Goal: Task Accomplishment & Management: Complete application form

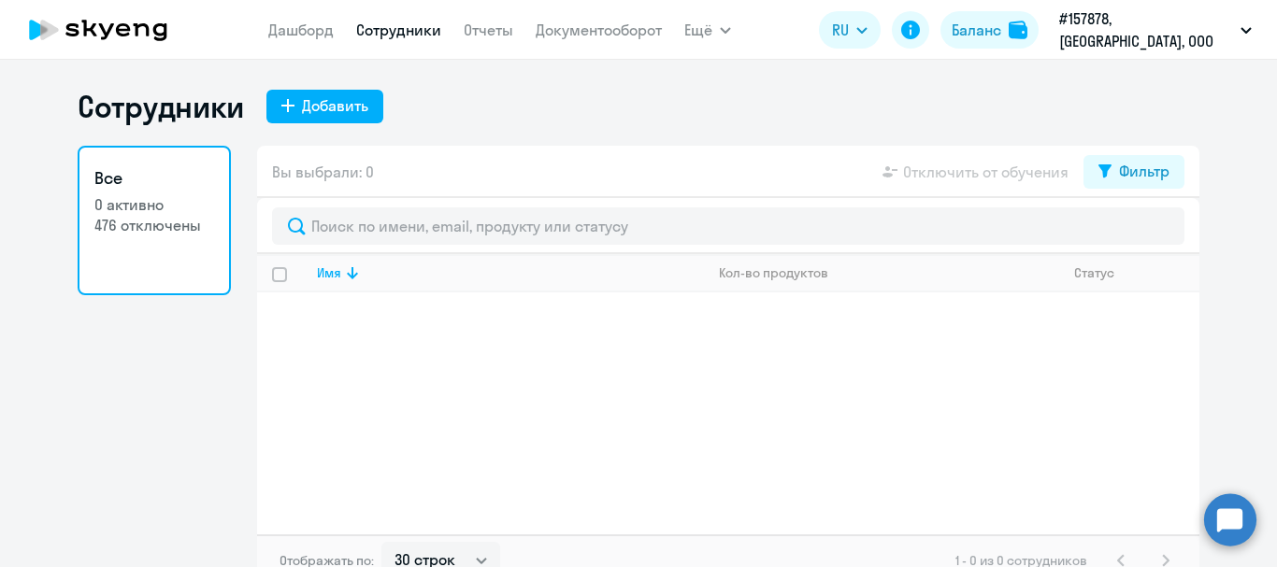
select select "30"
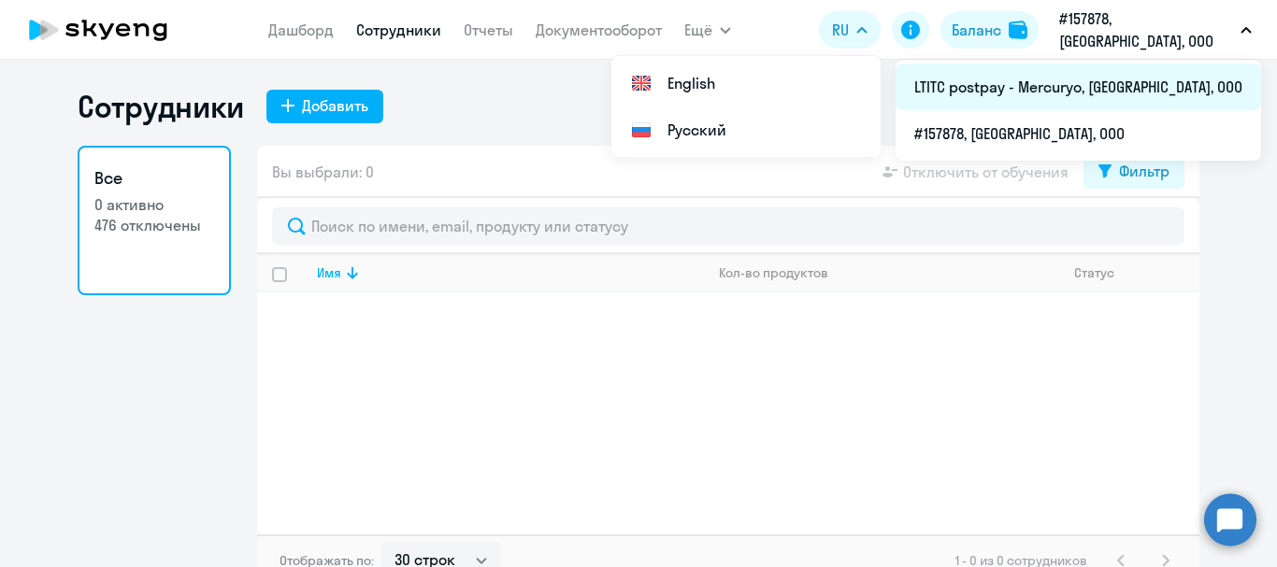
click at [1145, 94] on li "LTITC postpay - Mercuryo, [GEOGRAPHIC_DATA], ООО" at bounding box center [1079, 87] width 366 height 47
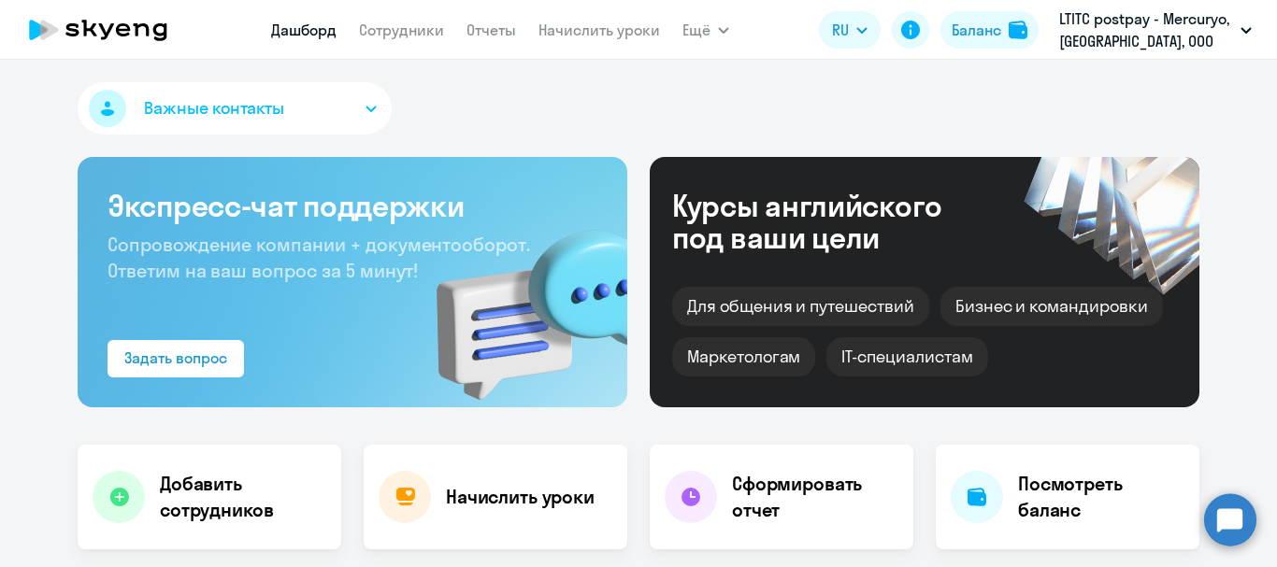
select select "30"
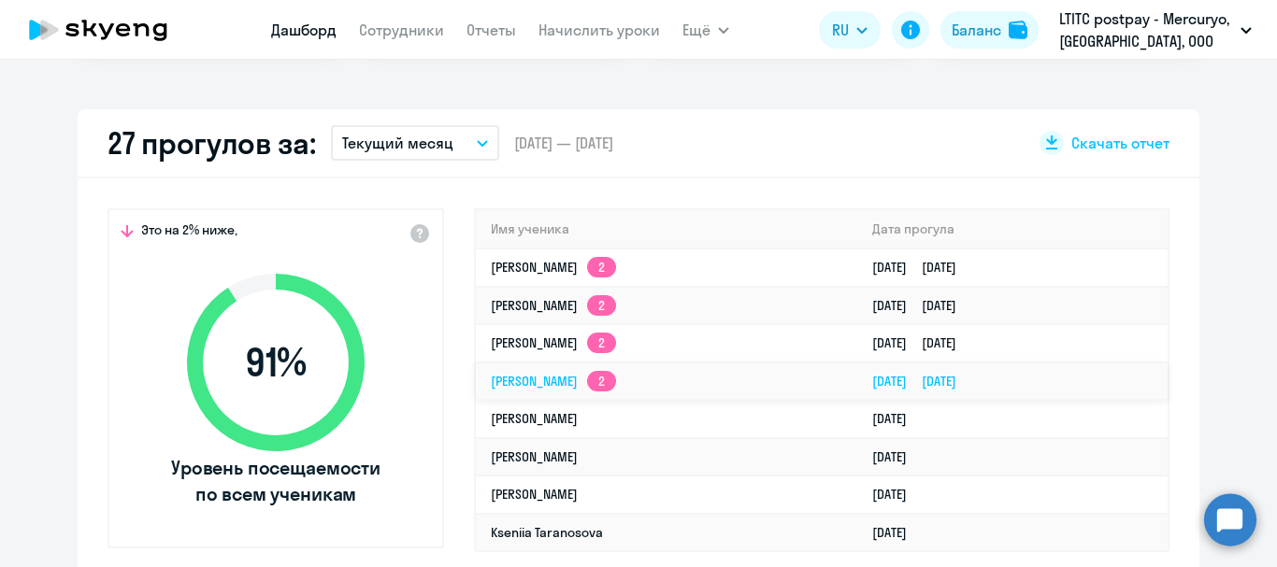
scroll to position [467, 0]
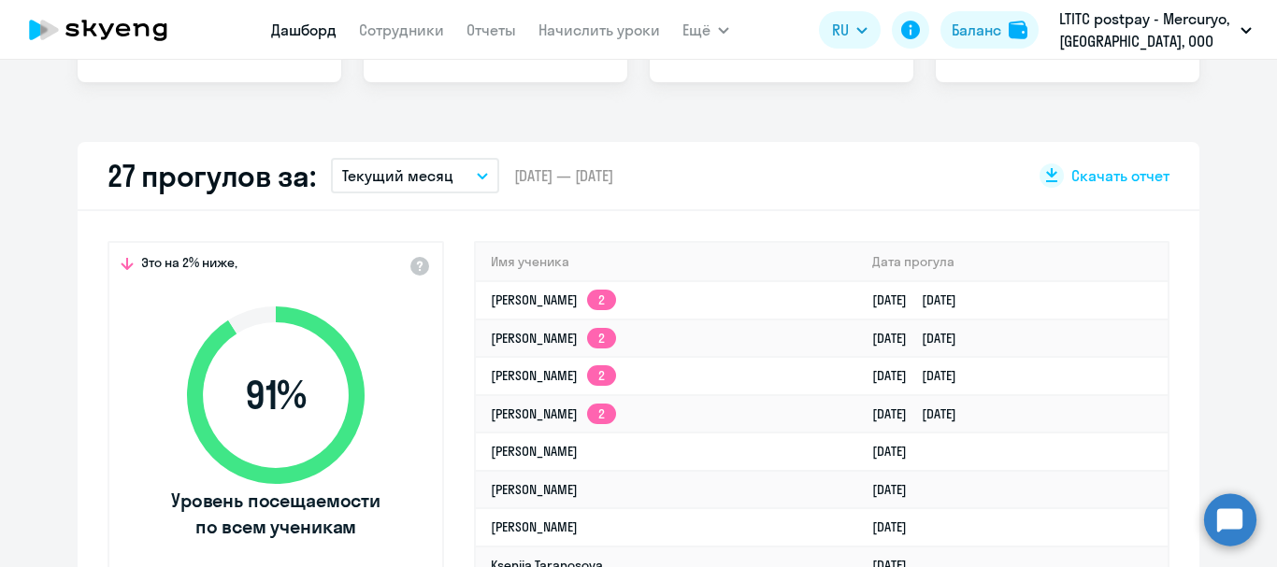
click at [474, 181] on button "Текущий месяц" at bounding box center [415, 176] width 168 height 36
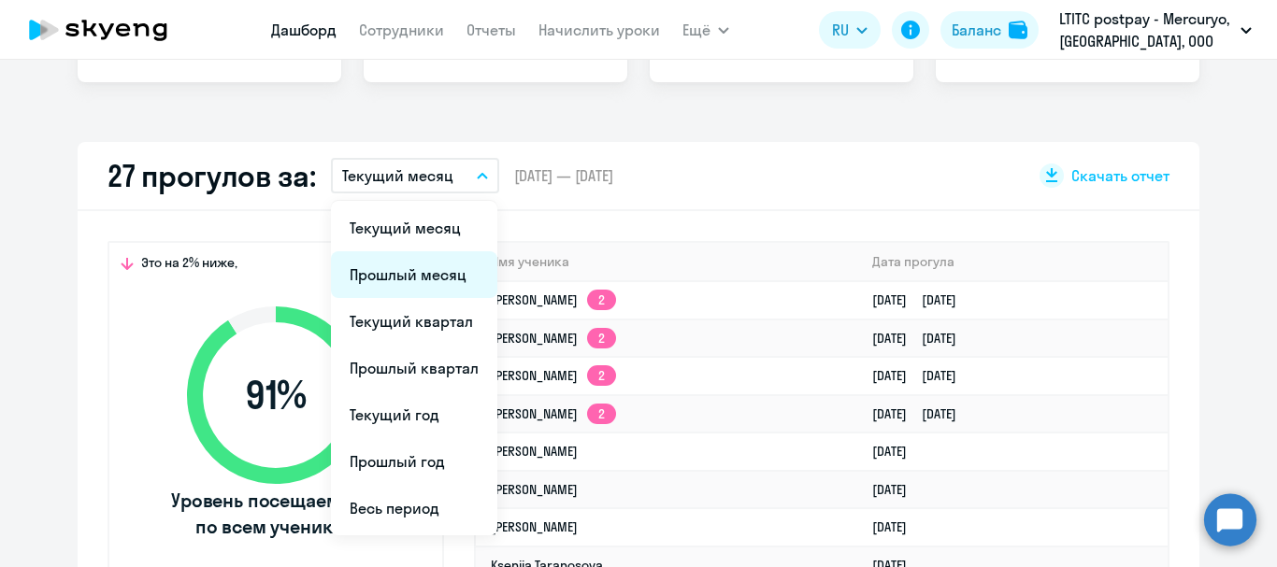
click at [418, 261] on li "Прошлый месяц" at bounding box center [414, 274] width 166 height 47
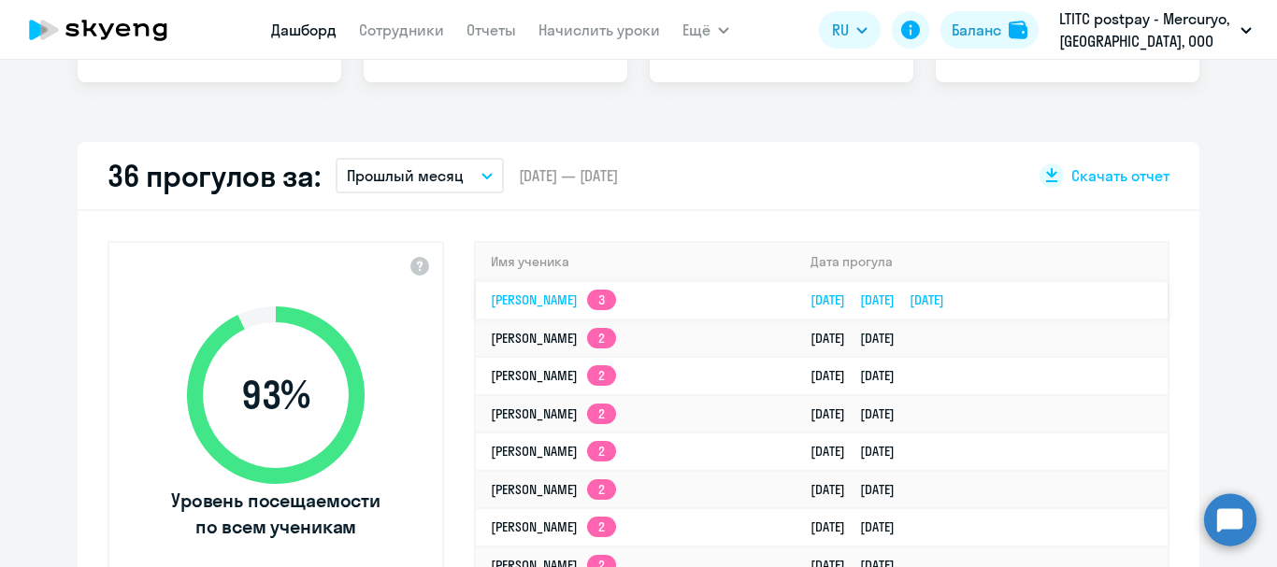
click at [511, 294] on link "[PERSON_NAME] 3" at bounding box center [553, 300] width 125 height 17
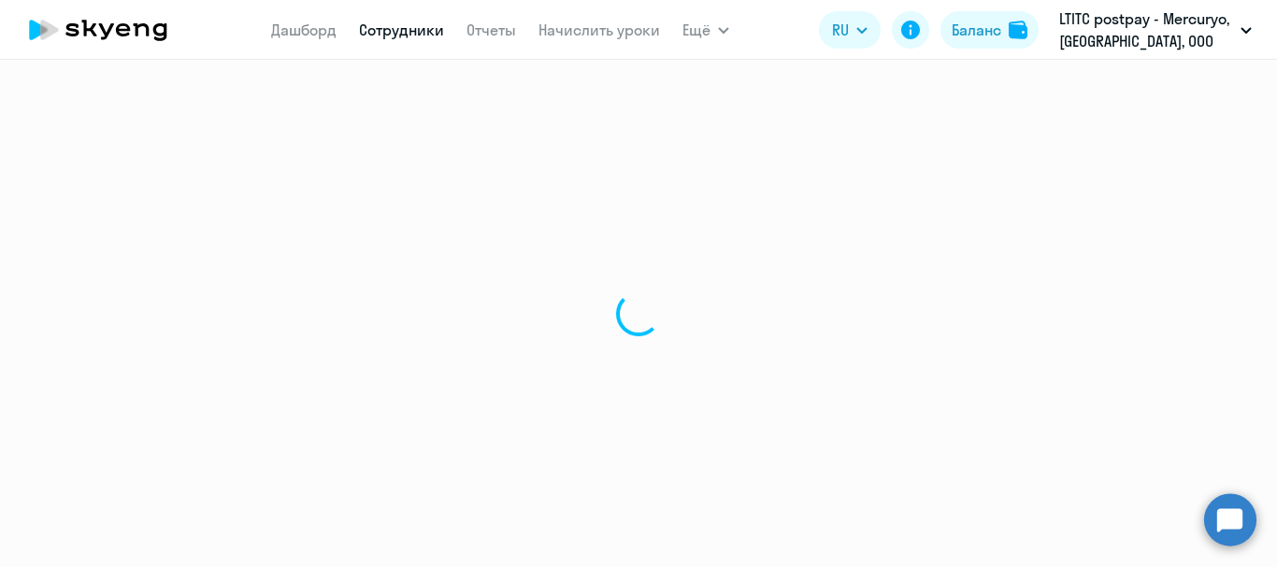
select select "english"
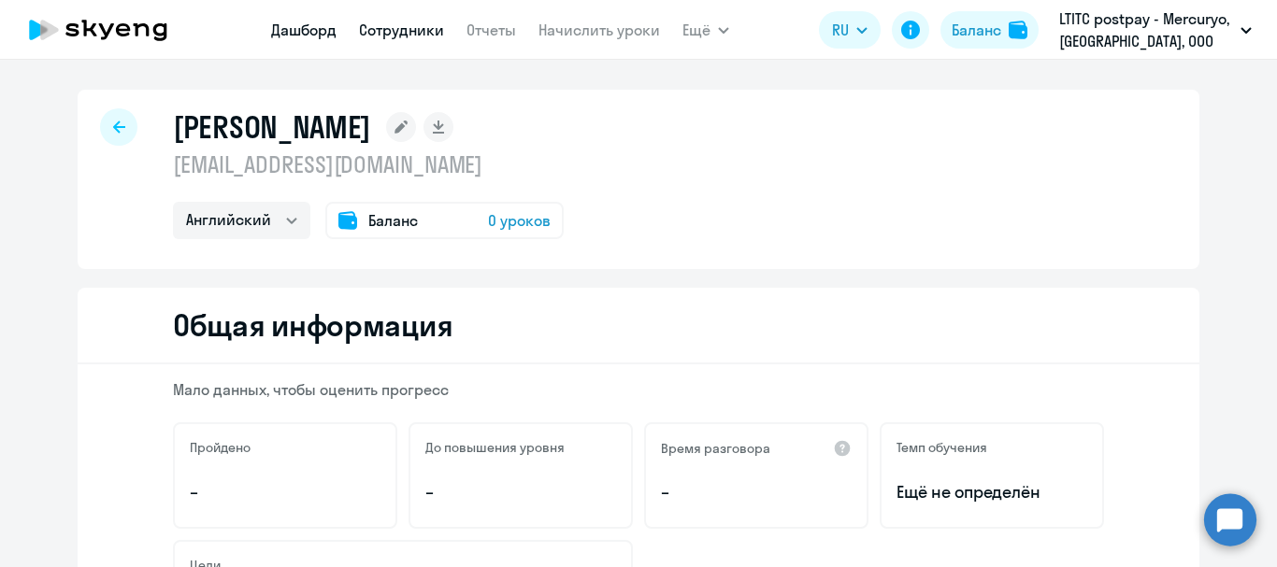
click at [305, 37] on link "Дашборд" at bounding box center [303, 30] width 65 height 19
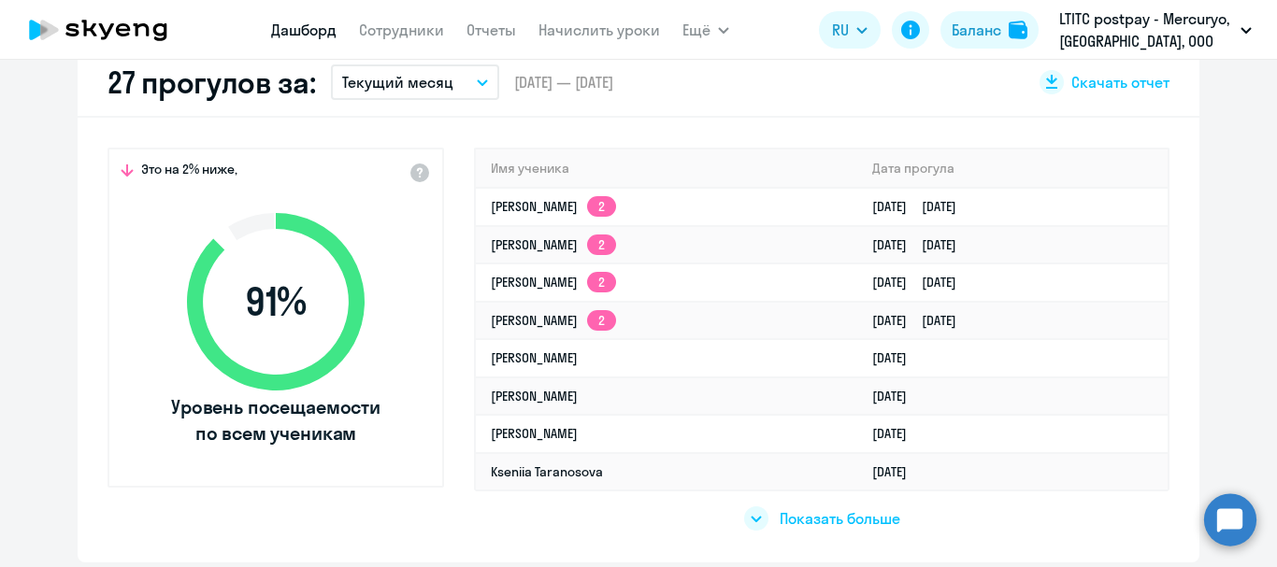
select select "30"
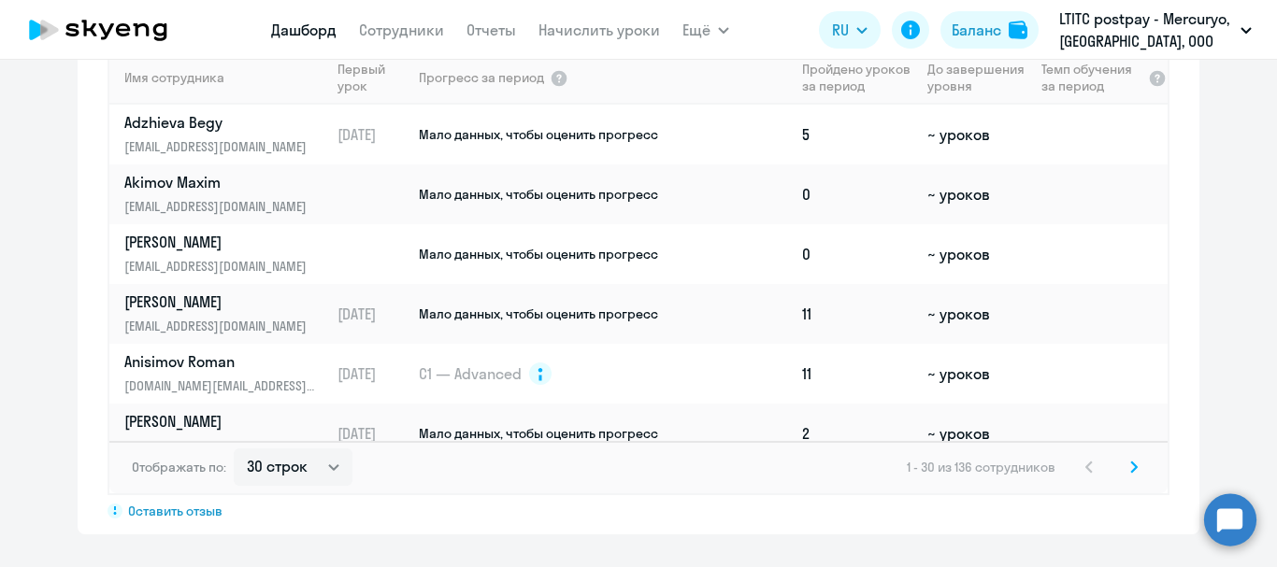
click at [1241, 503] on circle at bounding box center [1230, 520] width 52 height 52
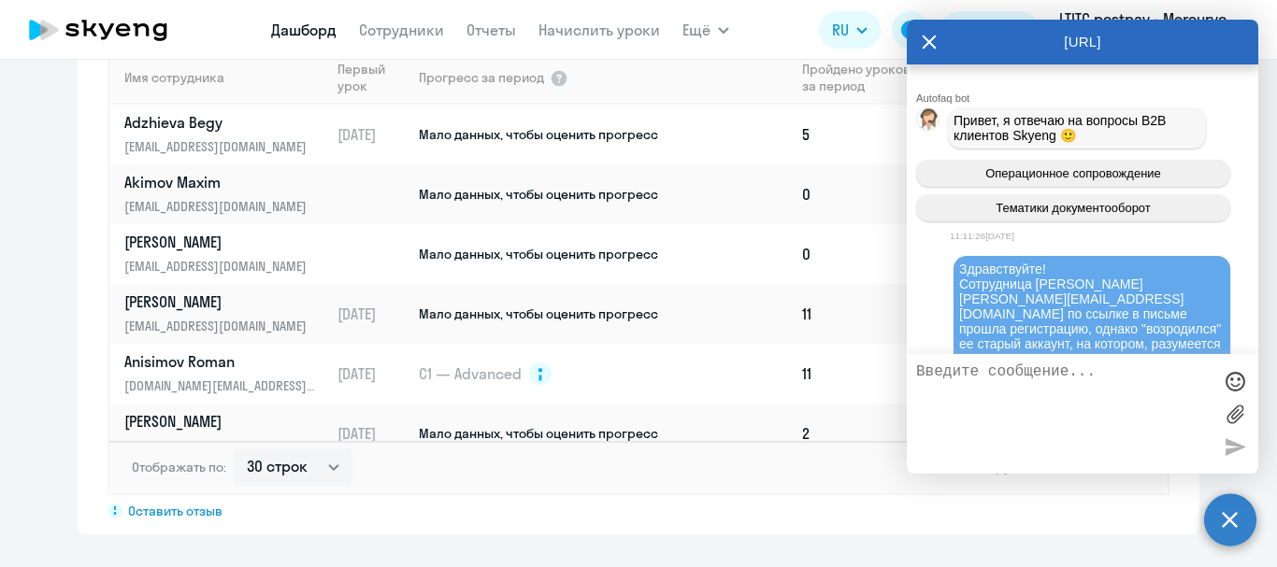
scroll to position [129791, 0]
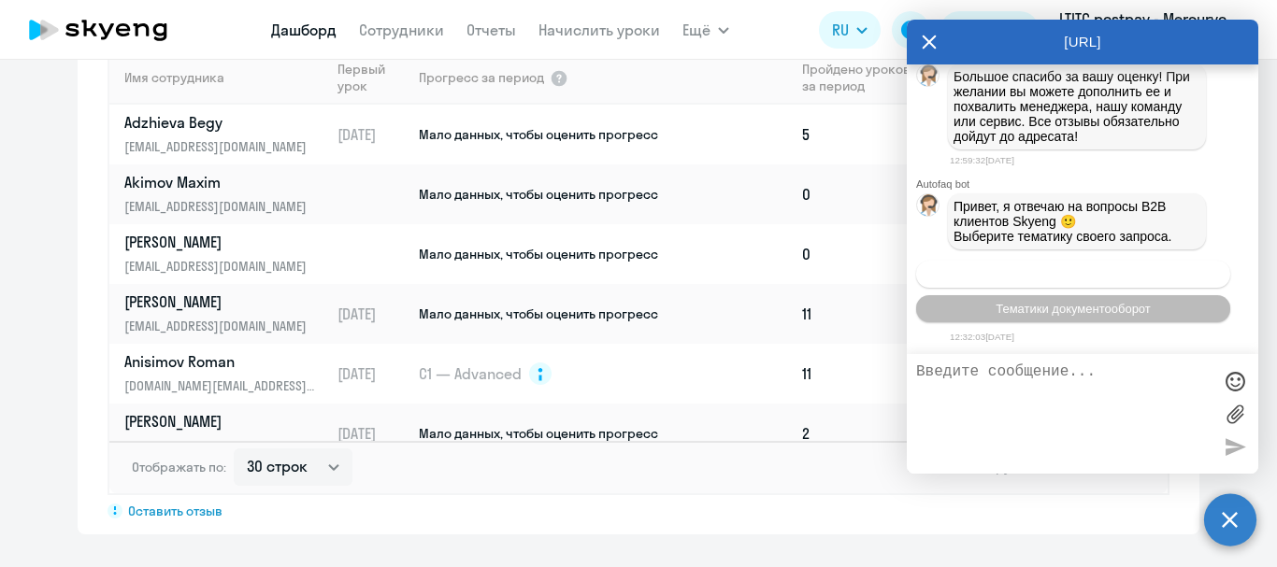
click at [1124, 281] on button "Операционное сопровождение" at bounding box center [1073, 274] width 314 height 27
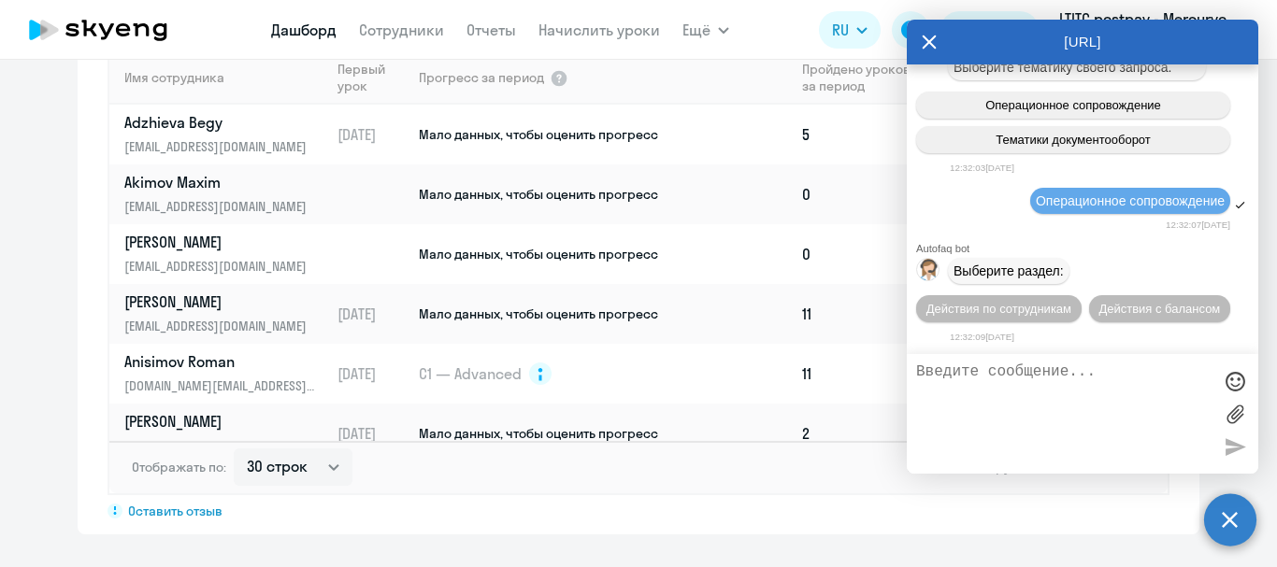
scroll to position [129995, 0]
click at [1071, 302] on span "Действия по сотрудникам" at bounding box center [998, 309] width 145 height 14
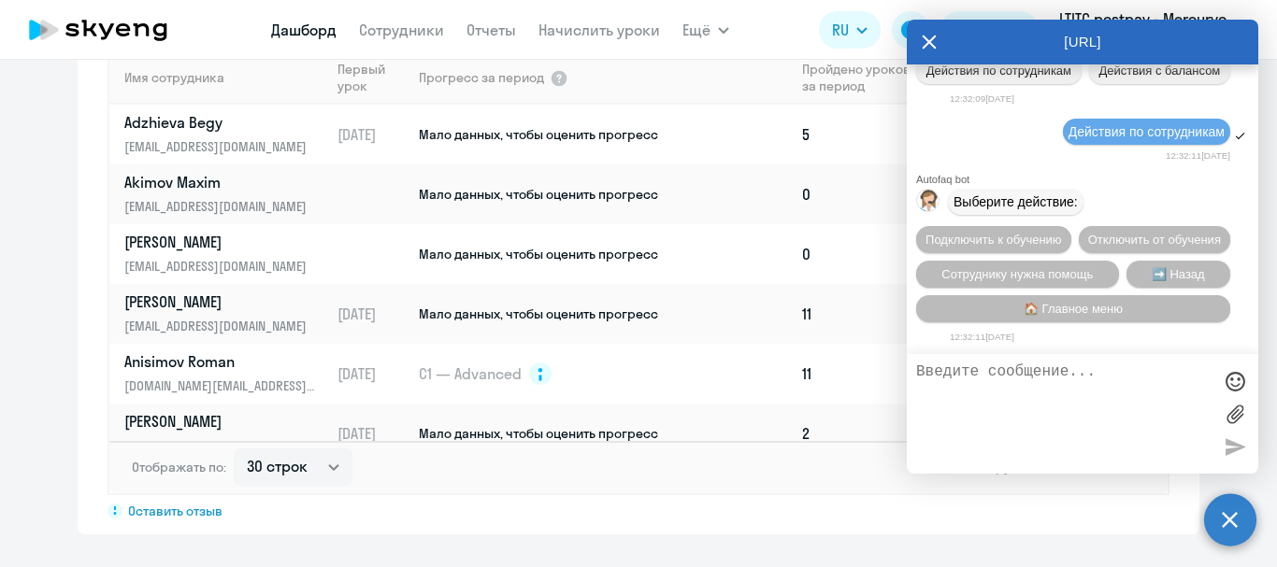
scroll to position [130272, 0]
click at [993, 267] on span "Сотруднику нужна помощь" at bounding box center [1016, 274] width 151 height 14
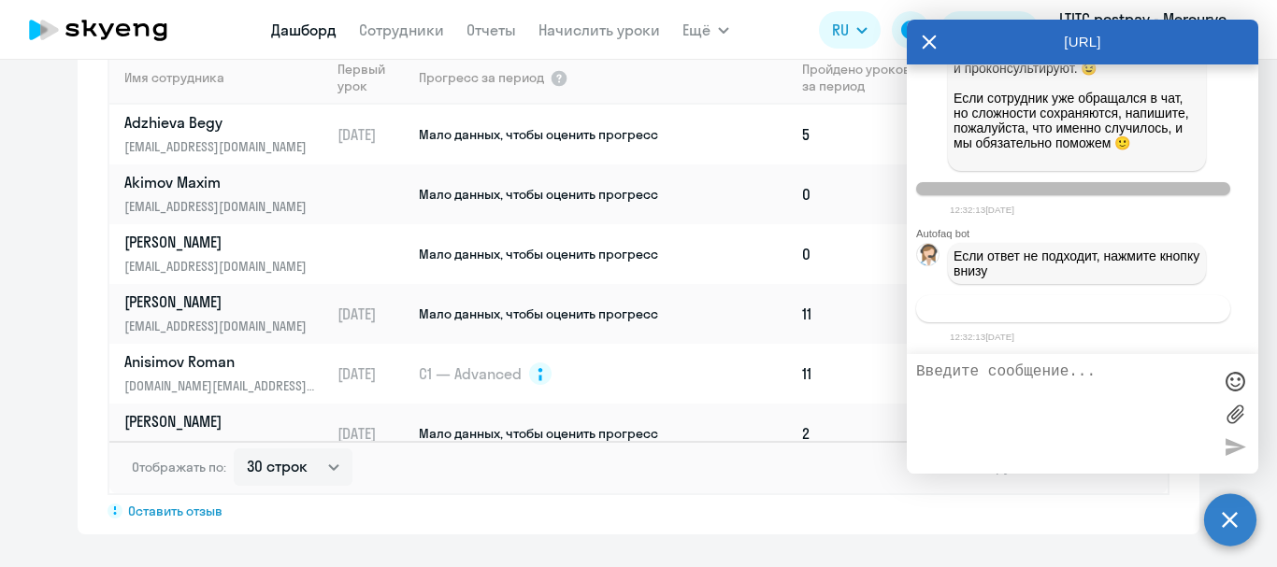
scroll to position [130919, 0]
click at [1091, 313] on span "Связаться с менеджером" at bounding box center [1072, 309] width 143 height 14
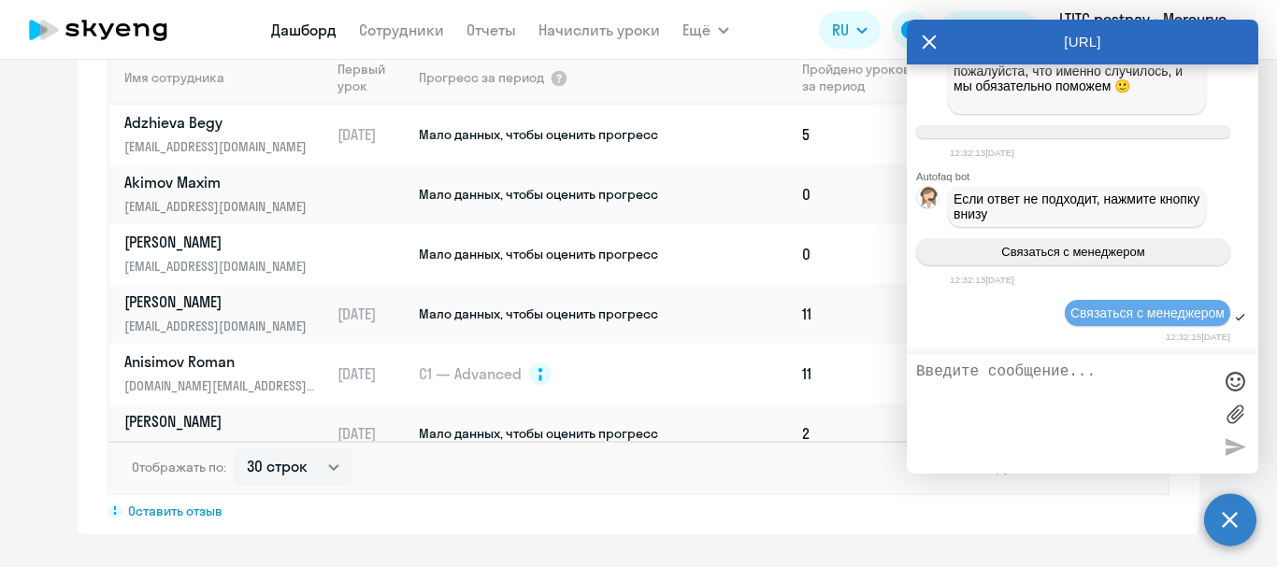
scroll to position [130976, 0]
click at [1067, 376] on textarea at bounding box center [1063, 414] width 295 height 101
drag, startPoint x: 1044, startPoint y: 93, endPoint x: 996, endPoint y: 165, distance: 86.1
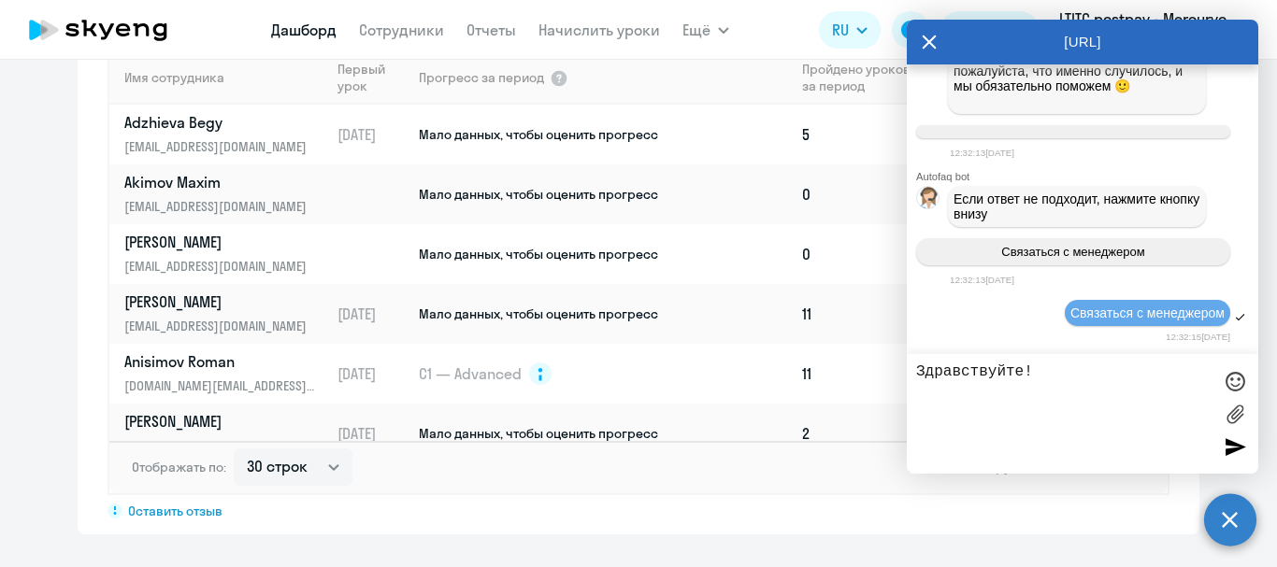
copy span "[PERSON_NAME] [EMAIL_ADDRESS][DOMAIN_NAME] в личном кабинете много дублей домаш…"
click at [1015, 410] on textarea "Здравствуйте!" at bounding box center [1063, 414] width 295 height 101
click at [1062, 386] on textarea "Здравствуйте!" at bounding box center [1063, 414] width 295 height 101
paste textarea "[PERSON_NAME] [EMAIL_ADDRESS][DOMAIN_NAME] в личном кабинете много дублей домаш…"
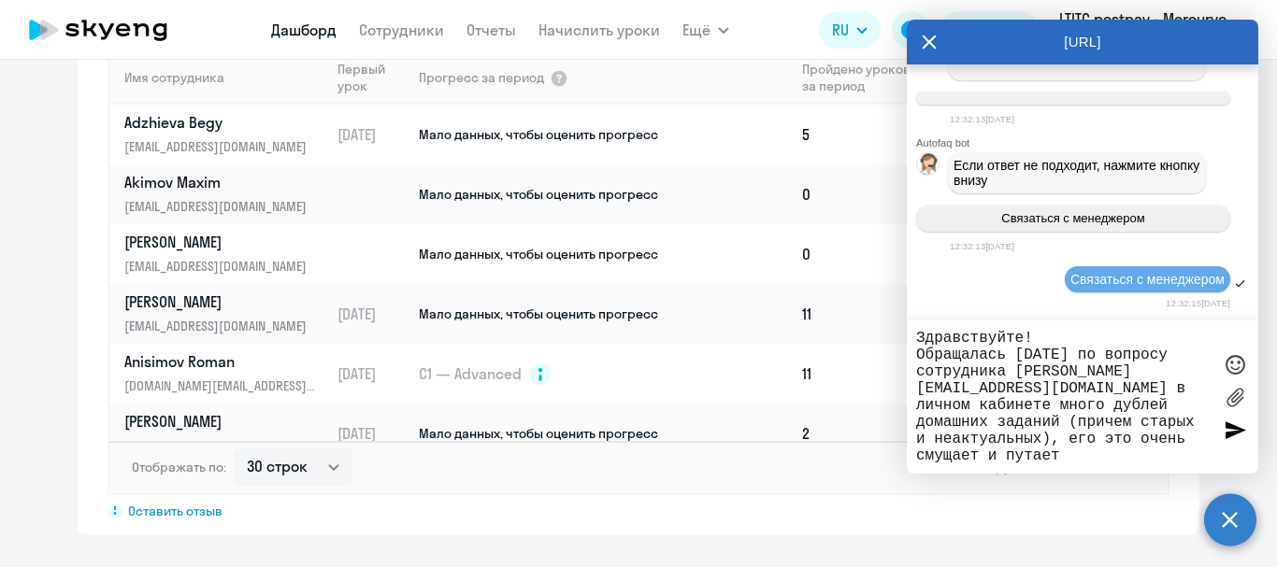
click at [1120, 391] on textarea "Здравствуйте! Обращалась [DATE] по вопросу сотрудника [PERSON_NAME] [EMAIL_ADDR…" at bounding box center [1063, 397] width 295 height 135
click at [1144, 386] on textarea "Здравствуйте! Обращалась [DATE] по вопросу сотрудника [PERSON_NAME] [EMAIL_ADDR…" at bounding box center [1063, 397] width 295 height 135
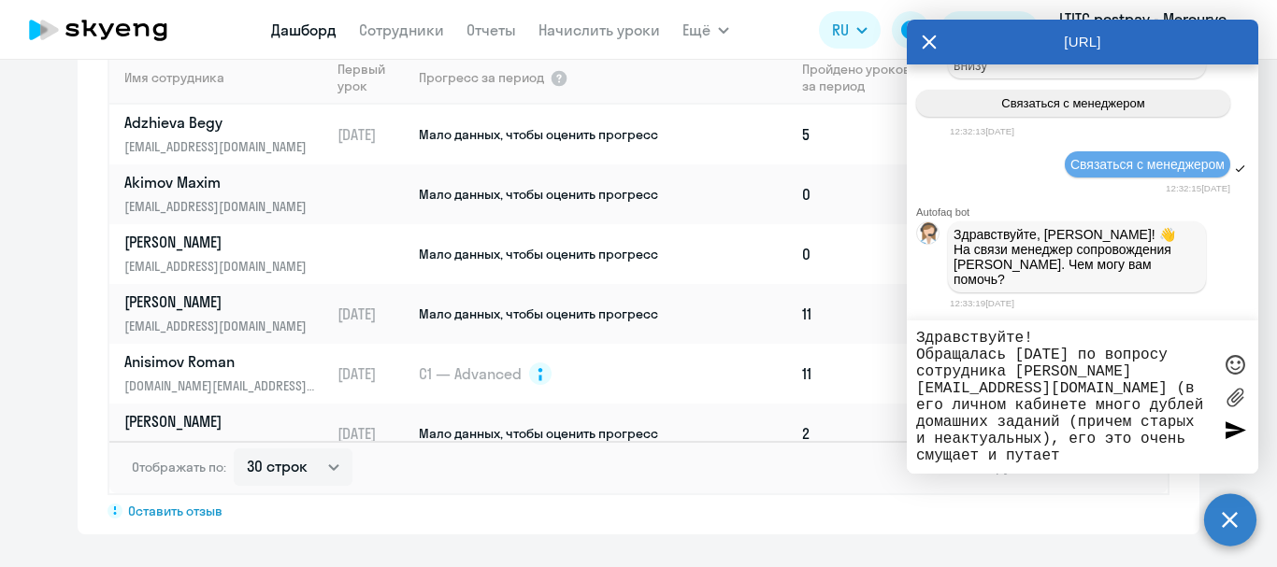
click at [1107, 459] on textarea "Здравствуйте! Обращалась [DATE] по вопросу сотрудника [PERSON_NAME] [EMAIL_ADDR…" at bounding box center [1063, 397] width 295 height 135
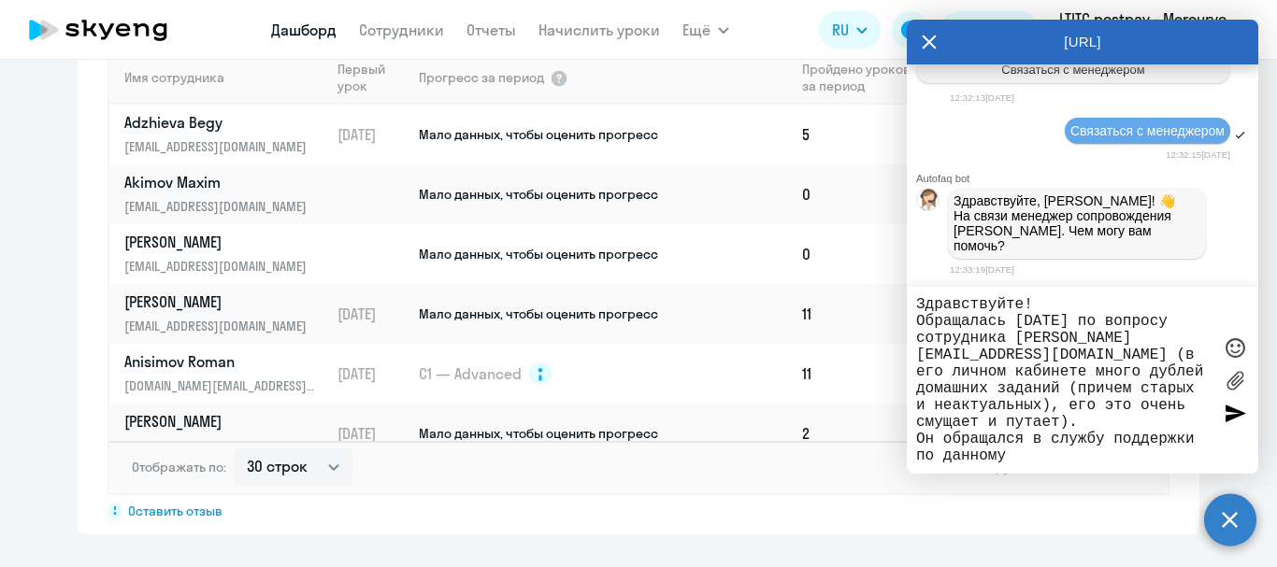
click at [1088, 423] on textarea "Здравствуйте! Обращалась [DATE] по вопросу сотрудника [PERSON_NAME] [EMAIL_ADDR…" at bounding box center [1063, 380] width 295 height 168
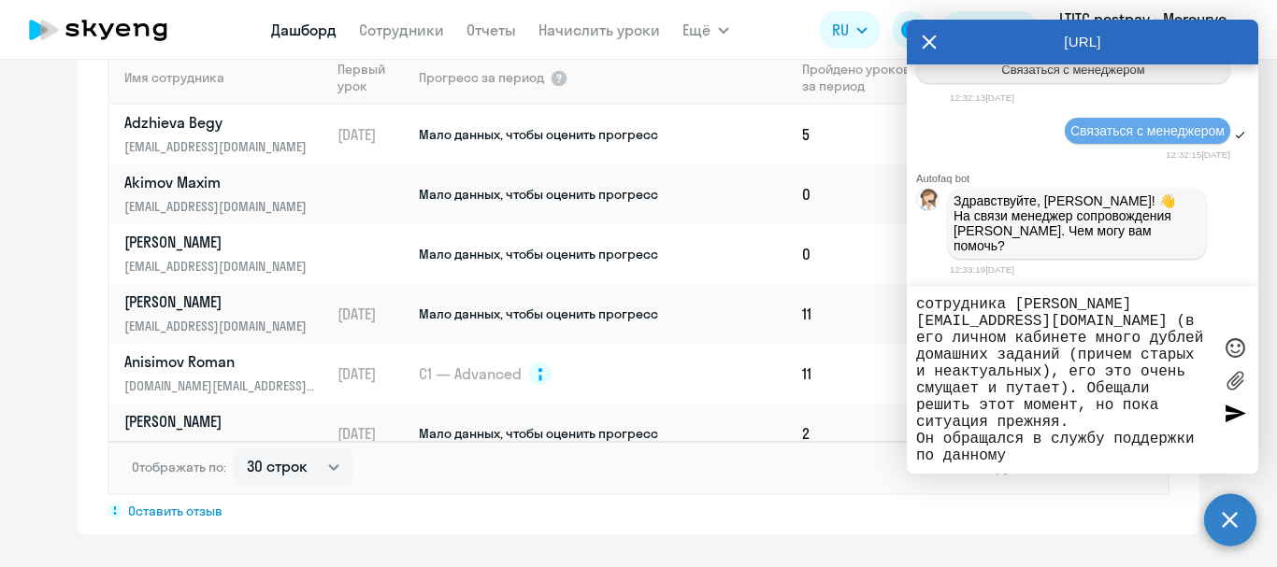
click at [944, 448] on textarea "Здравствуйте! Обращалась [DATE] по вопросу сотрудника [PERSON_NAME] [EMAIL_ADDR…" at bounding box center [1063, 380] width 295 height 168
click at [943, 438] on textarea "Здравствуйте! Обращалась [DATE] по вопросу сотрудника [PERSON_NAME] [EMAIL_ADDR…" at bounding box center [1063, 380] width 295 height 168
click at [1166, 460] on textarea "Здравствуйте! Обращалась [DATE] по вопросу сотрудника [PERSON_NAME] [EMAIL_ADDR…" at bounding box center [1063, 380] width 295 height 168
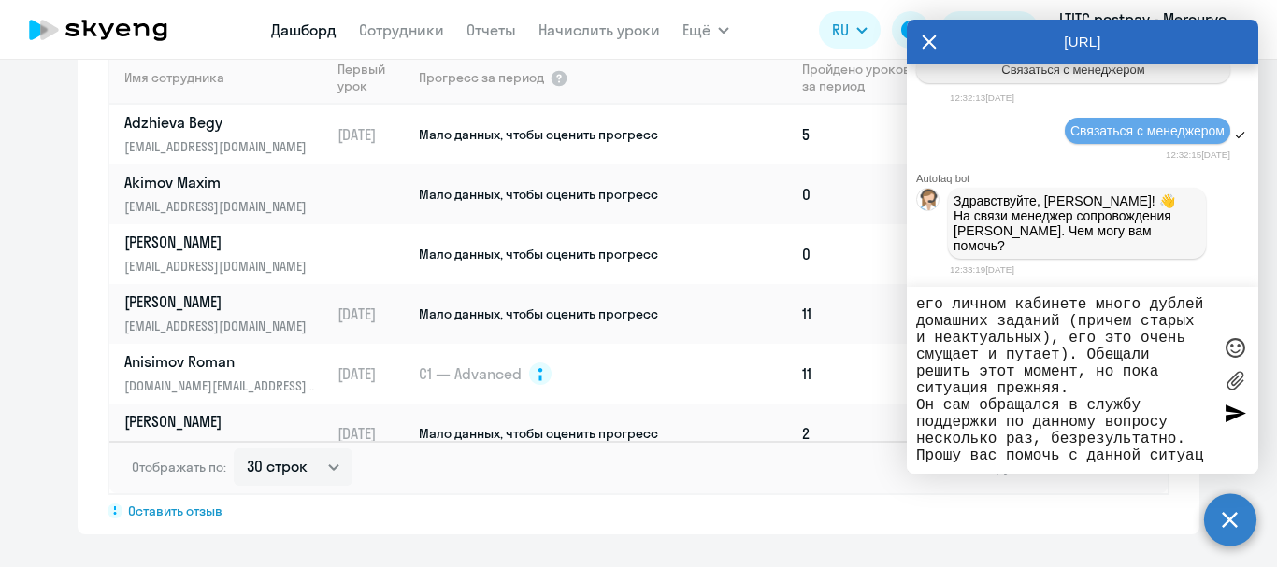
scroll to position [84, 0]
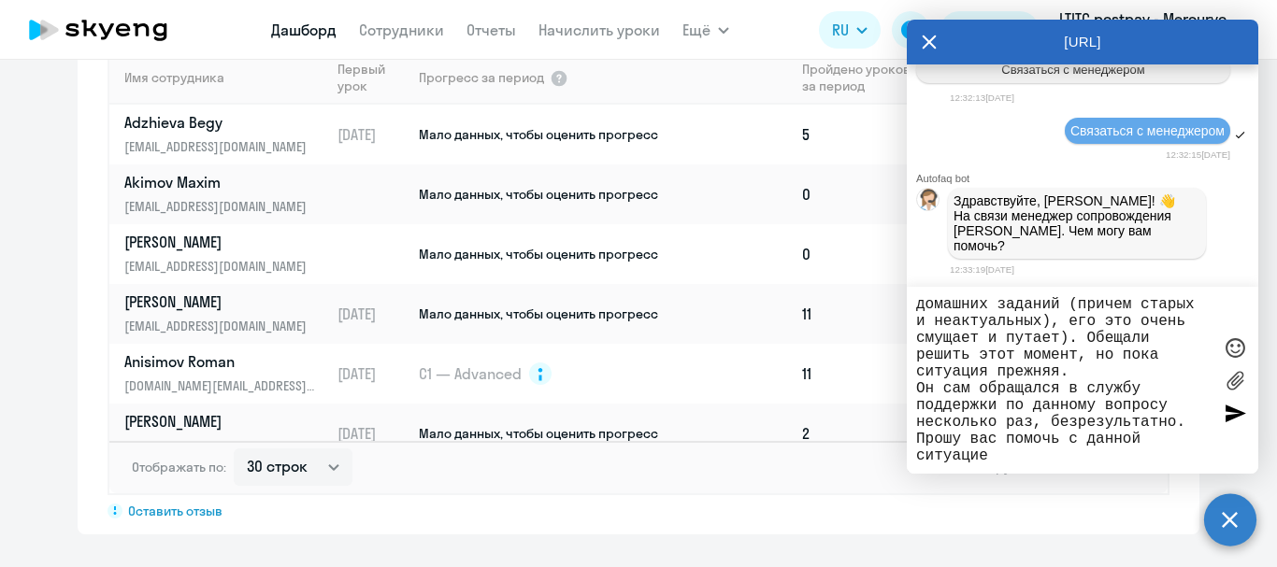
type textarea "Здравствуйте! Обращалась [DATE] по вопросу сотрудника [PERSON_NAME] [EMAIL_ADDR…"
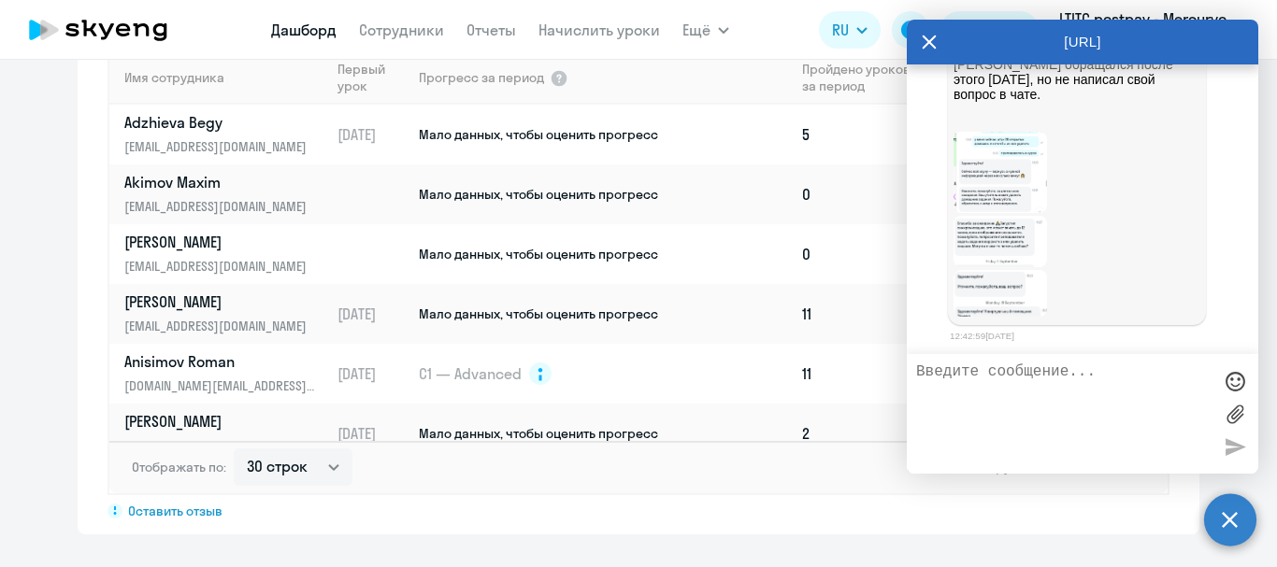
scroll to position [131928, 0]
click at [1032, 229] on img at bounding box center [1000, 241] width 93 height 51
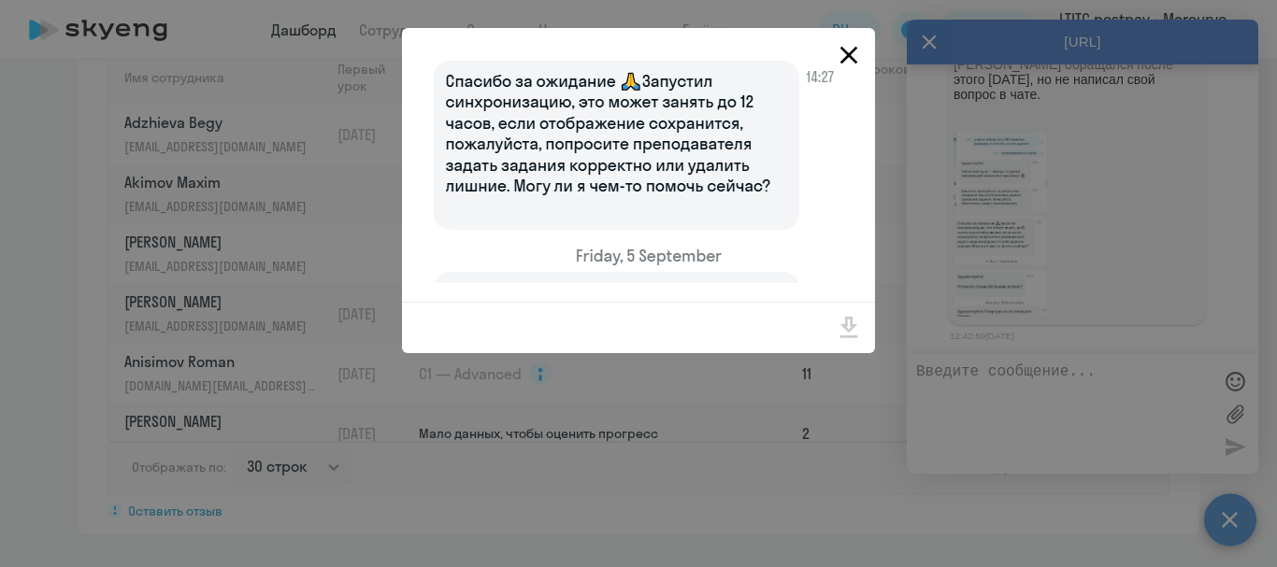
click at [846, 46] on icon "Close" at bounding box center [849, 55] width 30 height 30
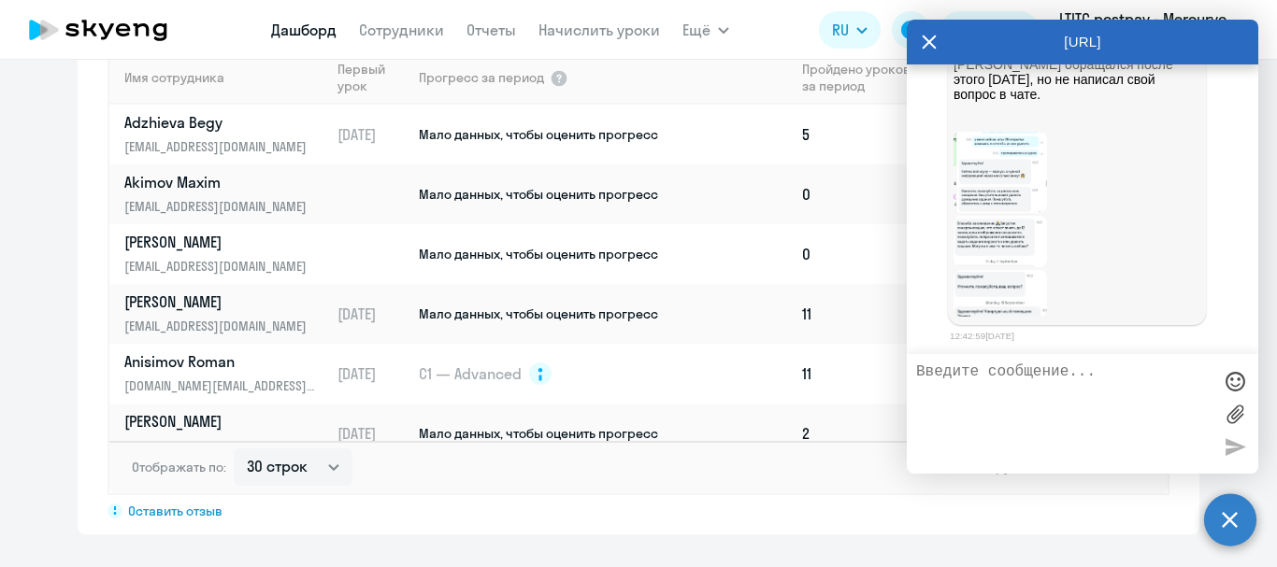
click at [992, 155] on img at bounding box center [1000, 172] width 93 height 81
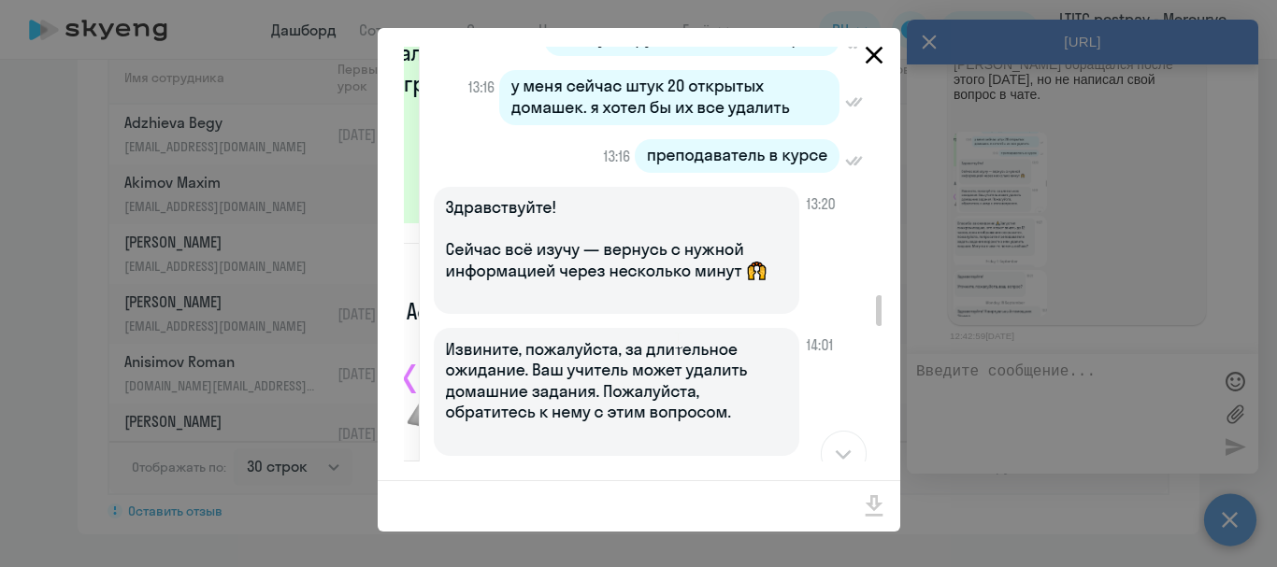
click at [879, 50] on icon "Close" at bounding box center [874, 56] width 18 height 18
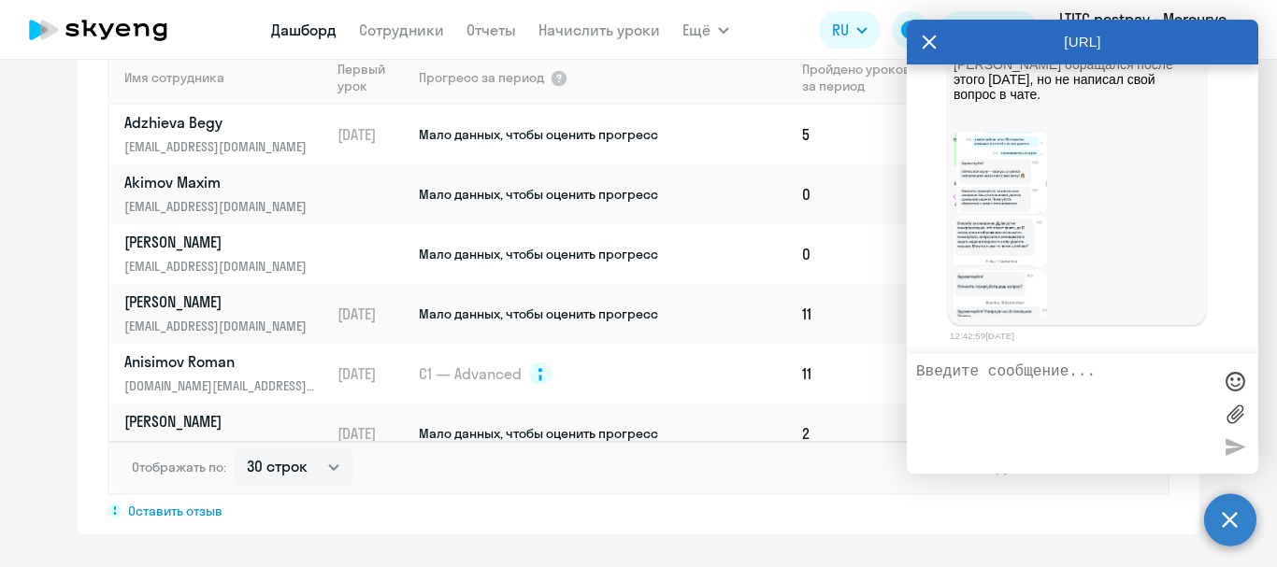
click at [989, 243] on img at bounding box center [1000, 241] width 93 height 51
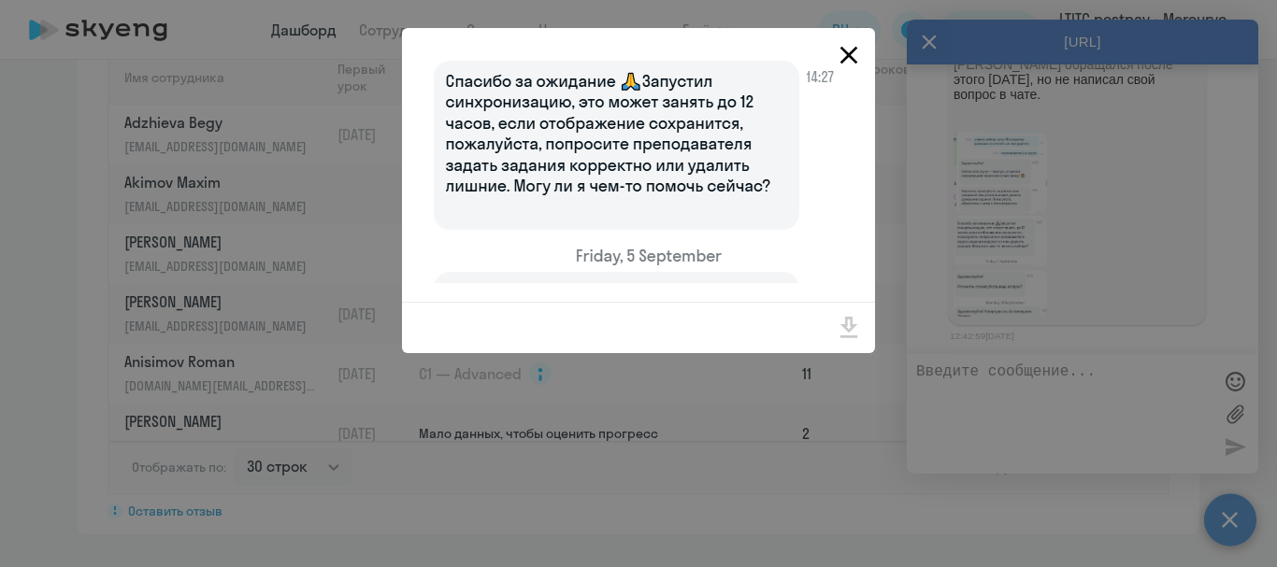
click at [861, 48] on icon "Close" at bounding box center [849, 55] width 30 height 30
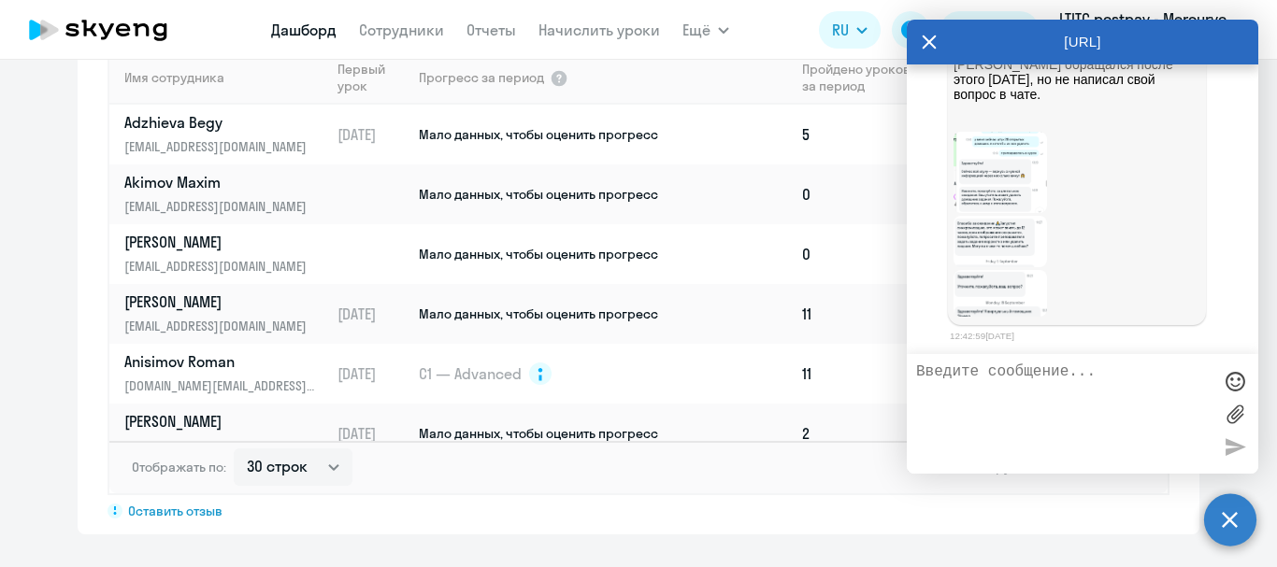
click at [990, 288] on img at bounding box center [1000, 293] width 93 height 47
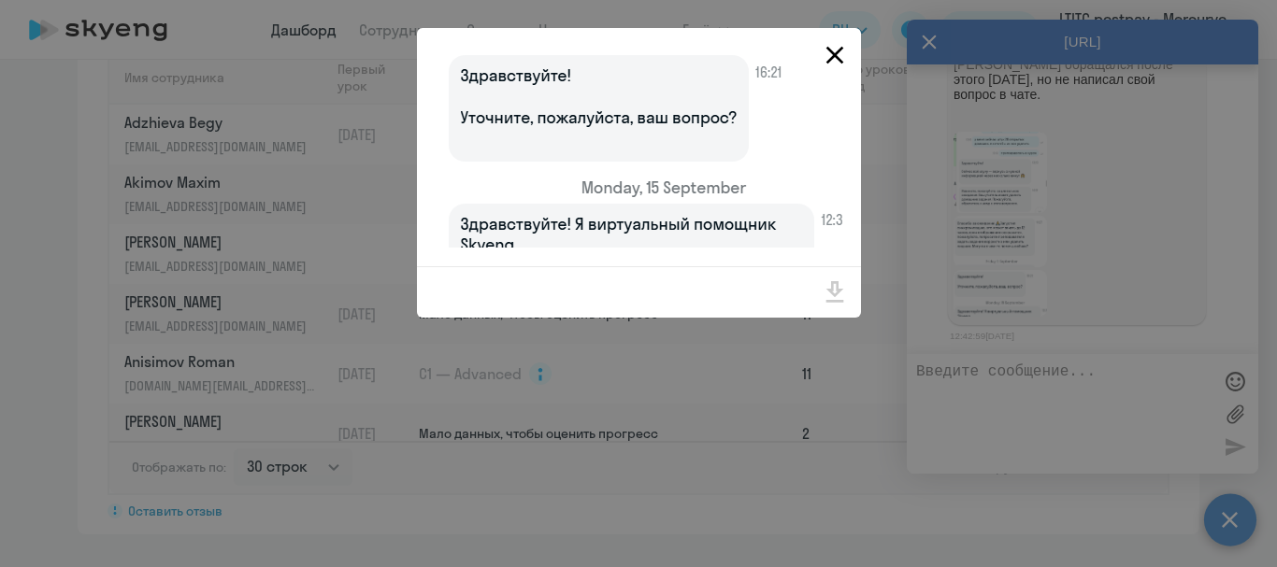
click at [831, 57] on icon "Close" at bounding box center [834, 56] width 18 height 18
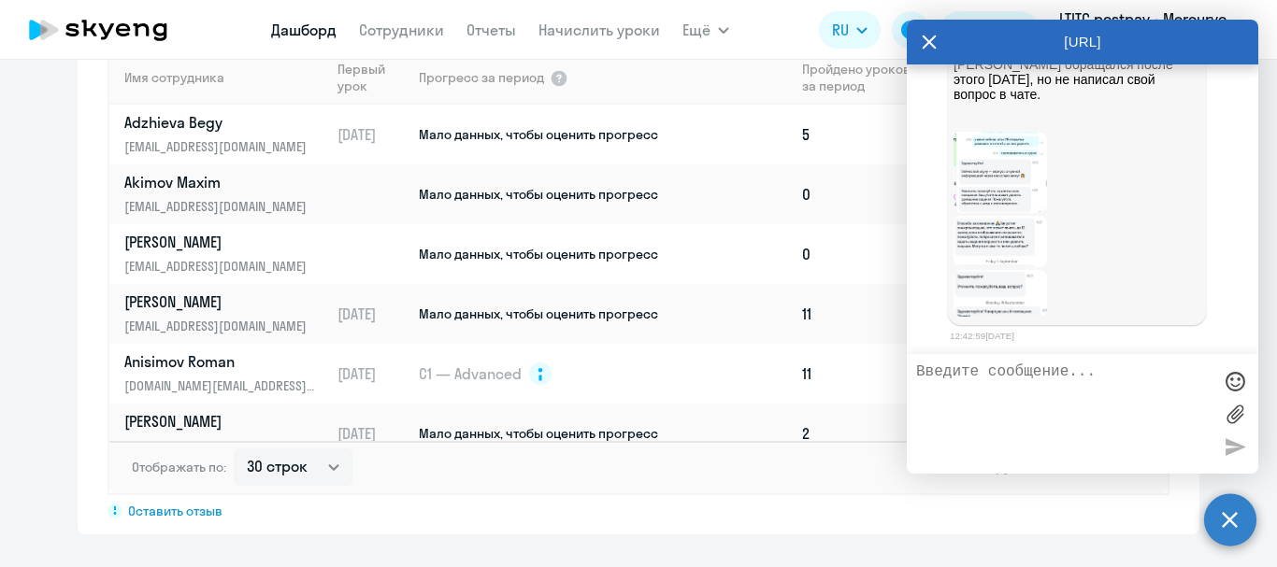
click at [1071, 364] on textarea at bounding box center [1063, 414] width 295 height 101
click at [1021, 249] on img at bounding box center [1000, 241] width 93 height 51
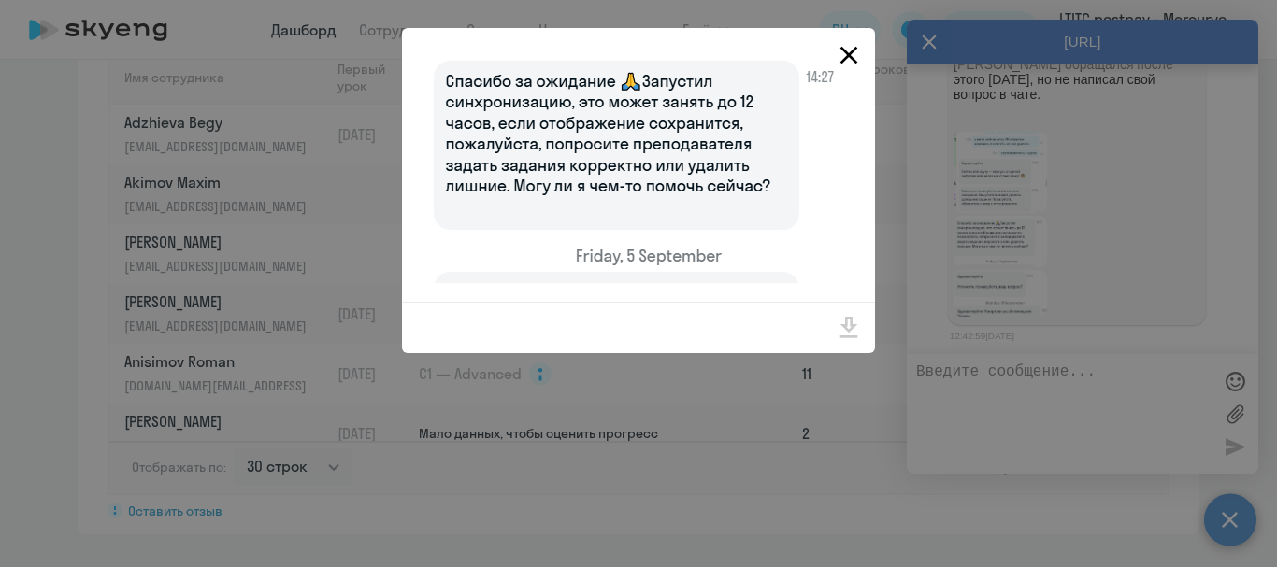
click at [853, 39] on button "Close" at bounding box center [848, 55] width 41 height 32
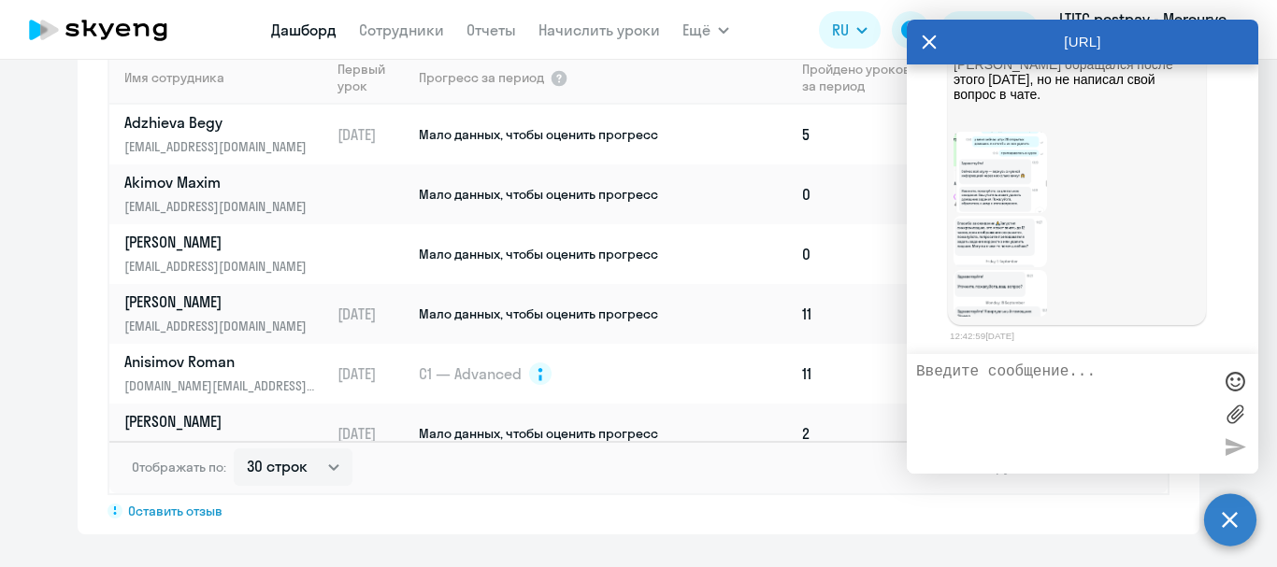
click at [954, 415] on textarea at bounding box center [1063, 414] width 295 height 101
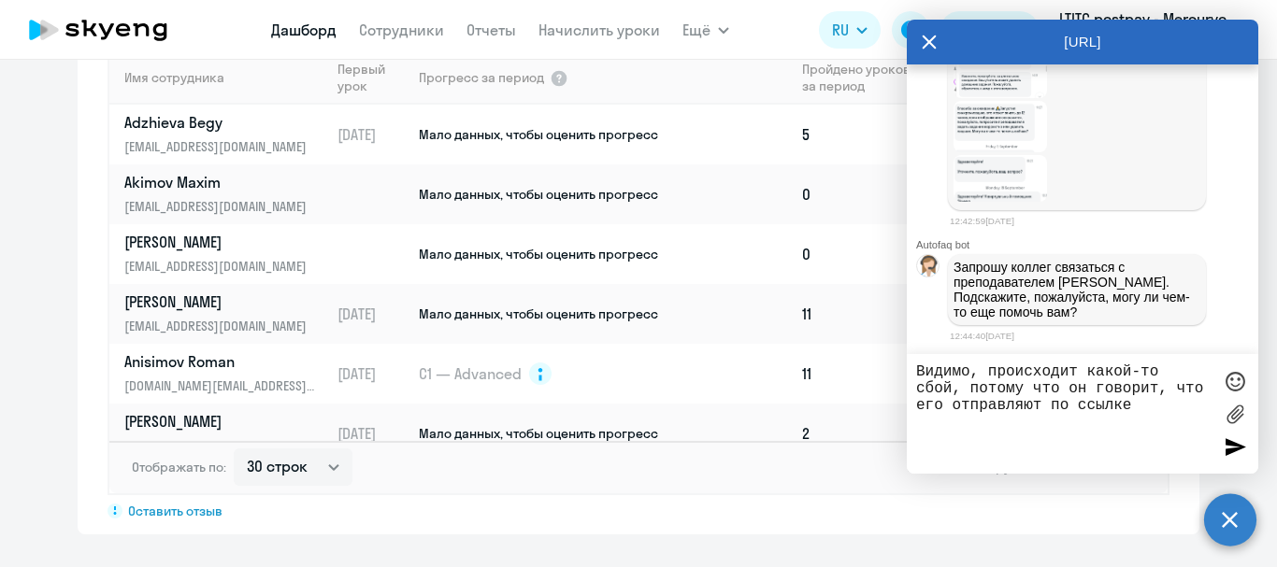
scroll to position [132043, 0]
type textarea "Видимо, происходит какой-то сбой, потому что он говорит, что его отправляют по …"
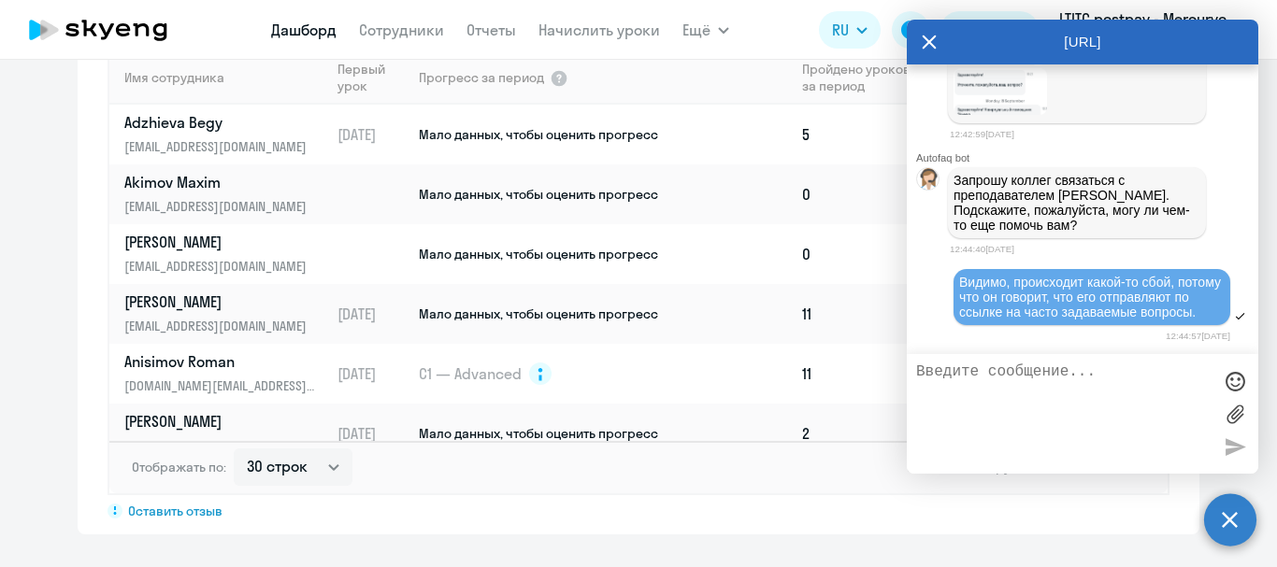
scroll to position [132145, 0]
type textarea "М"
type textarea "[PERSON_NAME]"
type textarea "Связаться с преподавателем, чтобы удалить лишнее?"
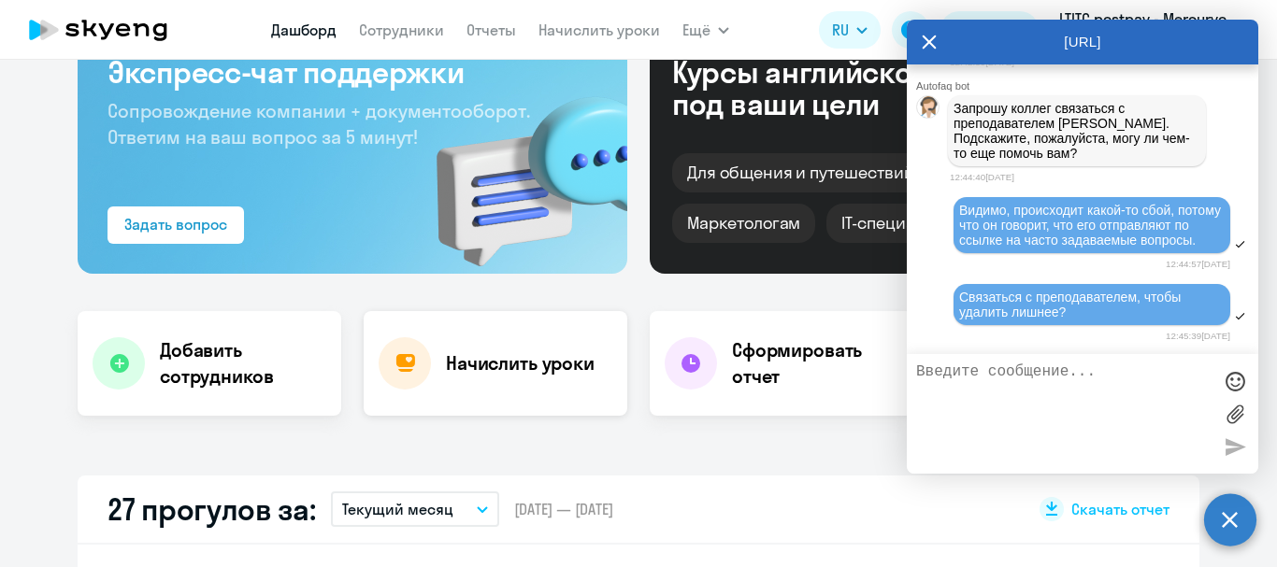
scroll to position [0, 0]
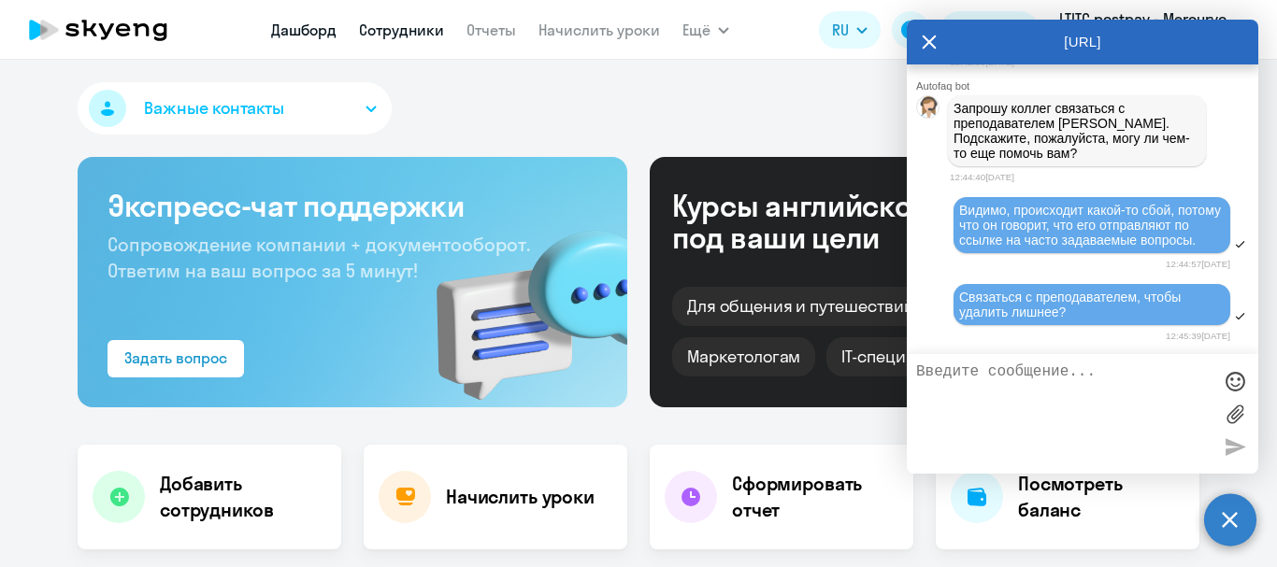
click at [416, 37] on link "Сотрудники" at bounding box center [401, 30] width 85 height 19
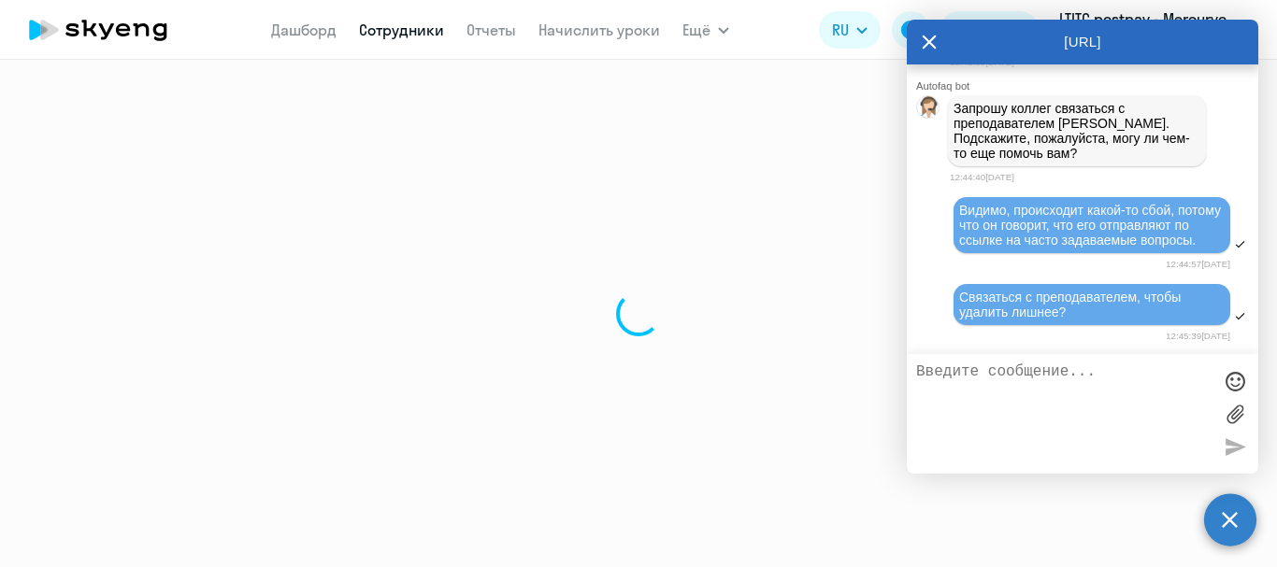
select select "30"
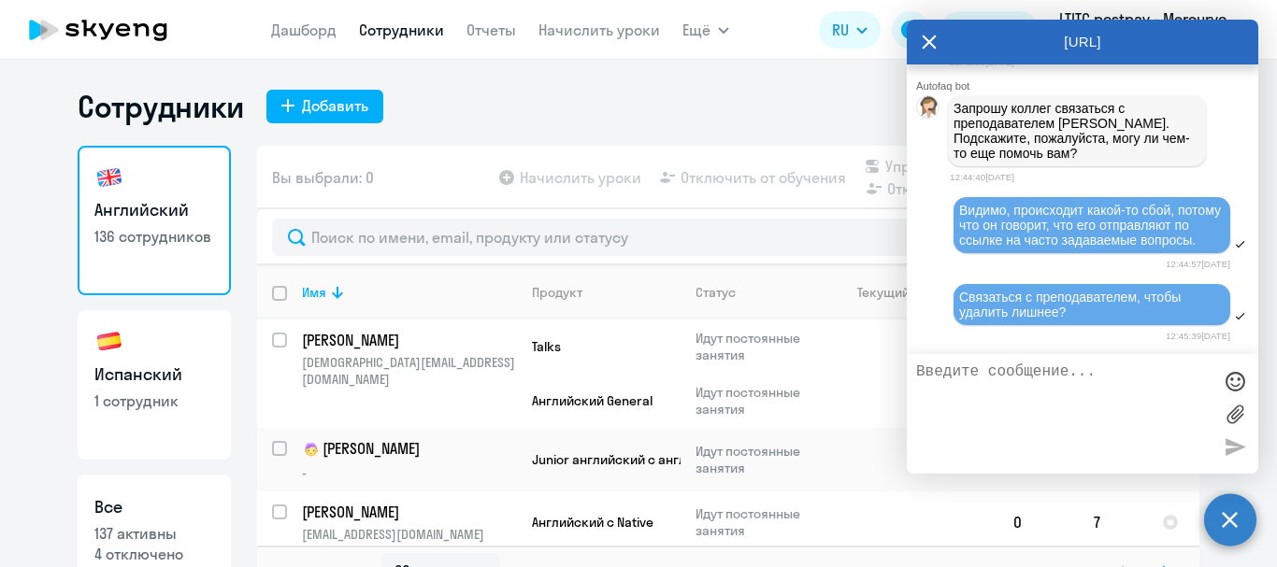
click at [154, 369] on h3 "Испанский" at bounding box center [154, 375] width 120 height 24
select select "30"
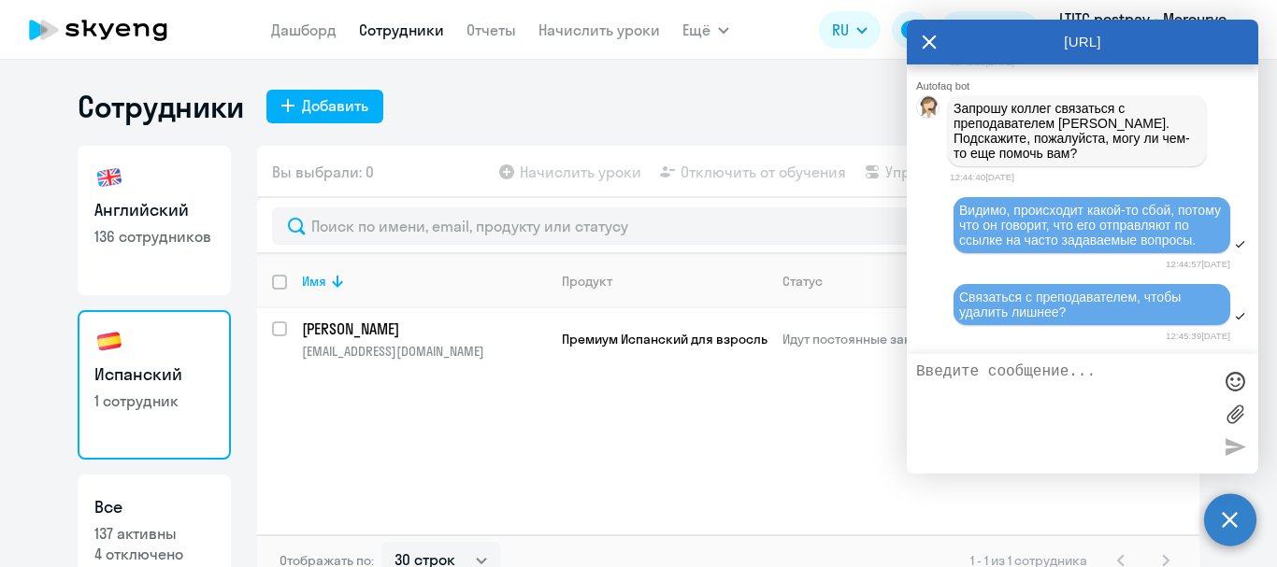
click at [1221, 528] on circle at bounding box center [1230, 520] width 52 height 52
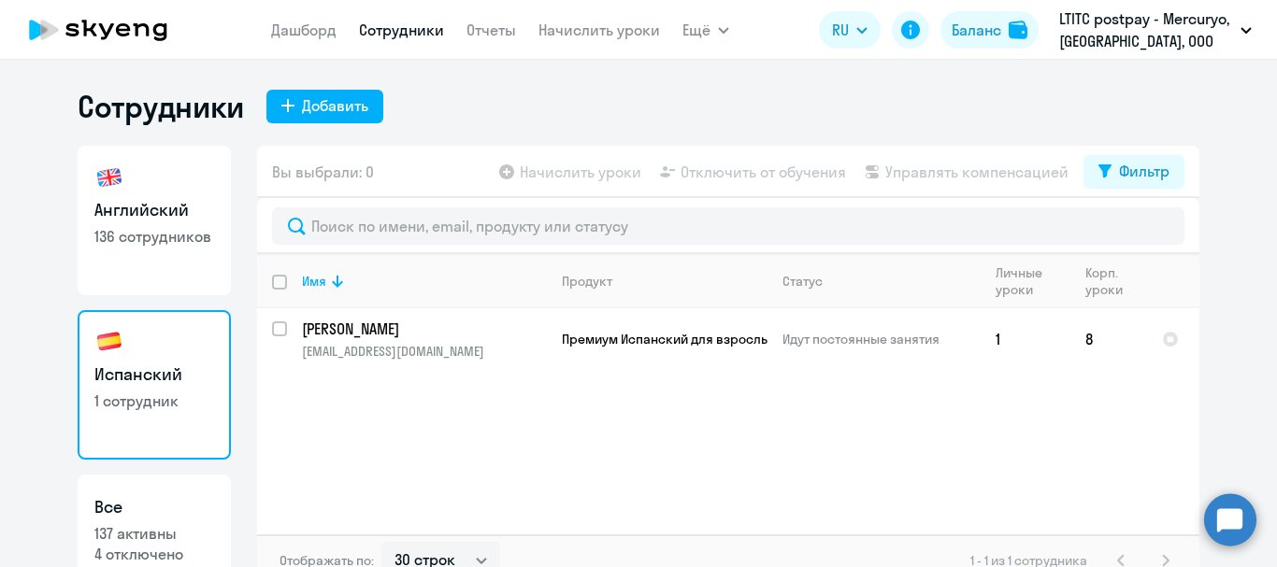
click at [137, 227] on p "136 сотрудников" at bounding box center [154, 236] width 120 height 21
select select "30"
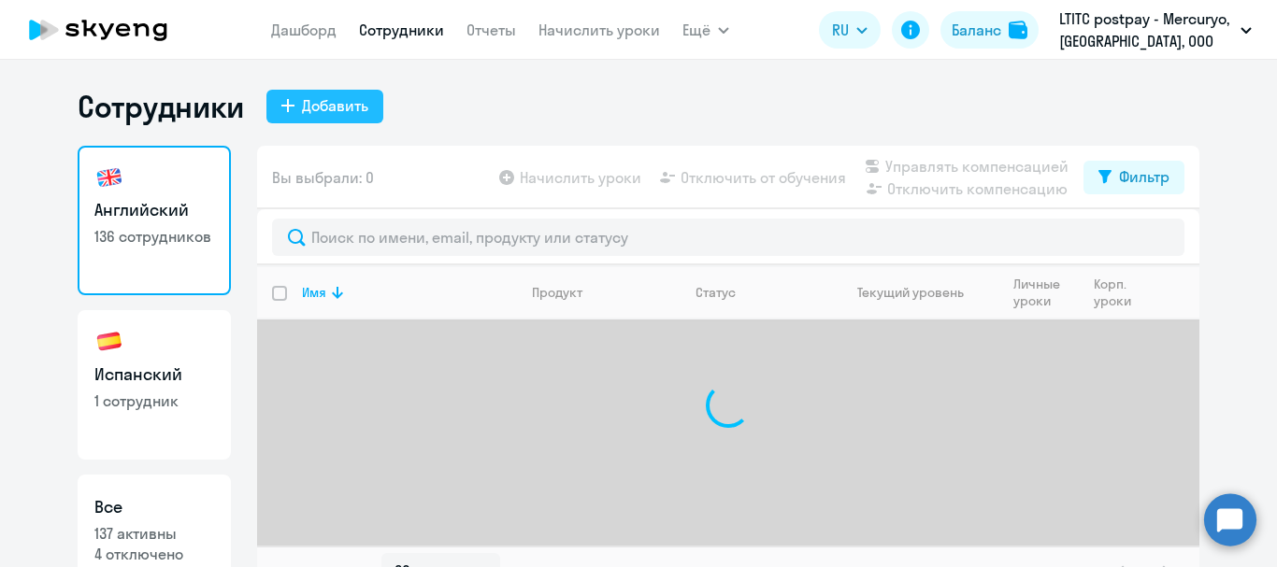
click at [329, 105] on div "Добавить" at bounding box center [335, 105] width 66 height 22
select select "english_adult_not_native_speaker"
select select "3"
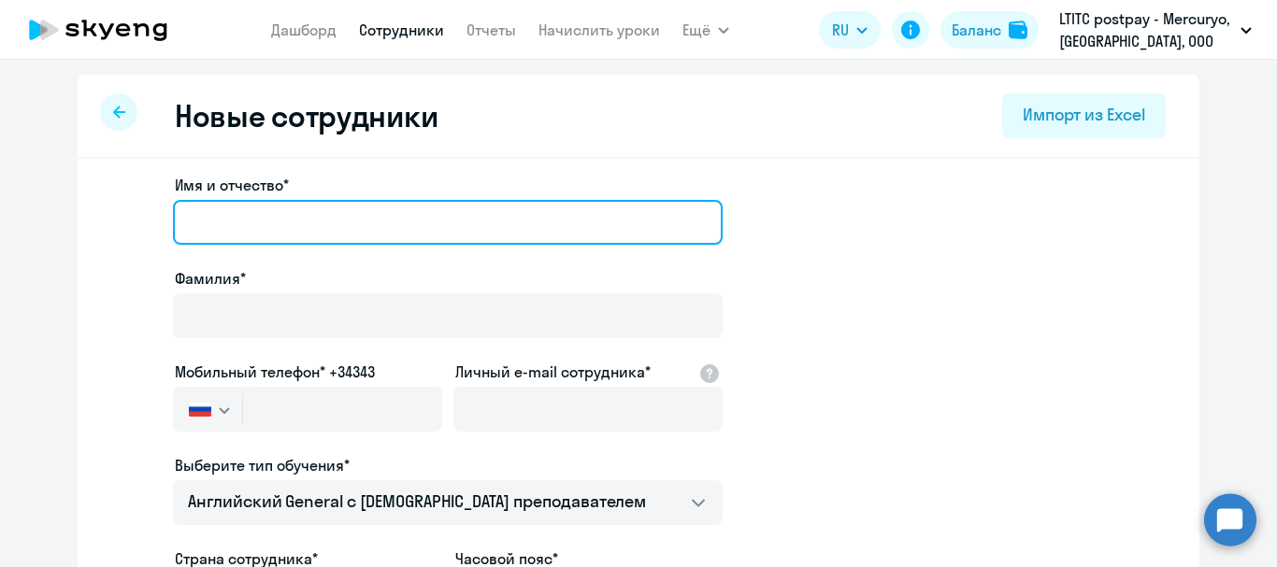
click at [388, 208] on input "Имя и отчество*" at bounding box center [448, 222] width 550 height 45
type input "Т"
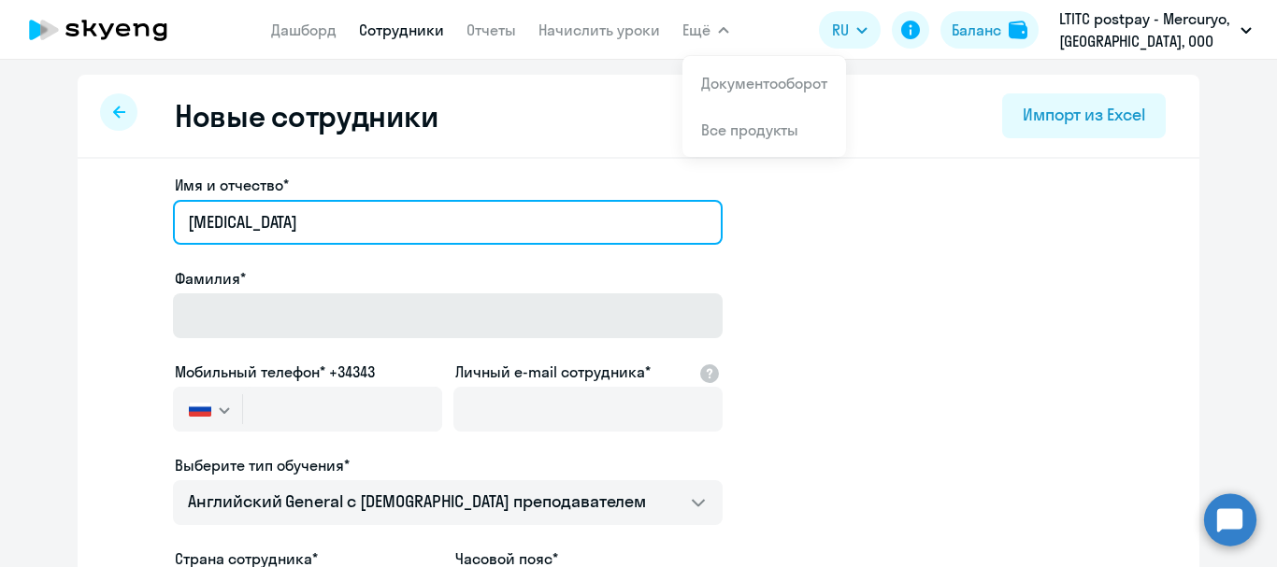
type input "[MEDICAL_DATA]"
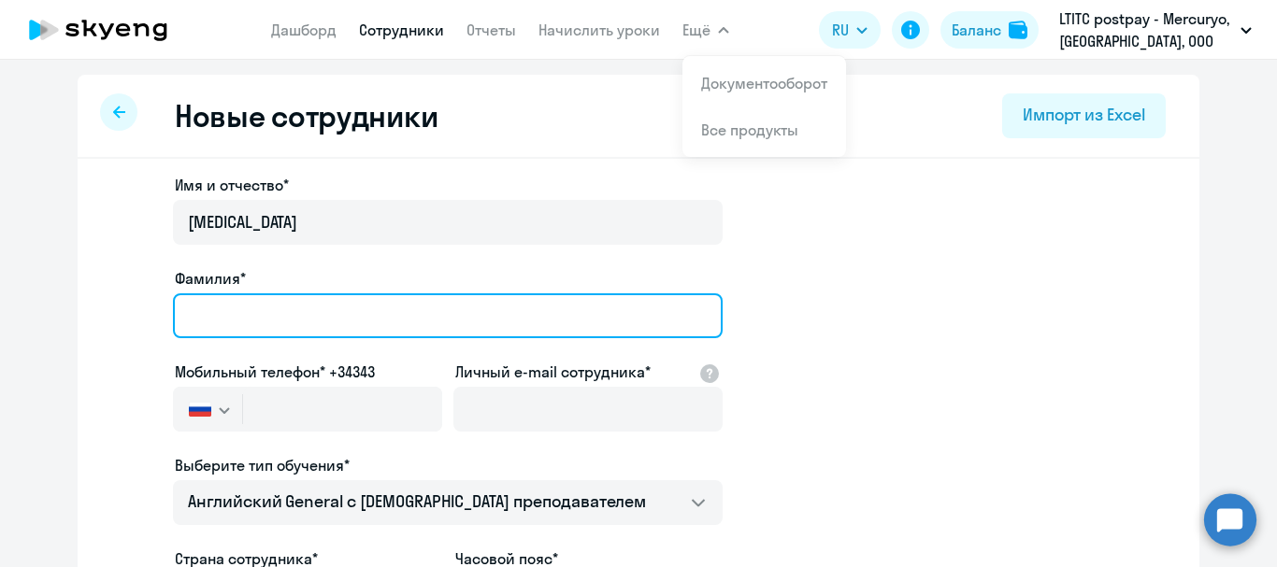
click at [439, 308] on input "Фамилия*" at bounding box center [448, 316] width 550 height 45
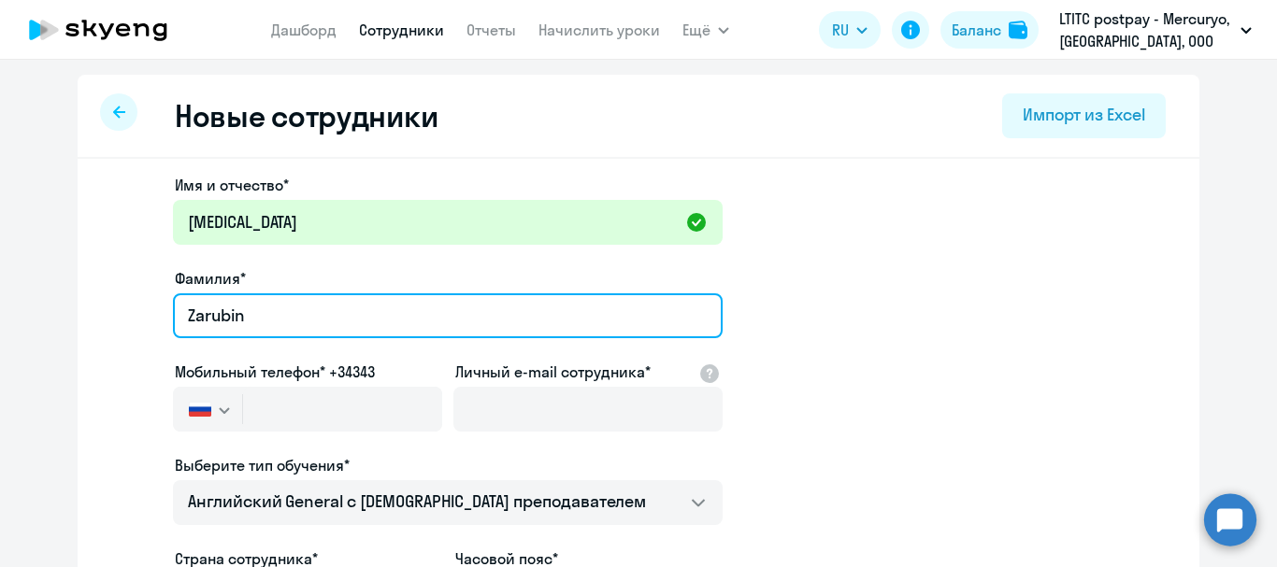
type input "Zarubin"
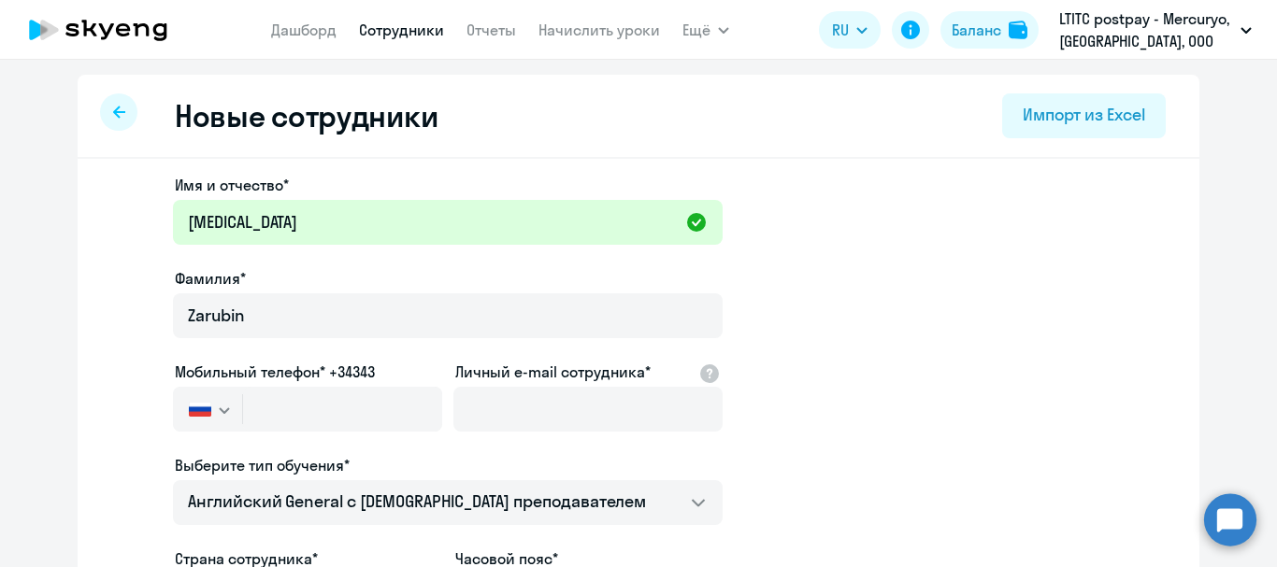
click at [219, 411] on icon "button" at bounding box center [224, 411] width 11 height 7
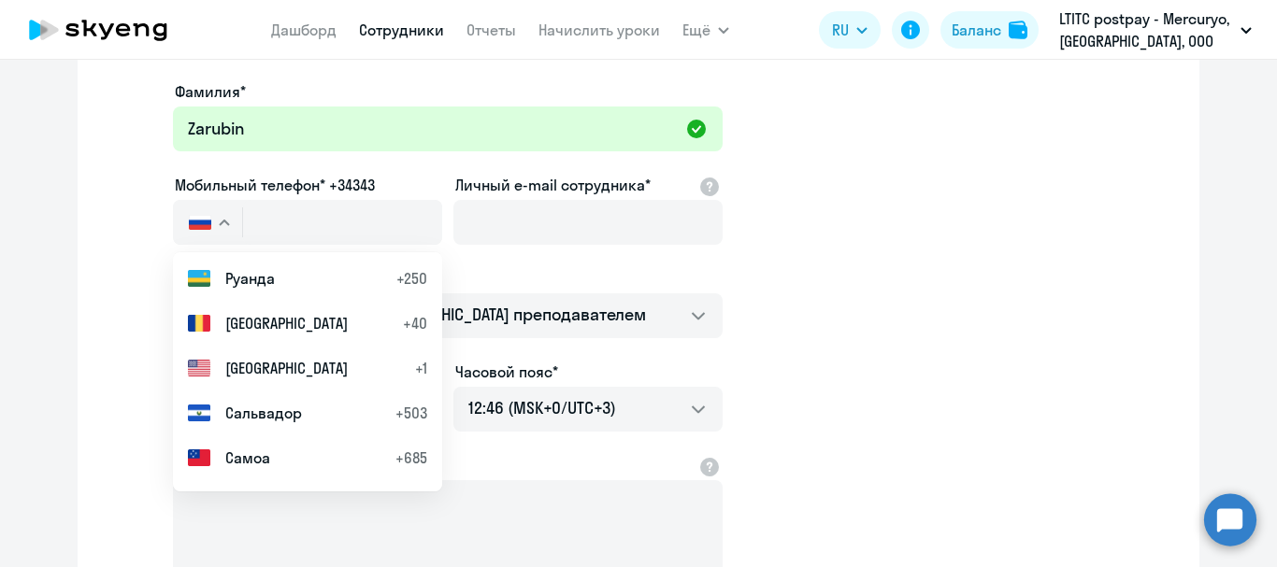
scroll to position [7292, 0]
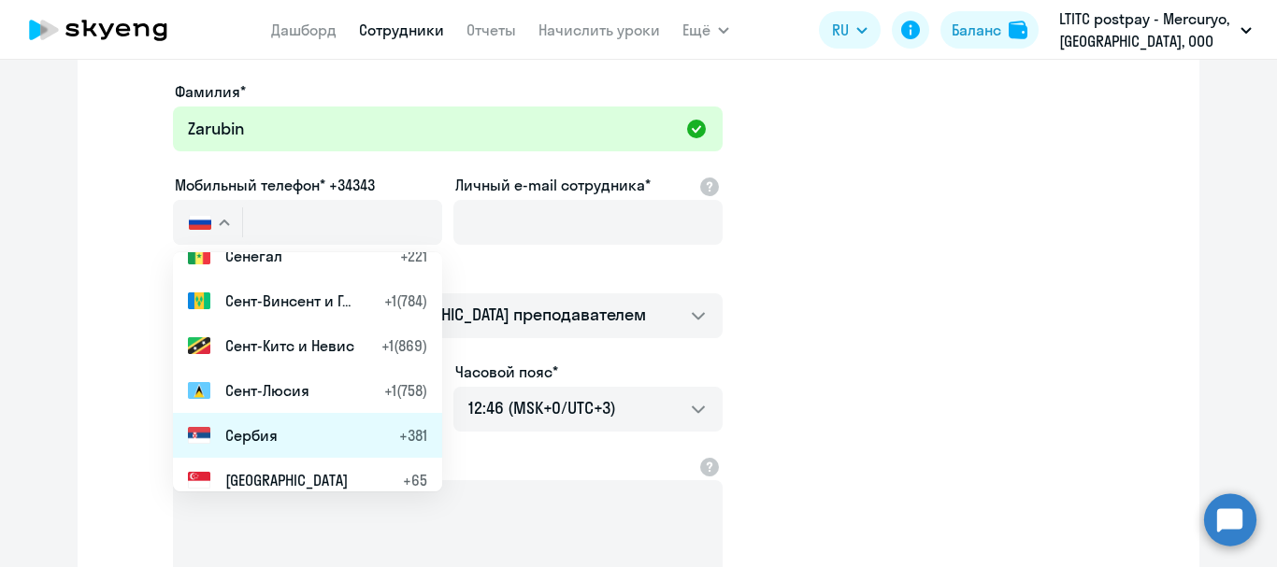
click at [265, 433] on span "Сербия" at bounding box center [251, 435] width 52 height 22
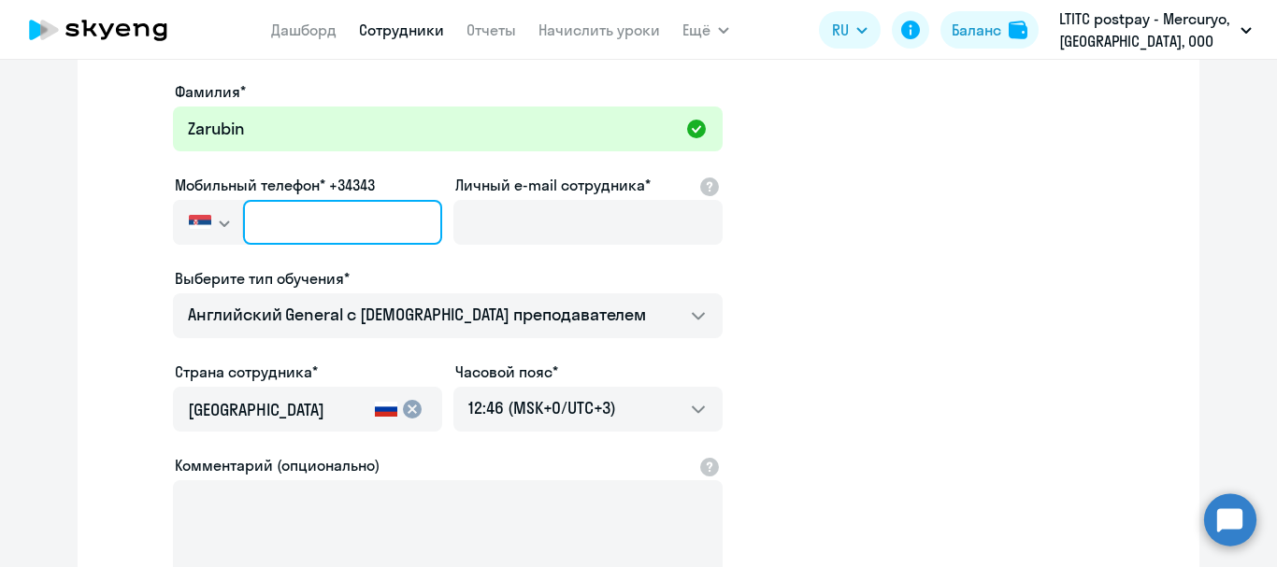
click at [349, 230] on input "text" at bounding box center [342, 222] width 199 height 45
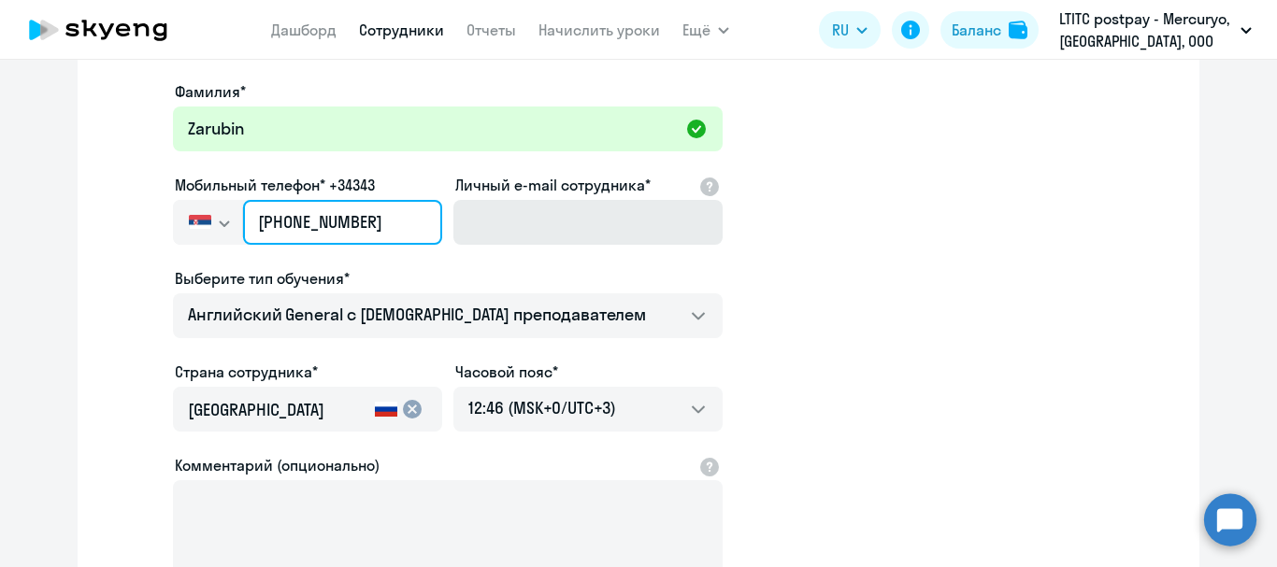
type input "[PHONE_NUMBER]"
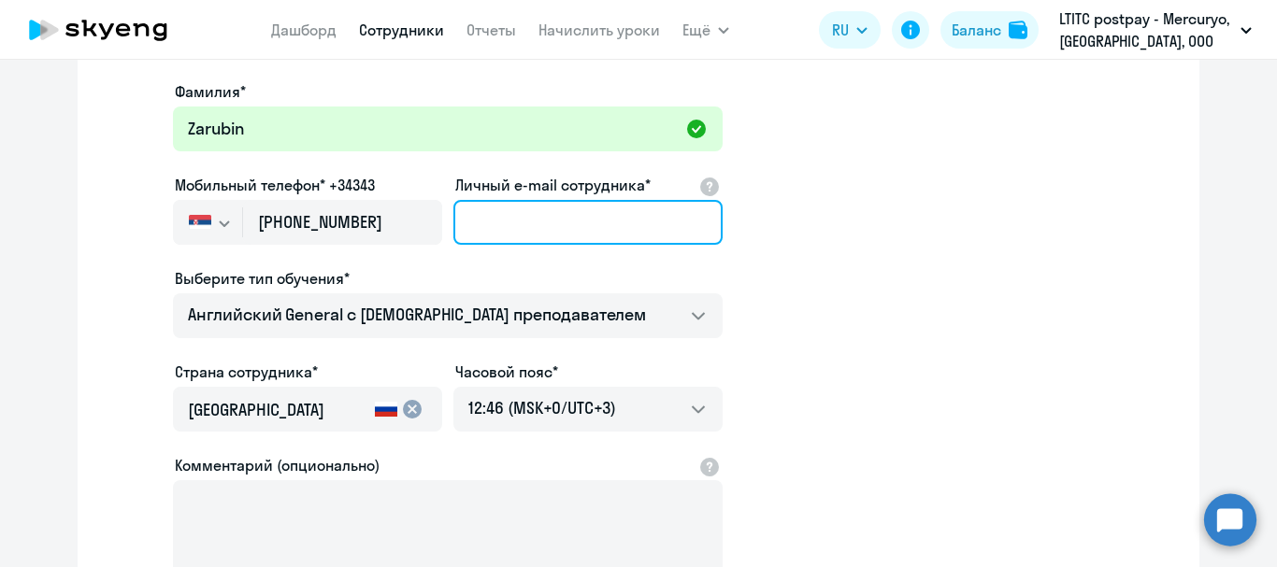
click at [486, 234] on input "Личный e-mail сотрудника*" at bounding box center [587, 222] width 269 height 45
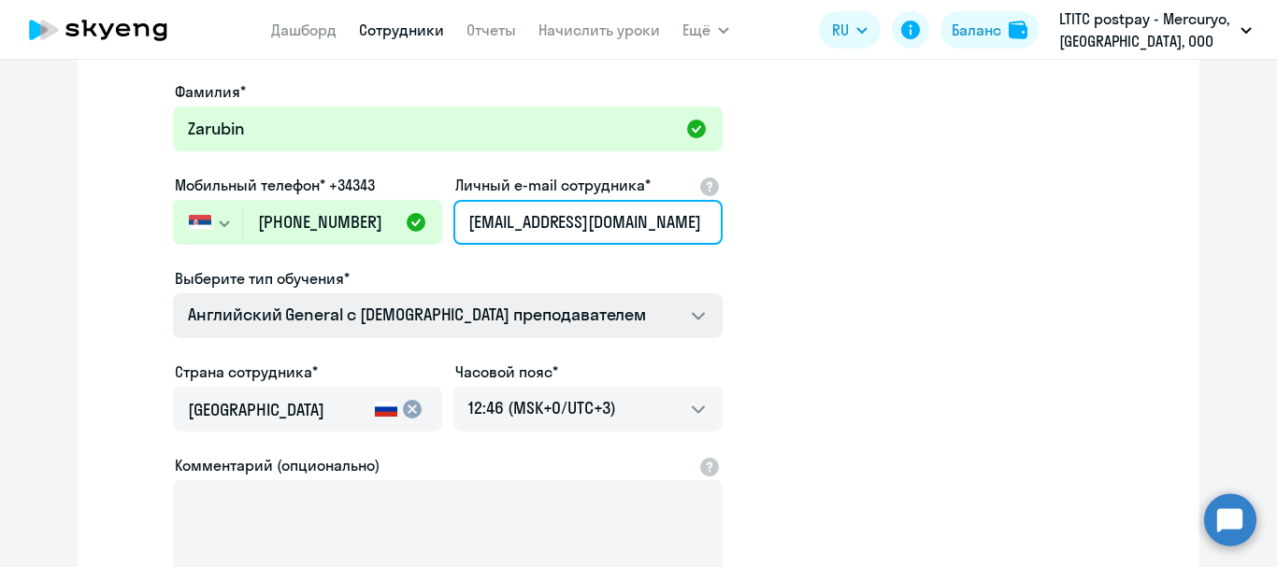
type input "[EMAIL_ADDRESS][DOMAIN_NAME]"
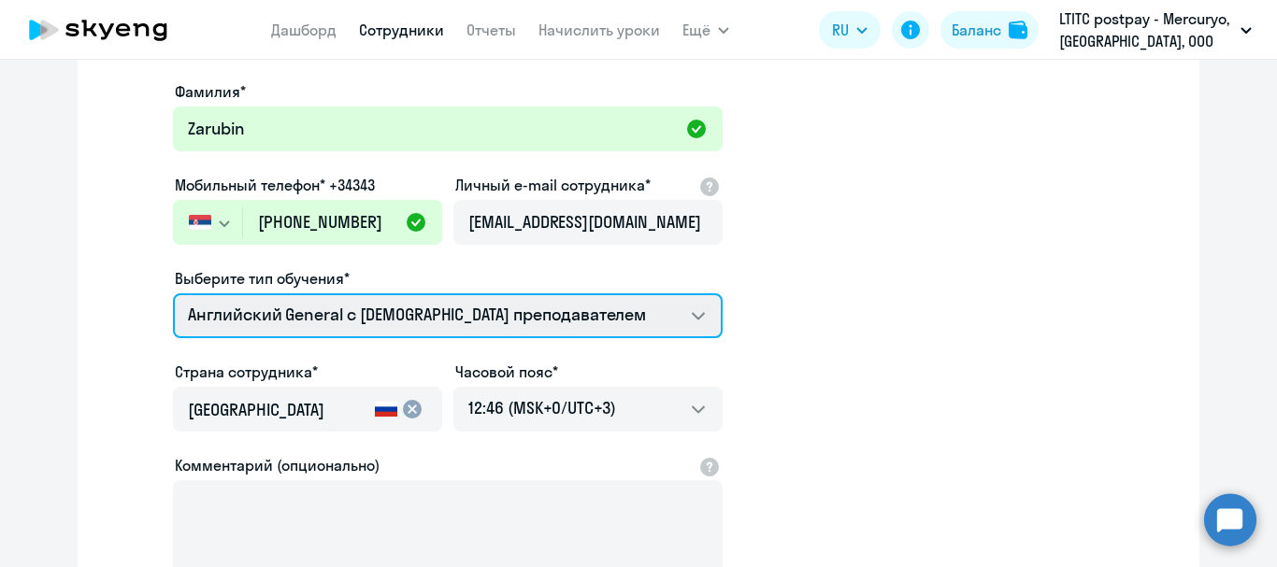
click at [478, 309] on select "Премиум уроки по испанскому языку для взрослых Talks 15 минутные разговоры на а…" at bounding box center [448, 316] width 550 height 45
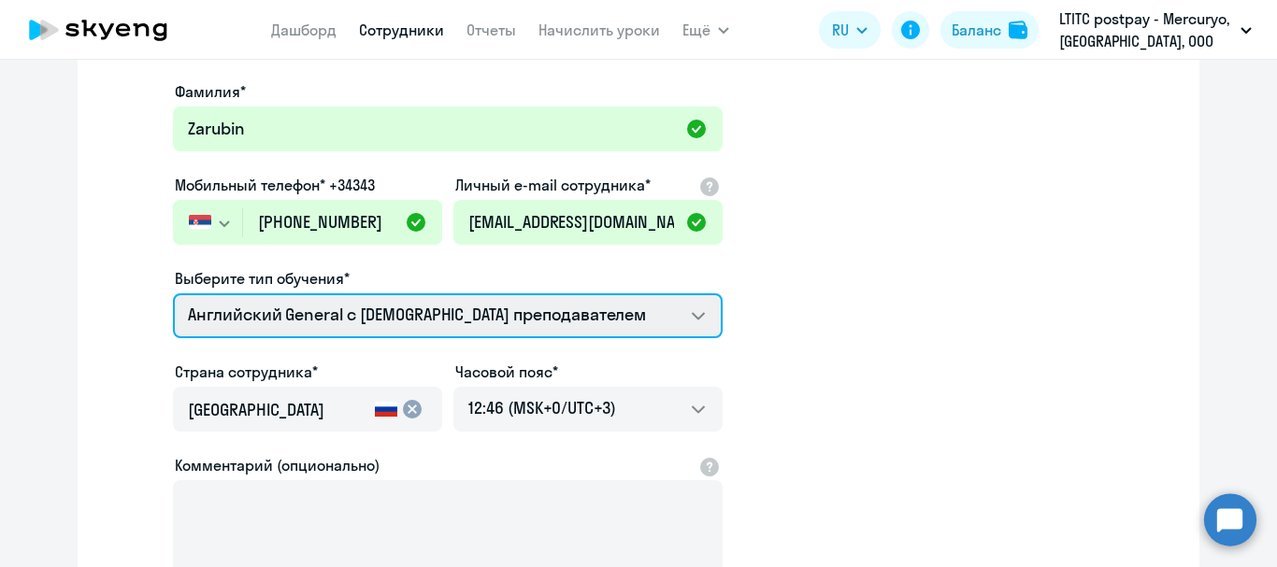
select select "english_adult_native_speaker"
click at [173, 294] on select "Премиум уроки по испанскому языку для взрослых Talks 15 минутные разговоры на а…" at bounding box center [448, 316] width 550 height 45
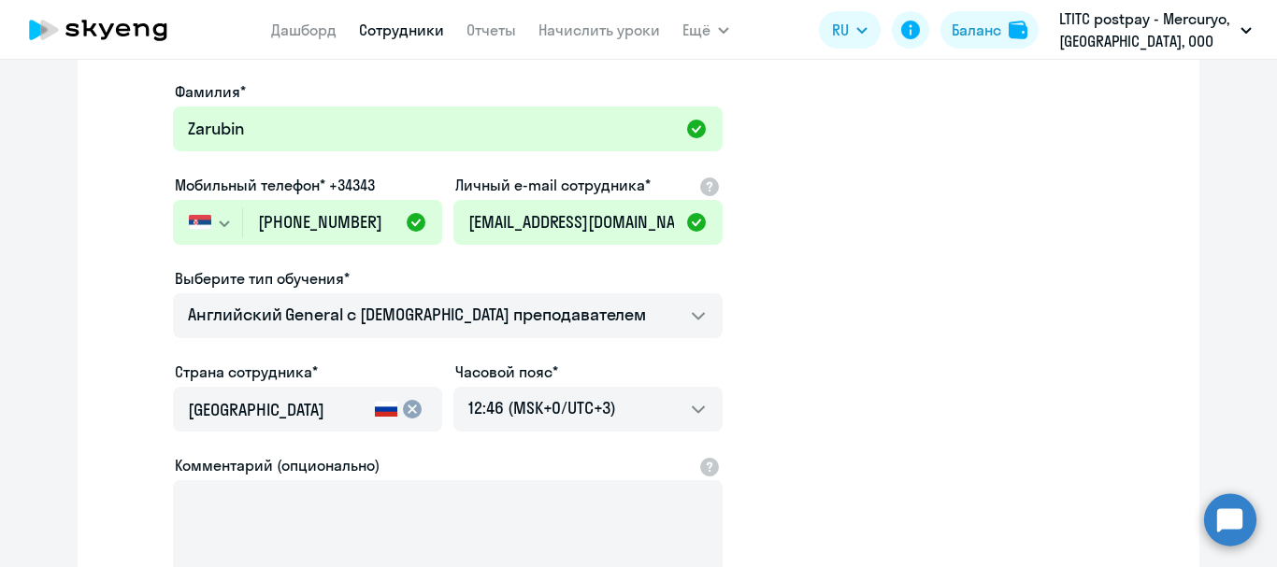
click at [408, 411] on mat-icon "cancel" at bounding box center [412, 409] width 22 height 22
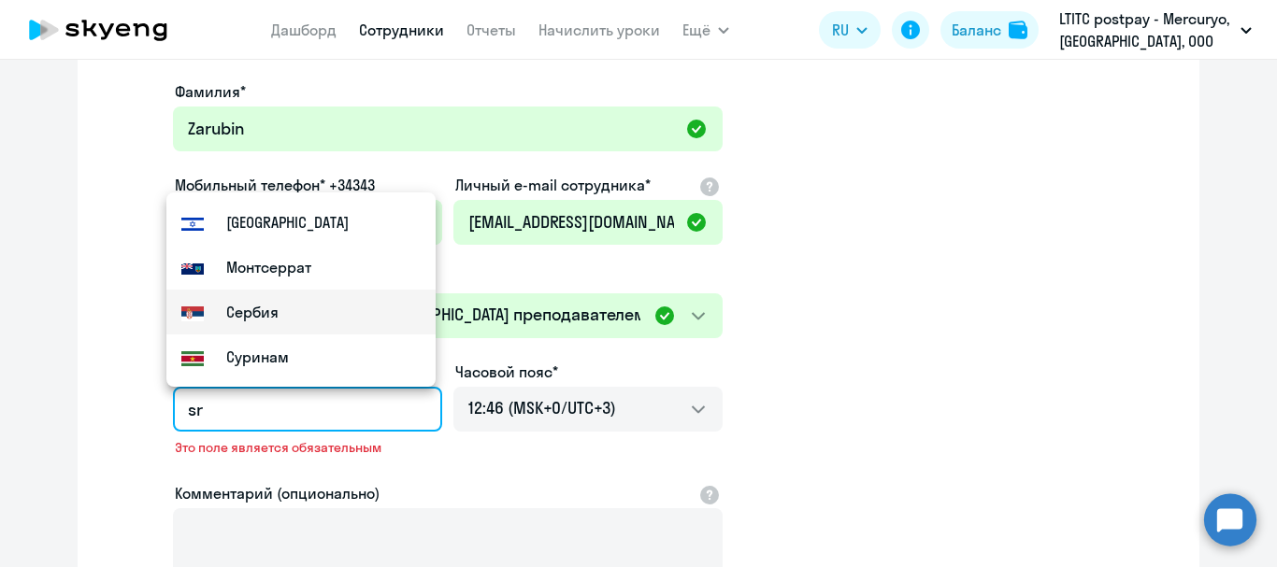
click at [280, 298] on mat-option "Сербия" at bounding box center [300, 312] width 269 height 45
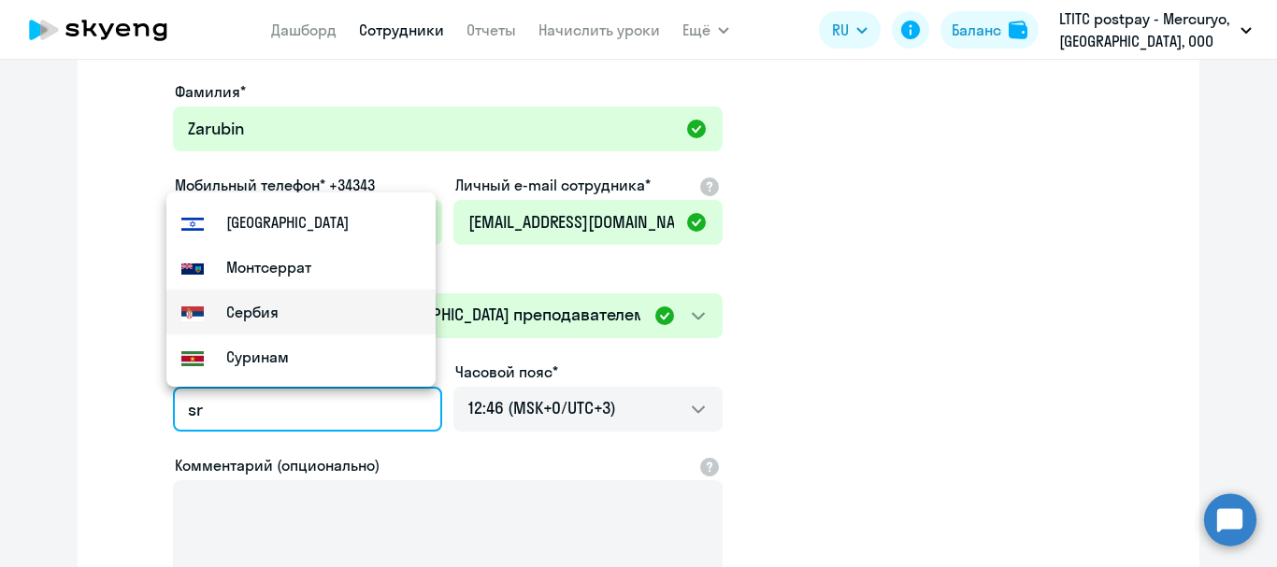
type input "Сербия"
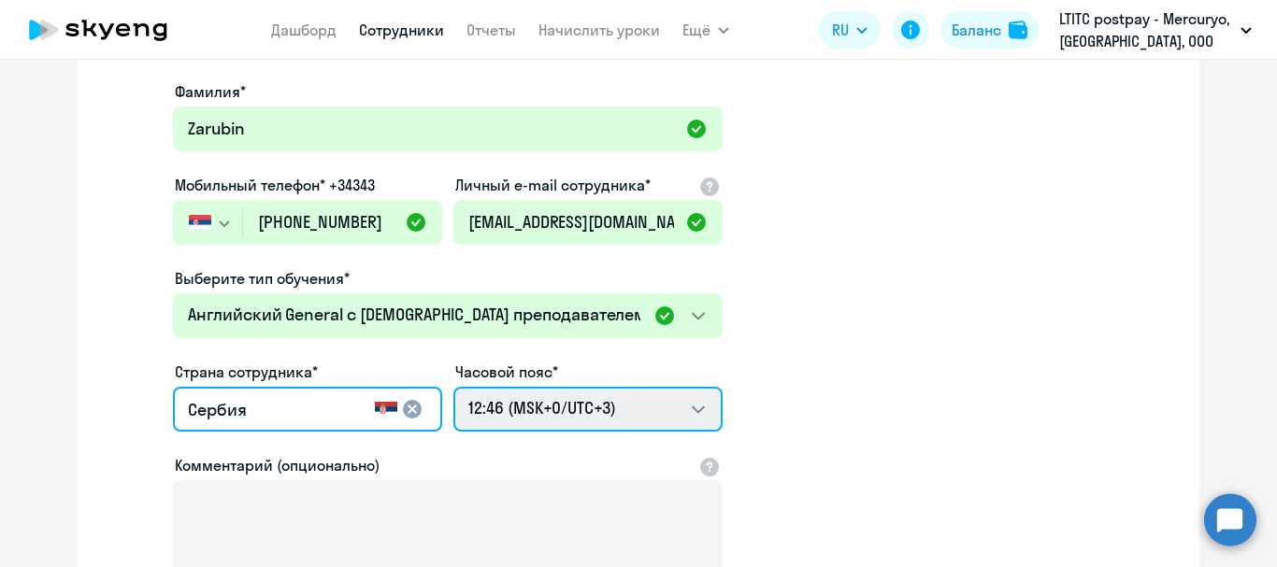
click at [585, 422] on select "22:46 (MSK-14/UTC-11) 23:46 (MSK-13/UTC-10) 00:46 (MSK-12/UTC-9) 01:46 (MSK-11/…" at bounding box center [587, 409] width 269 height 45
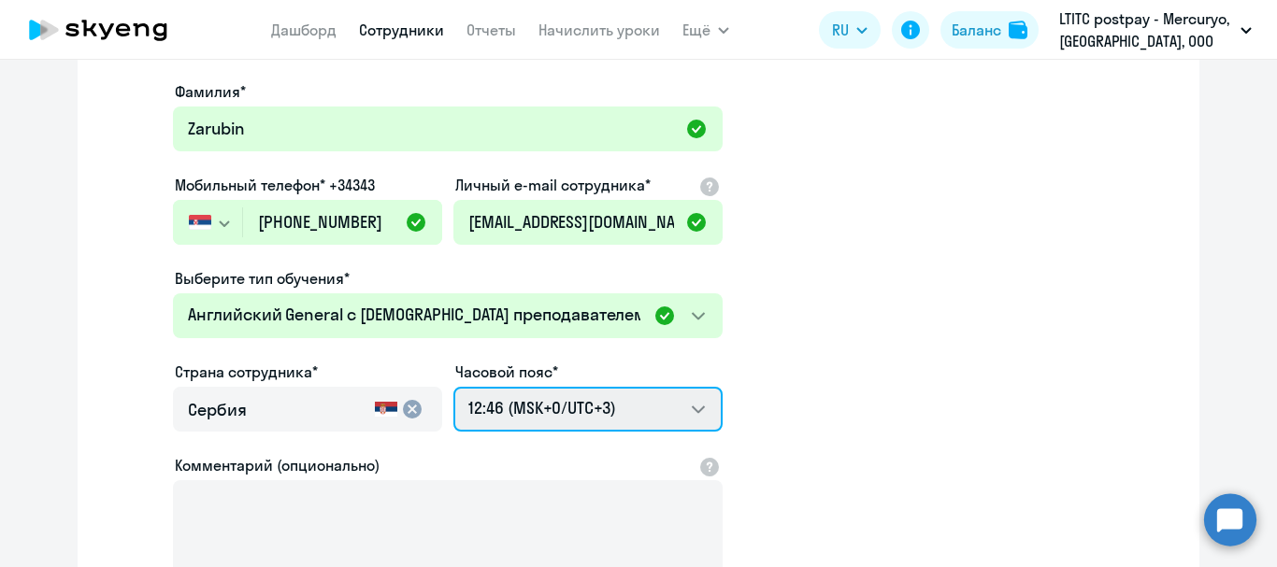
select select "2"
click at [453, 387] on select "22:46 (MSK-14/UTC-11) 23:46 (MSK-13/UTC-10) 00:46 (MSK-12/UTC-9) 01:46 (MSK-11/…" at bounding box center [587, 409] width 269 height 45
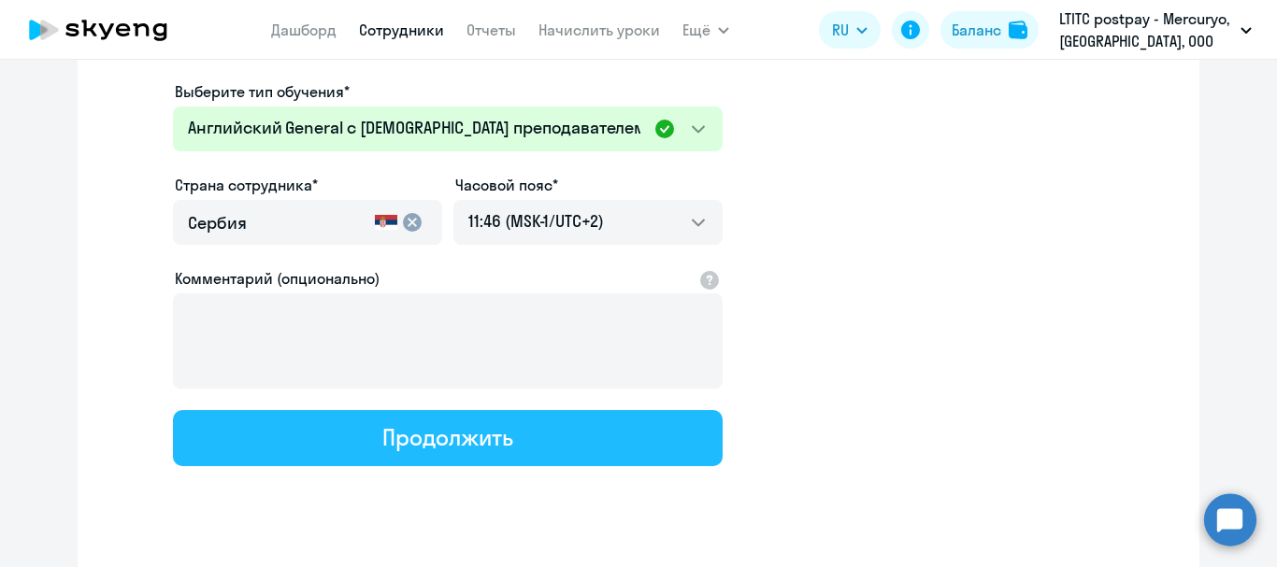
click at [524, 438] on button "Продолжить" at bounding box center [448, 438] width 550 height 56
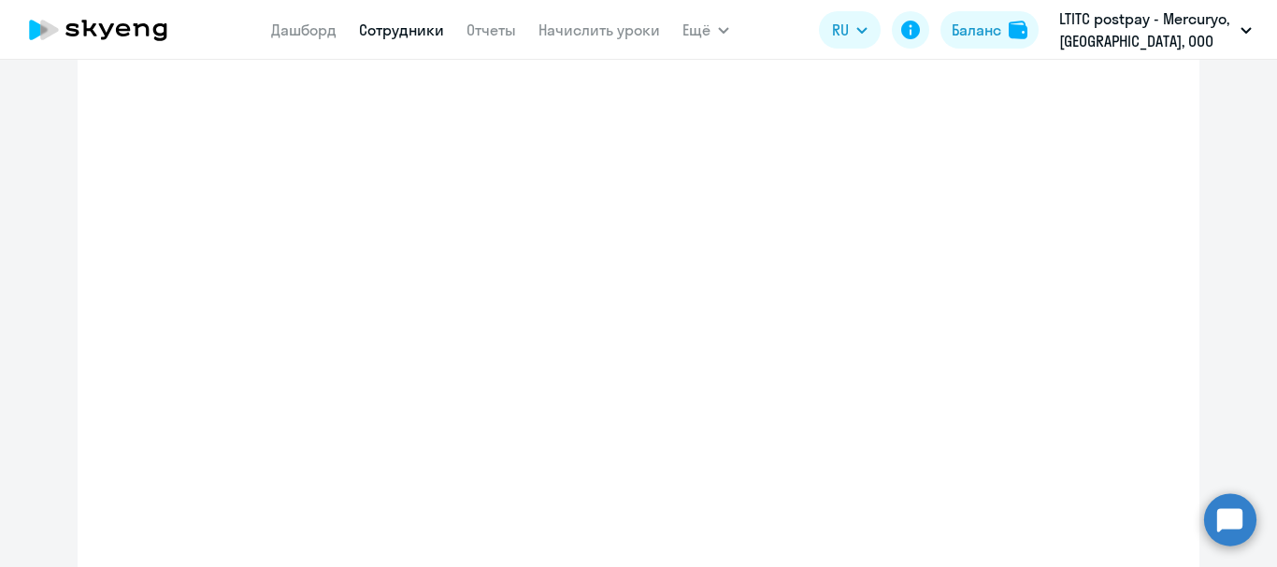
select select "english_adult_native_speaker"
select select "2"
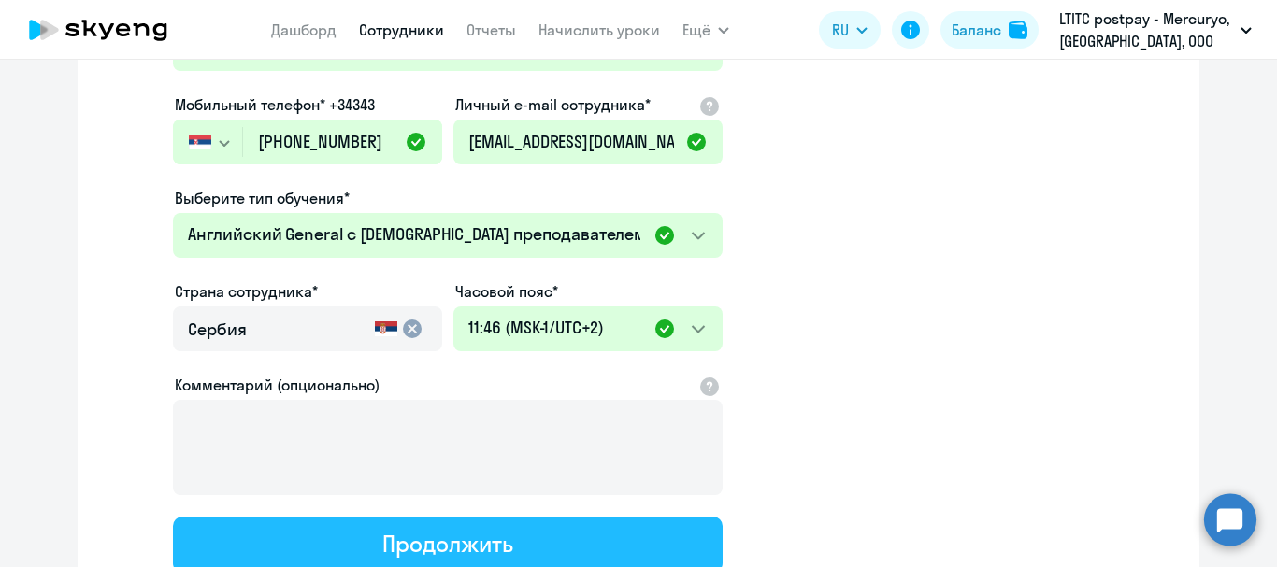
scroll to position [18, 0]
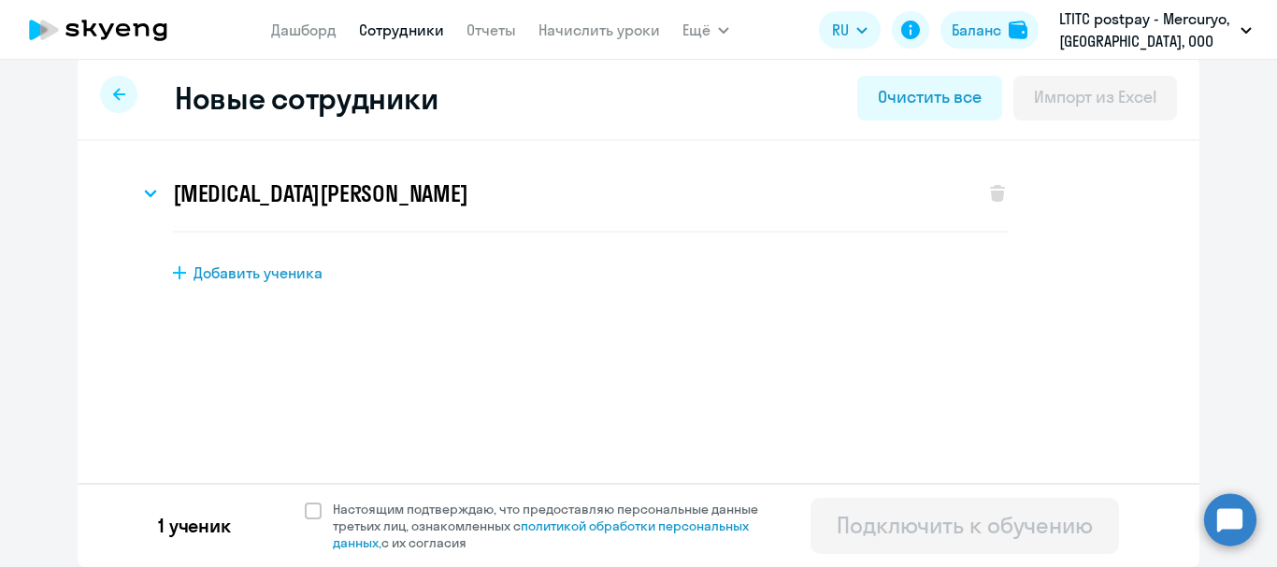
click at [210, 276] on span "Добавить ученика" at bounding box center [258, 273] width 129 height 21
select select "english_adult_not_native_speaker"
select select "3"
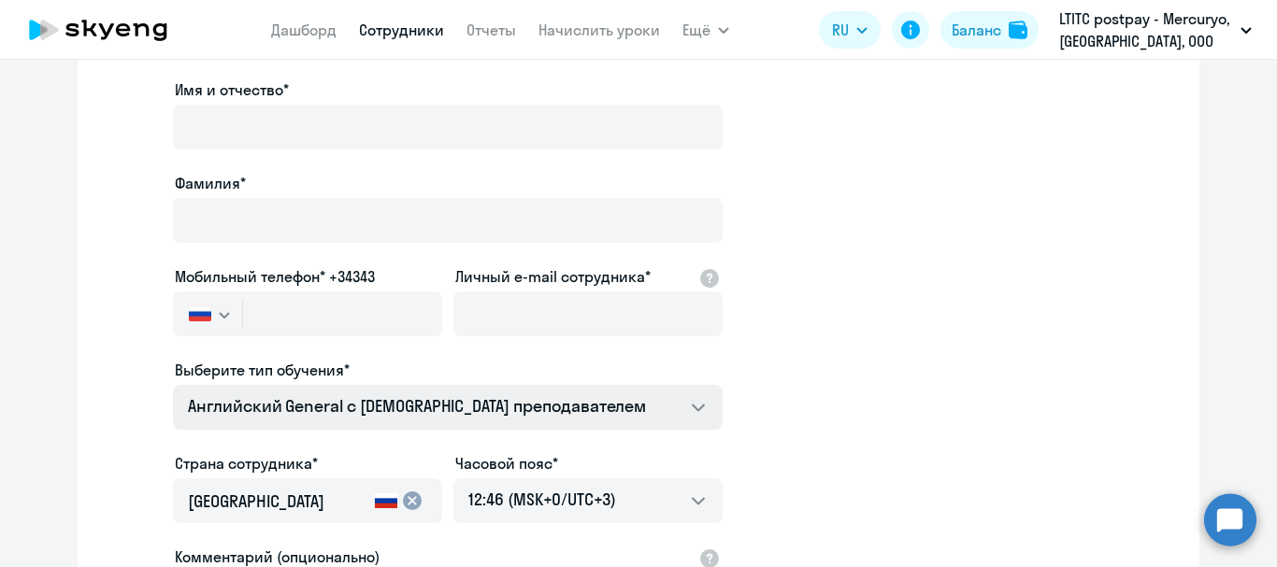
scroll to position [0, 0]
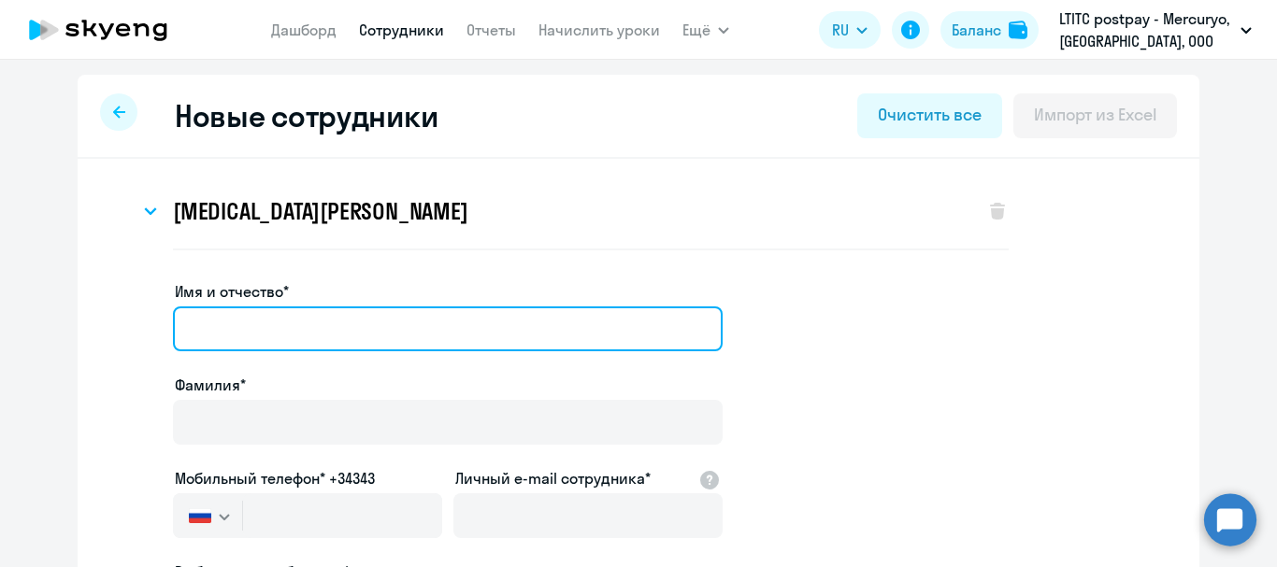
click at [253, 328] on input "Имя и отчество*" at bounding box center [448, 329] width 550 height 45
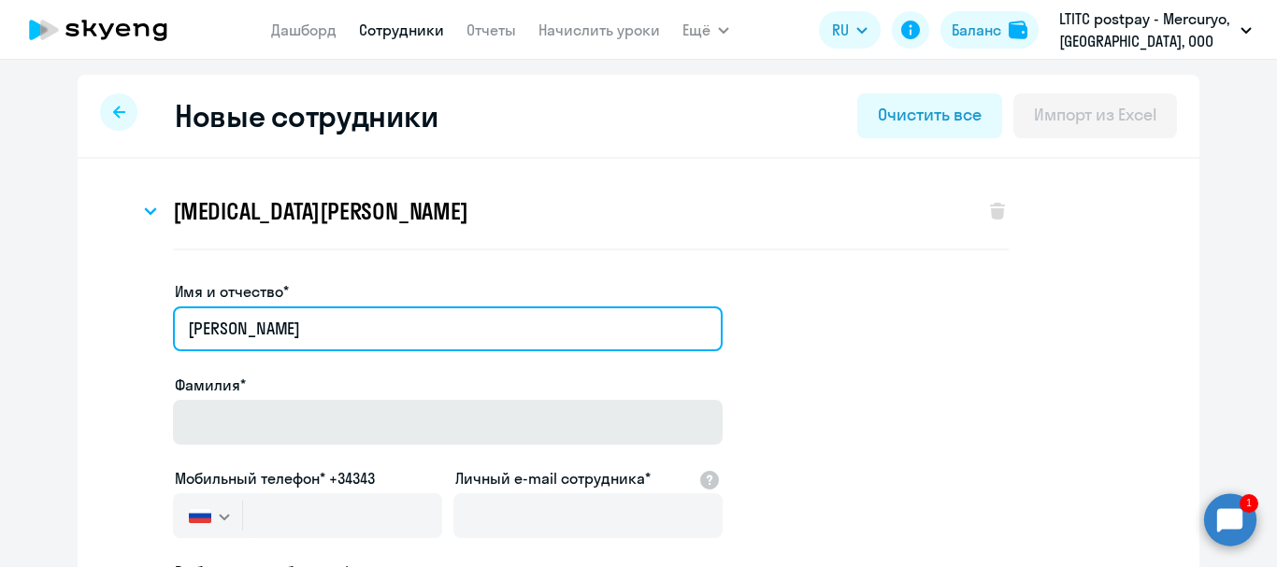
type input "[PERSON_NAME]"
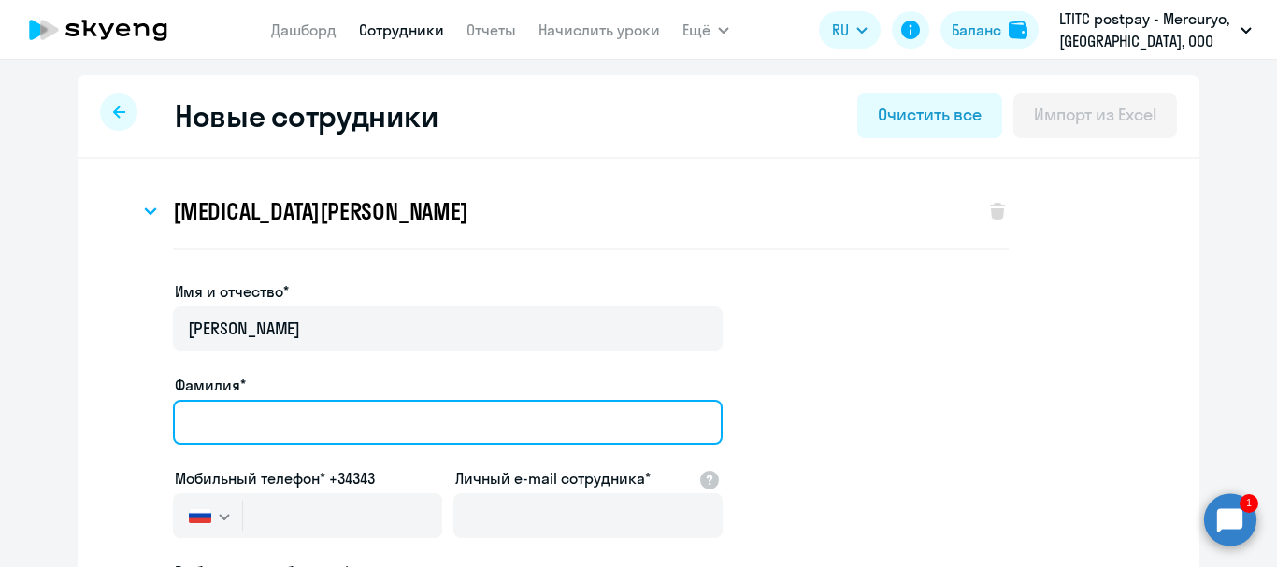
click at [284, 415] on input "Фамилия*" at bounding box center [448, 422] width 550 height 45
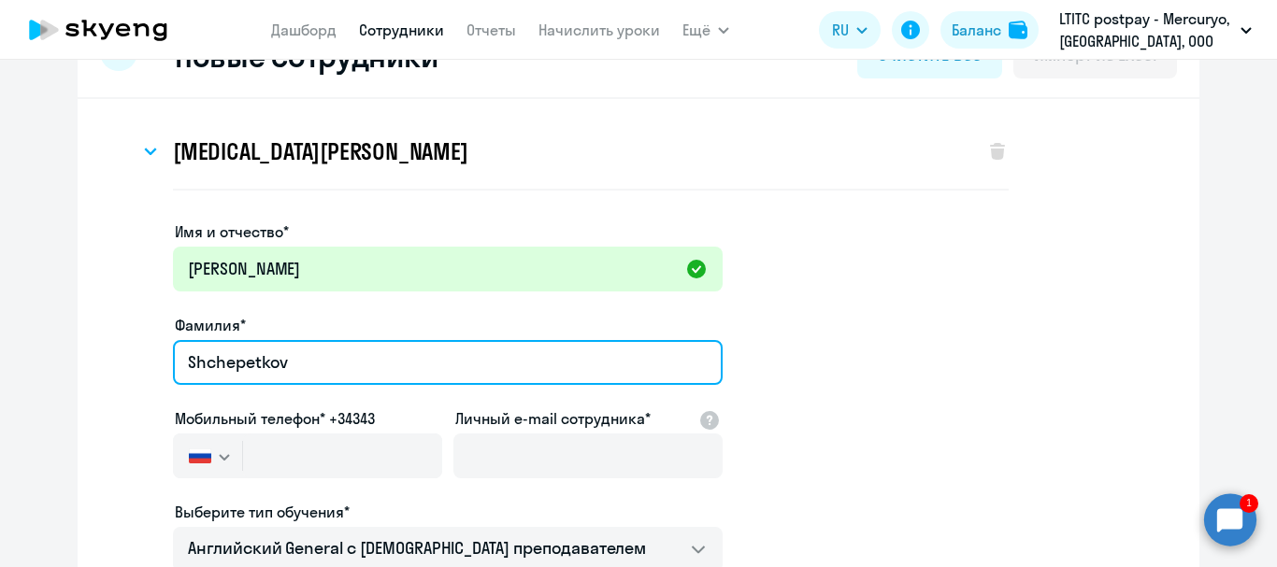
scroll to position [93, 0]
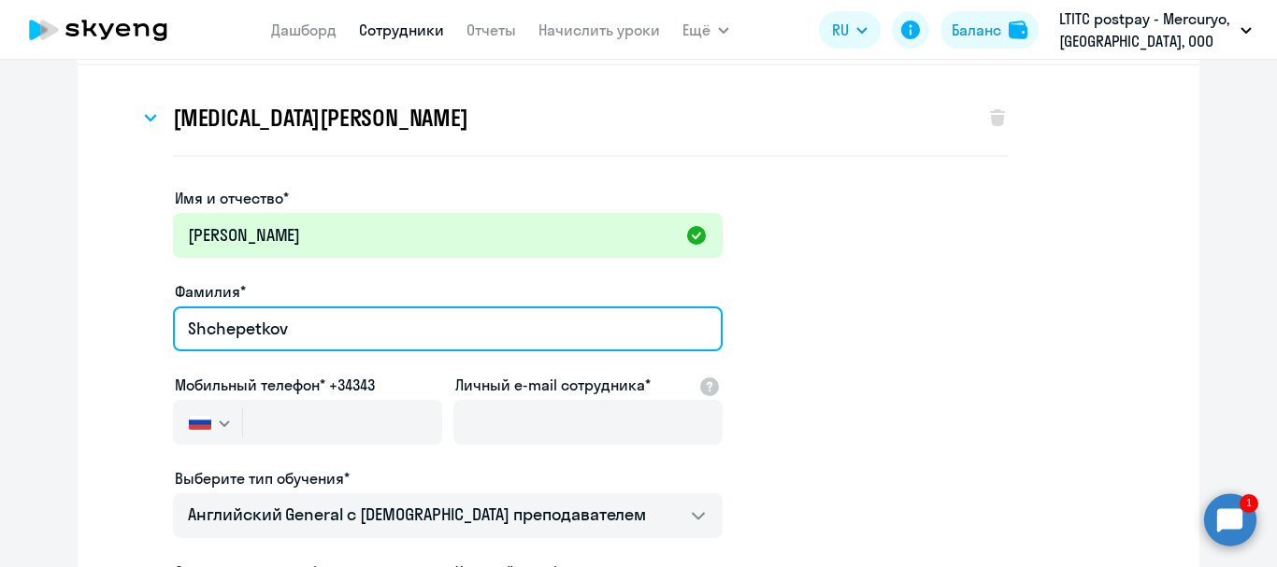
type input "Shchepetkov"
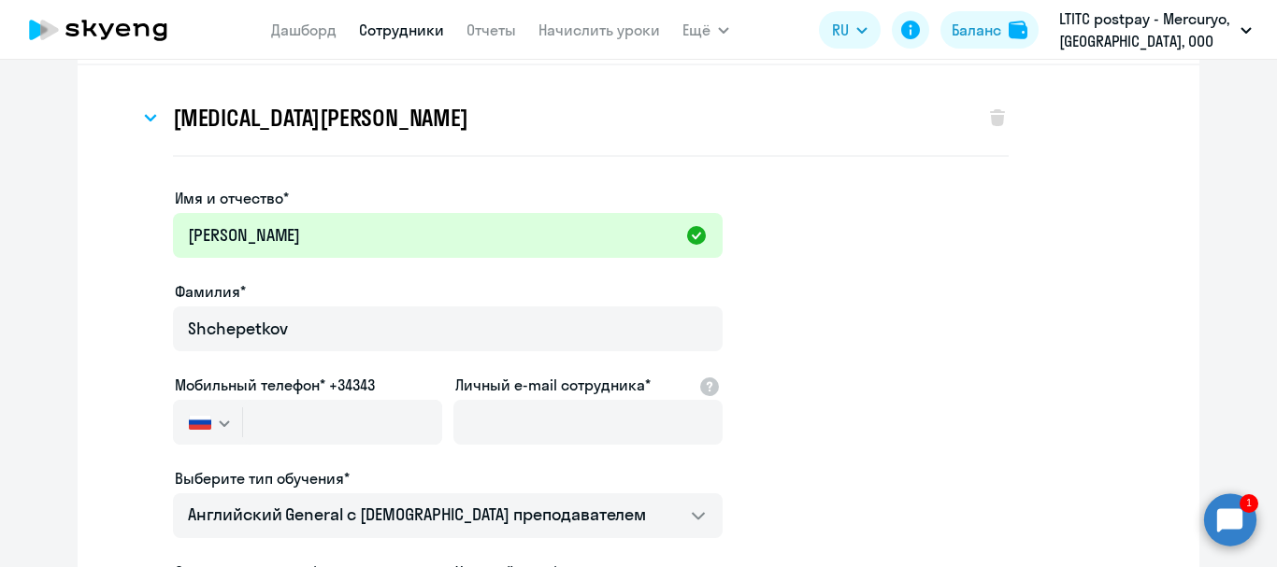
click at [222, 422] on svg-icon "button" at bounding box center [224, 423] width 15 height 15
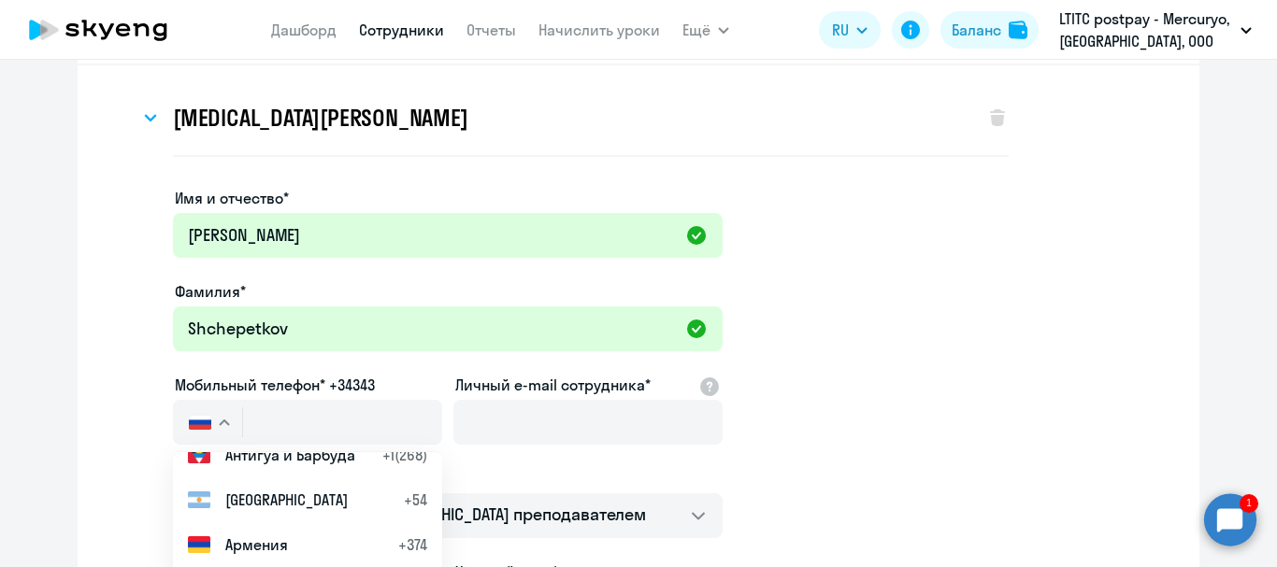
scroll to position [561, 0]
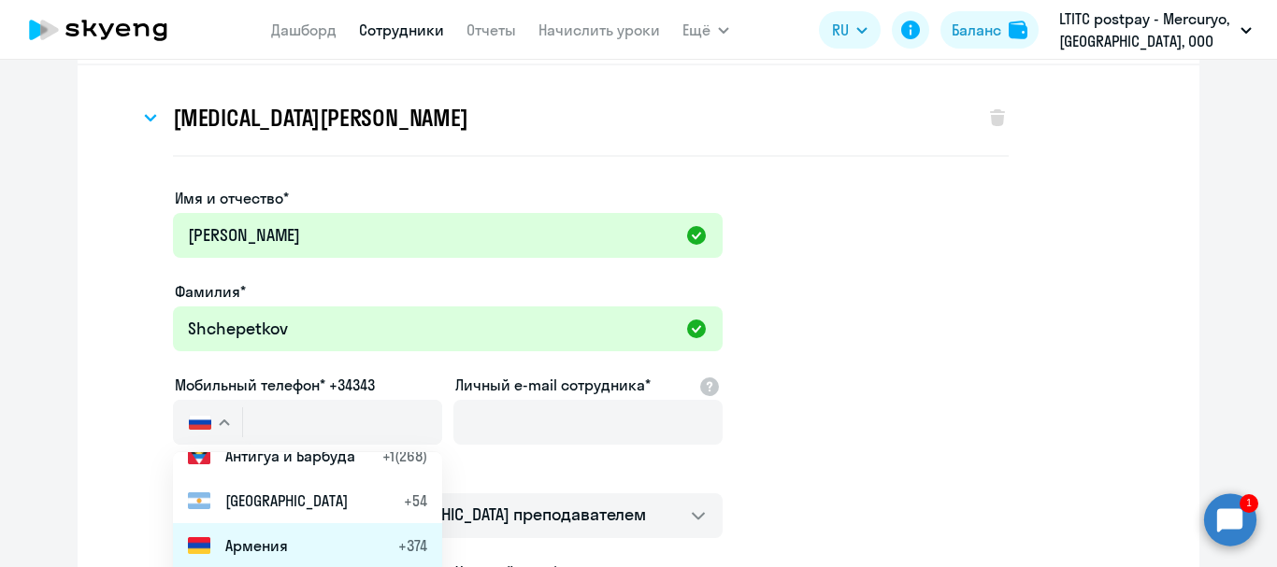
click at [242, 532] on li "Армения +374" at bounding box center [307, 546] width 269 height 45
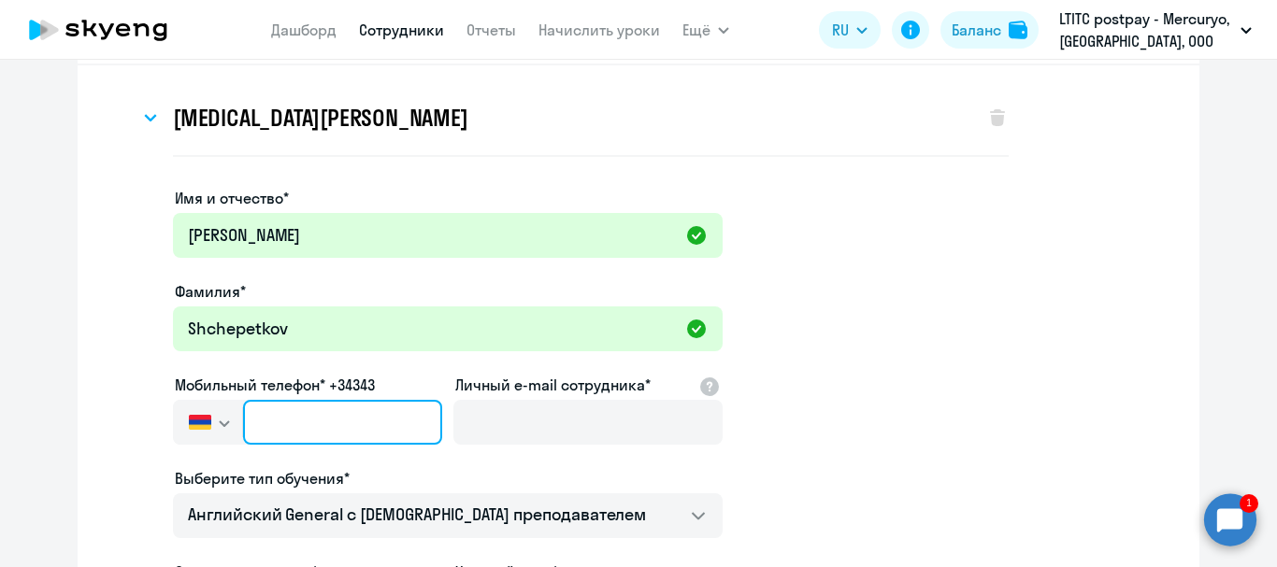
click at [384, 434] on input "text" at bounding box center [342, 422] width 199 height 45
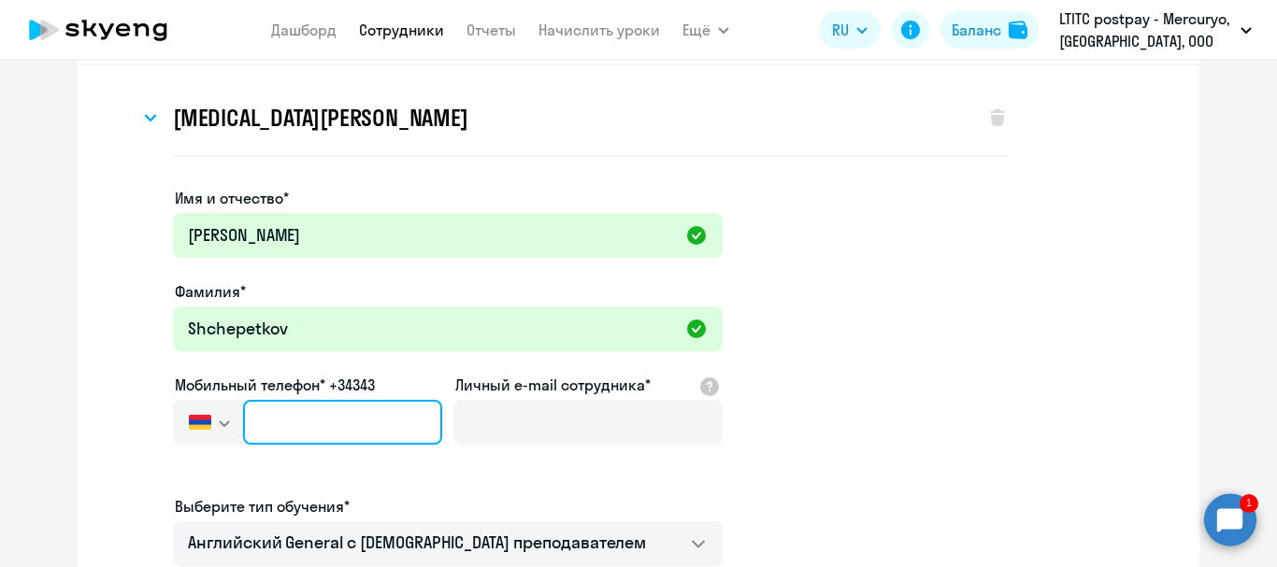
type input "+374 4"
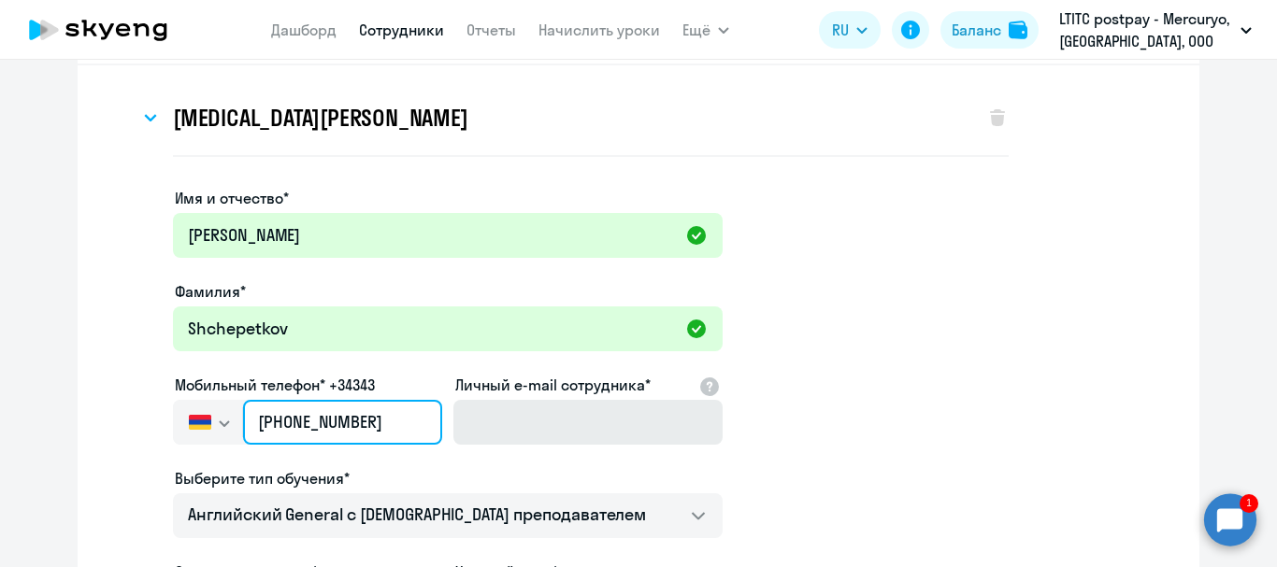
type input "[PHONE_NUMBER]"
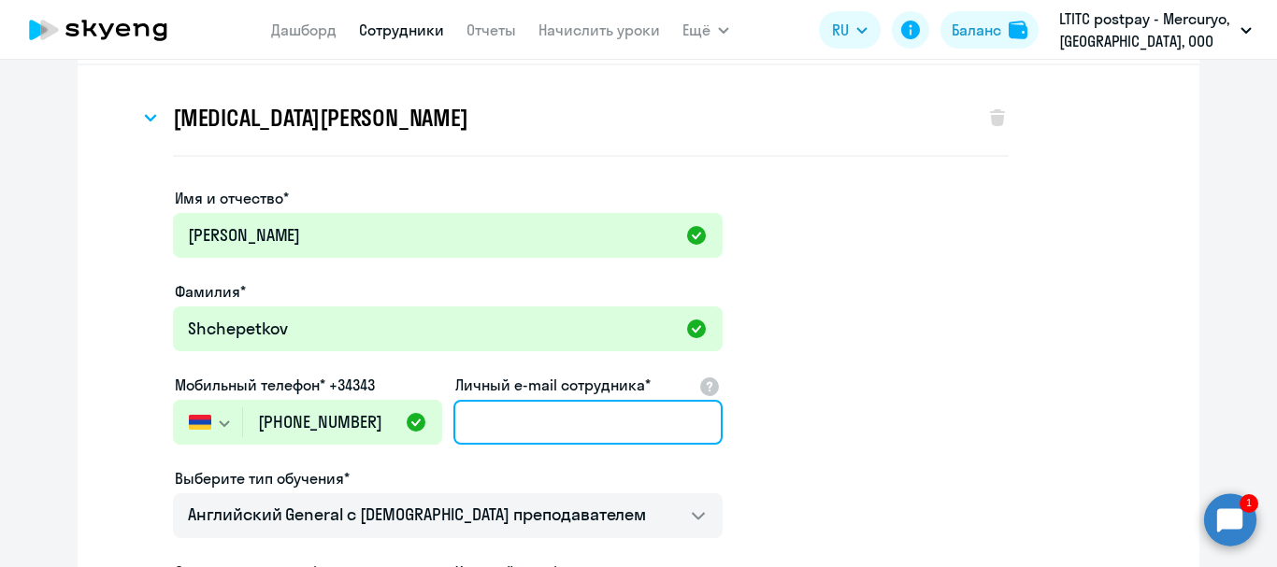
click at [541, 436] on input "Личный e-mail сотрудника*" at bounding box center [587, 422] width 269 height 45
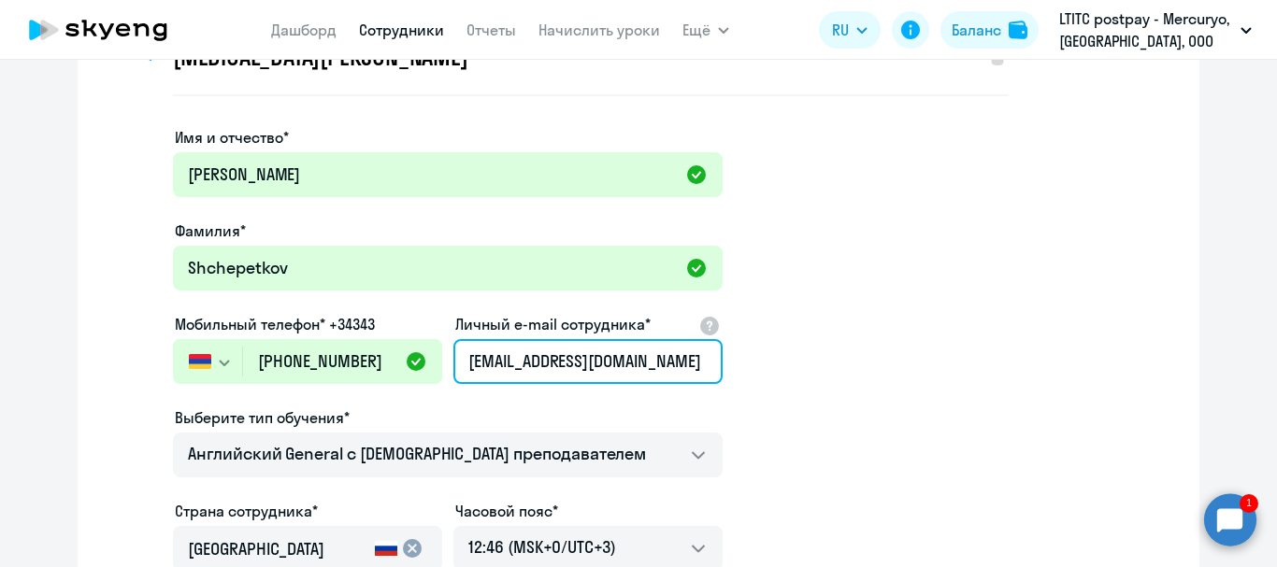
scroll to position [187, 0]
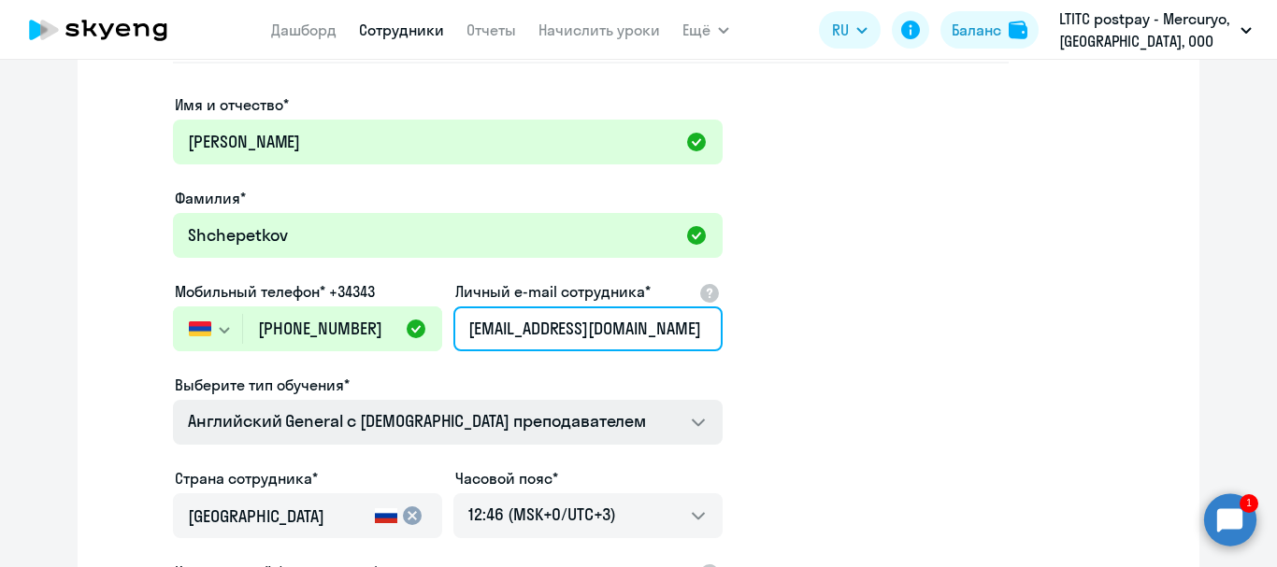
type input "[EMAIL_ADDRESS][DOMAIN_NAME]"
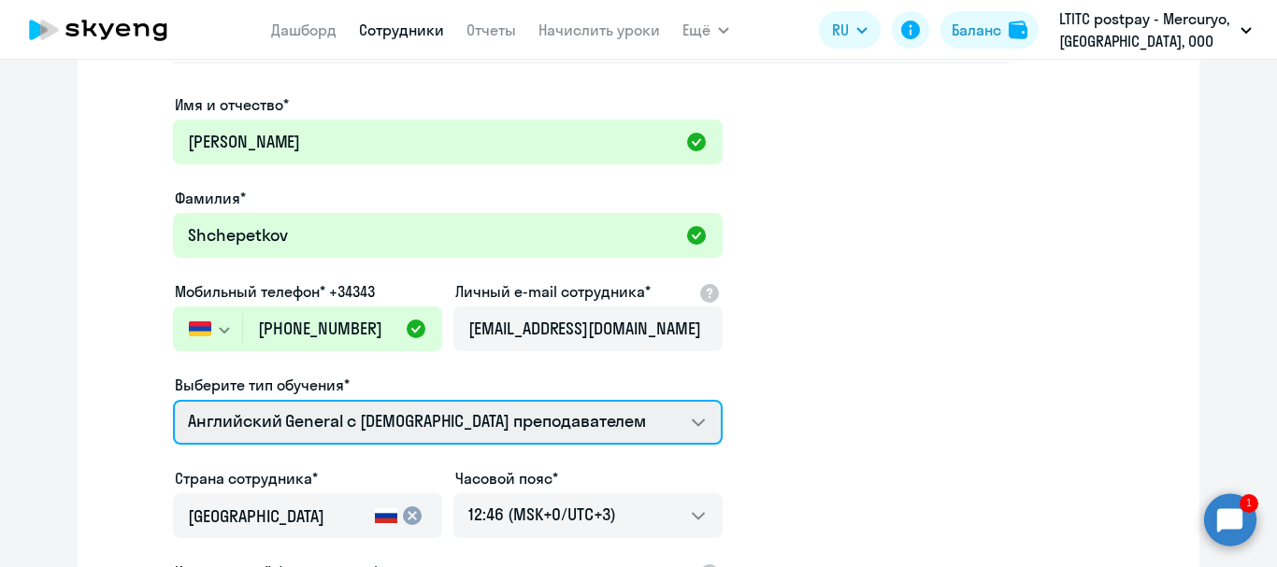
click at [586, 428] on select "Премиум уроки по испанскому языку для взрослых Talks 15 минутные разговоры на а…" at bounding box center [448, 422] width 550 height 45
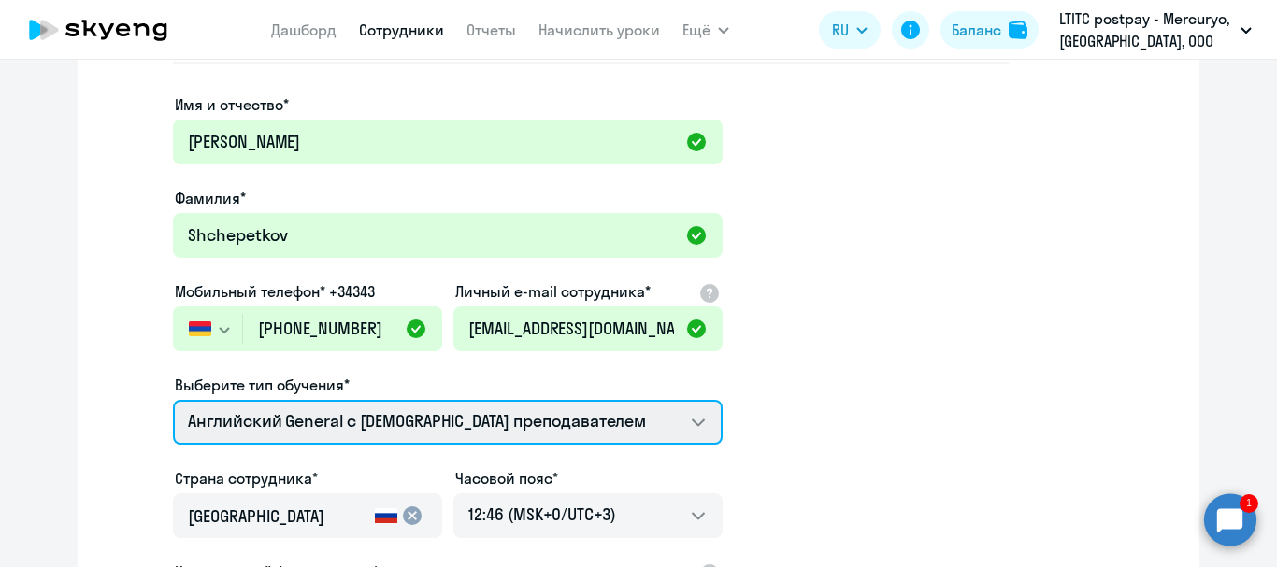
select select "english_adult_native_speaker"
click at [173, 400] on select "Премиум уроки по испанскому языку для взрослых Talks 15 минутные разговоры на а…" at bounding box center [448, 422] width 550 height 45
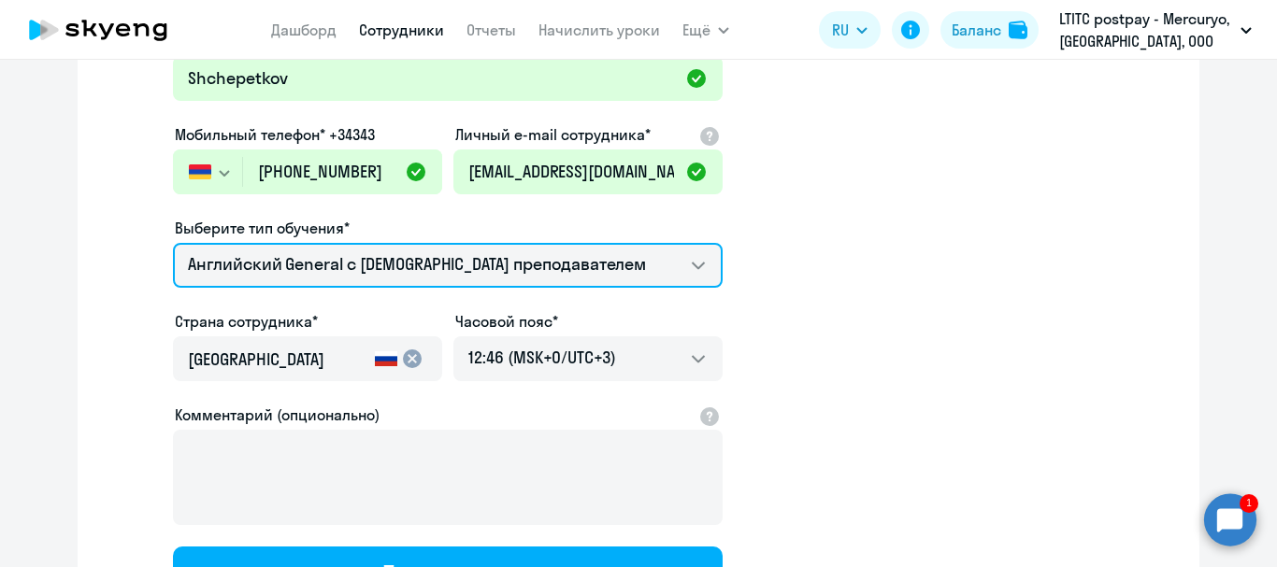
scroll to position [374, 0]
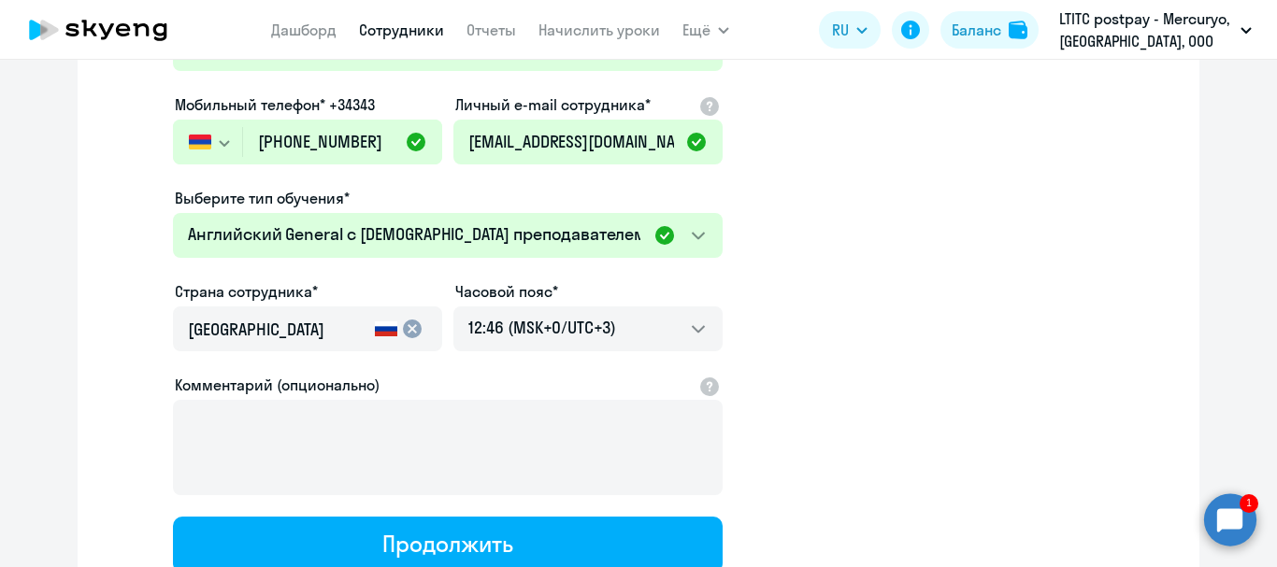
click at [401, 323] on mat-icon "cancel" at bounding box center [412, 329] width 22 height 22
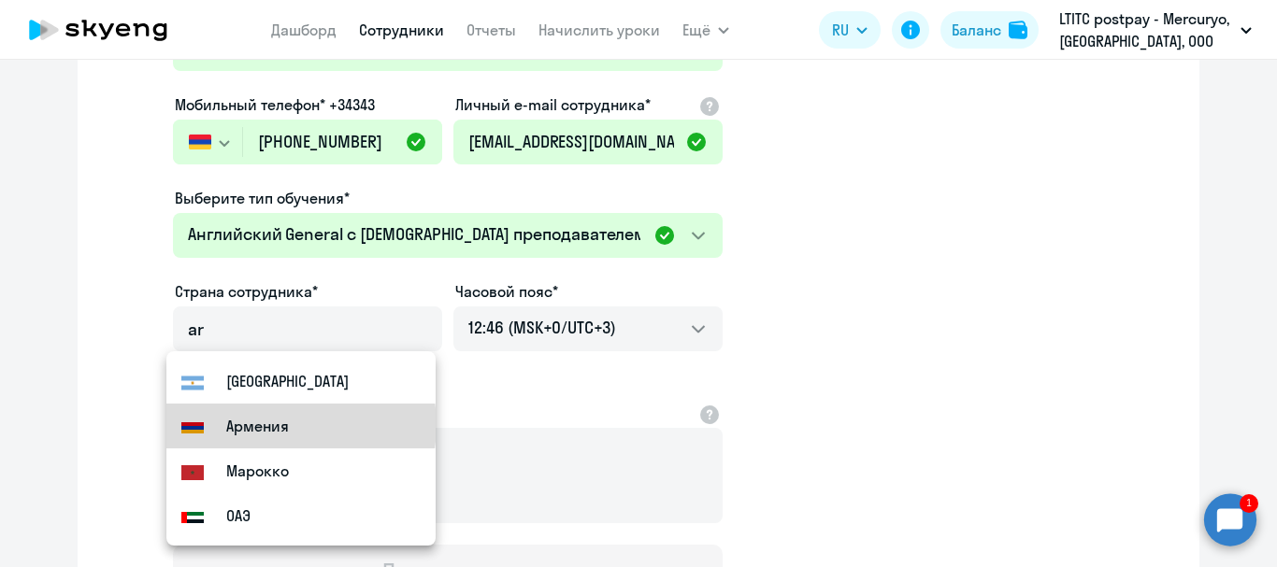
click at [280, 425] on small "Армения" at bounding box center [257, 426] width 63 height 22
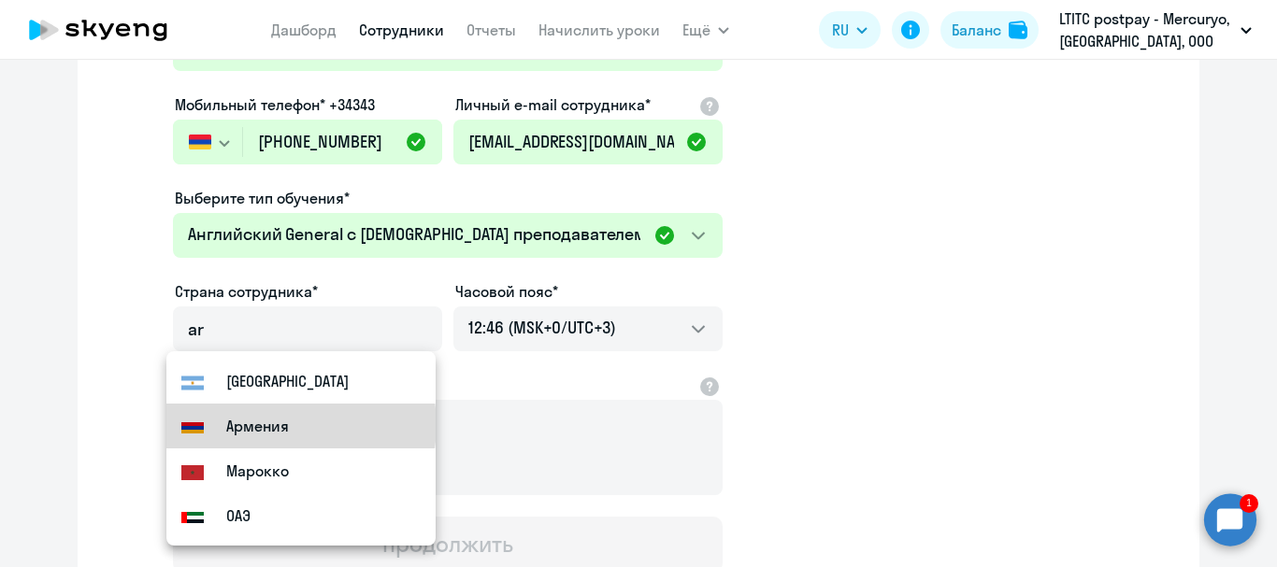
type input "Армения"
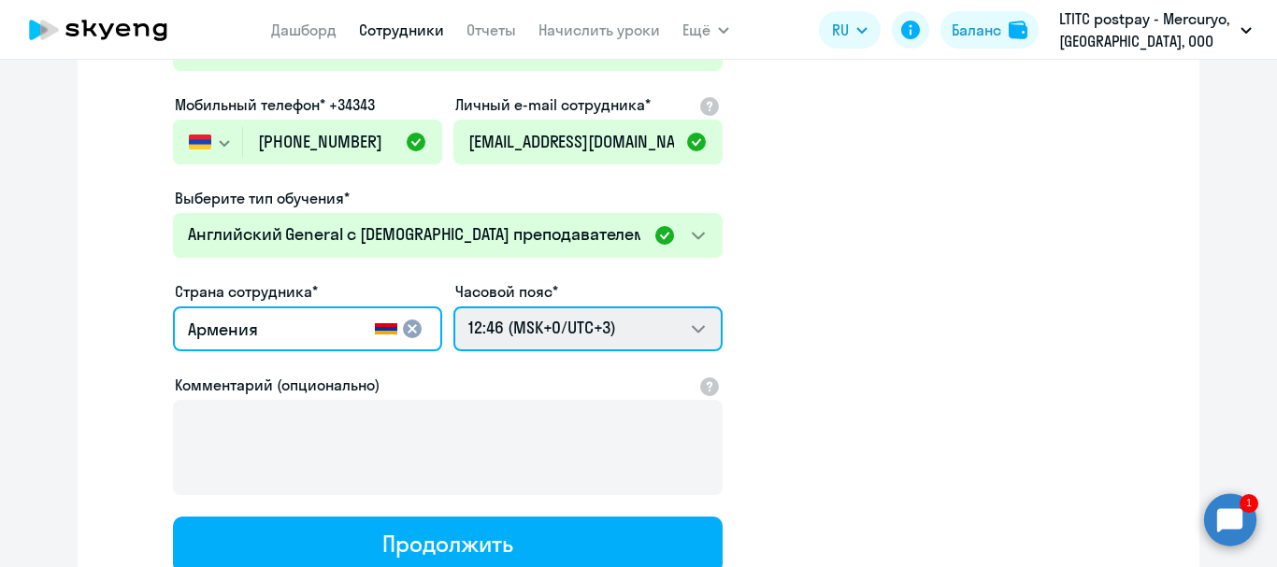
click at [504, 340] on select "22:46 (MSK-14/UTC-11) 23:46 (MSK-13/UTC-10) 00:46 (MSK-12/UTC-9) 01:46 (MSK-11/…" at bounding box center [587, 329] width 269 height 45
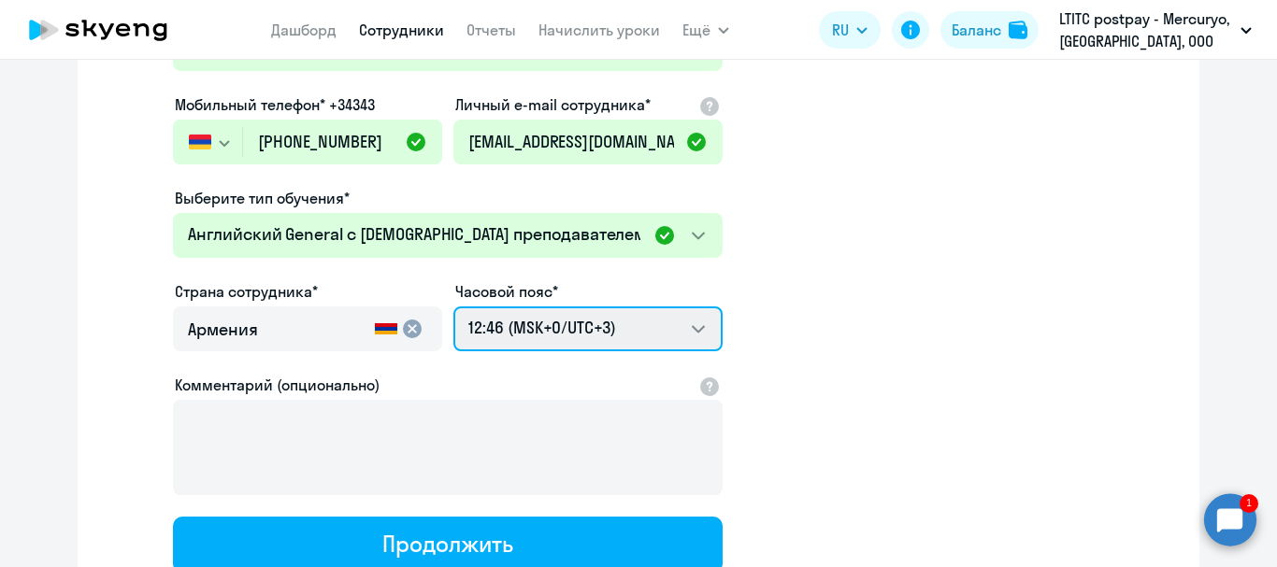
select select "4"
click at [453, 307] on select "22:46 (MSK-14/UTC-11) 23:46 (MSK-13/UTC-10) 00:46 (MSK-12/UTC-9) 01:46 (MSK-11/…" at bounding box center [587, 329] width 269 height 45
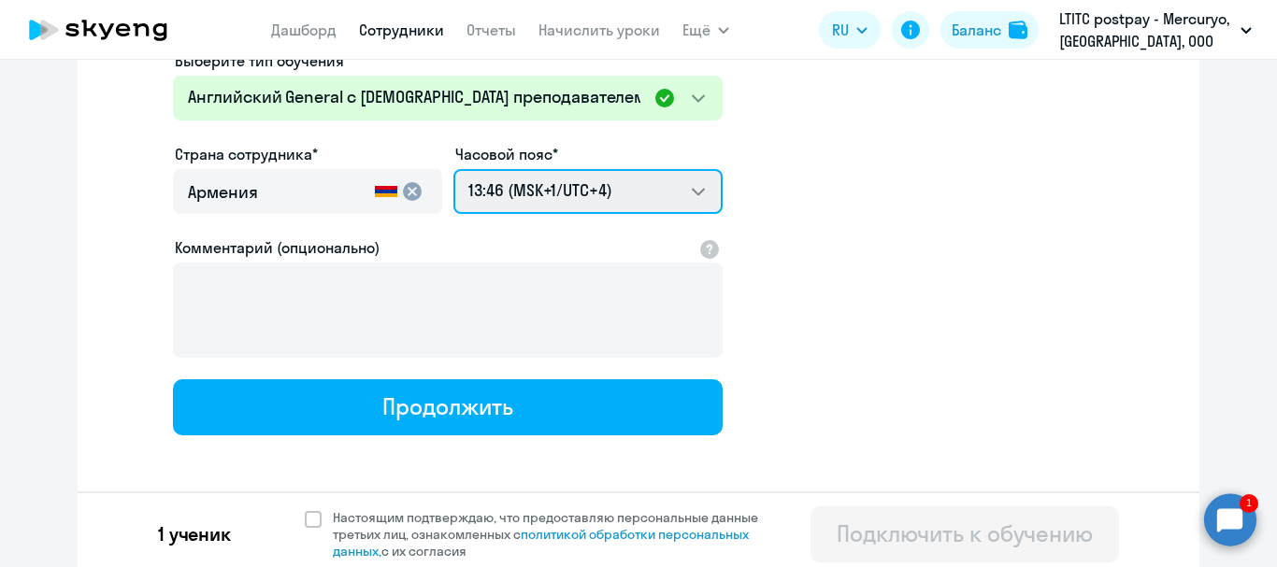
scroll to position [519, 0]
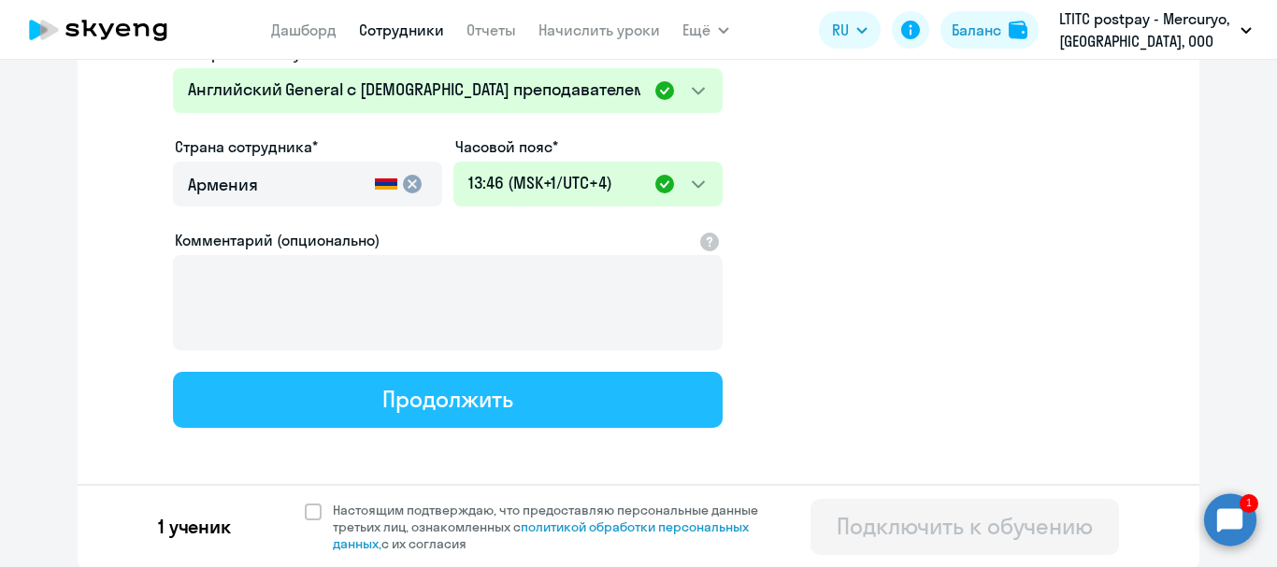
click at [467, 387] on div "Продолжить" at bounding box center [447, 399] width 130 height 30
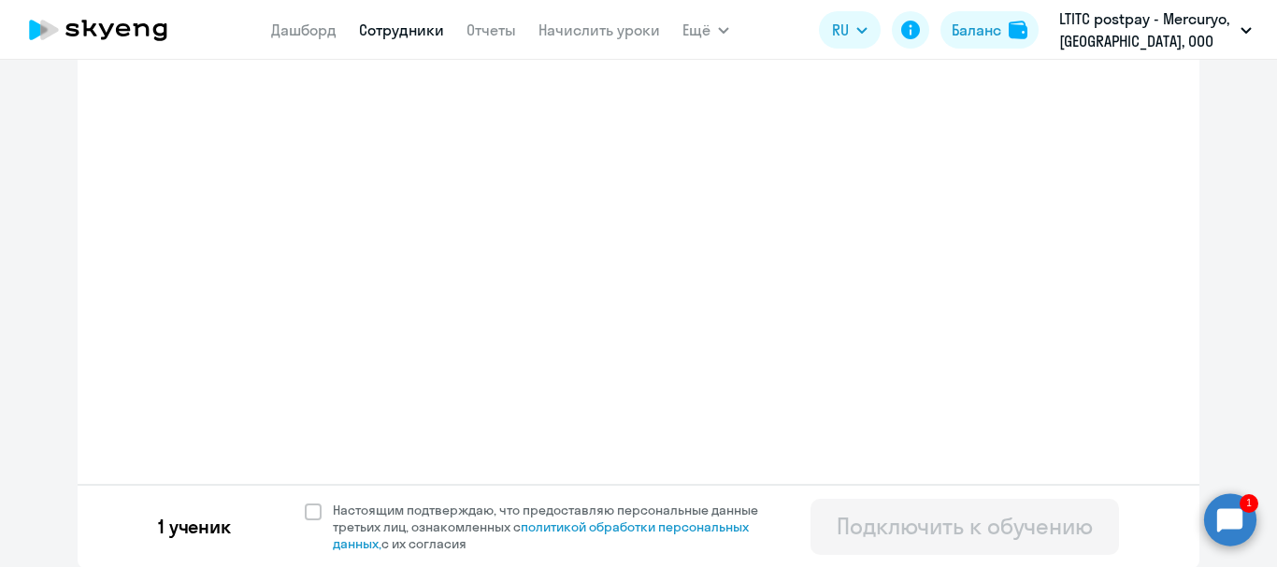
select select "english_adult_native_speaker"
select select "2"
select select "english_adult_native_speaker"
select select "4"
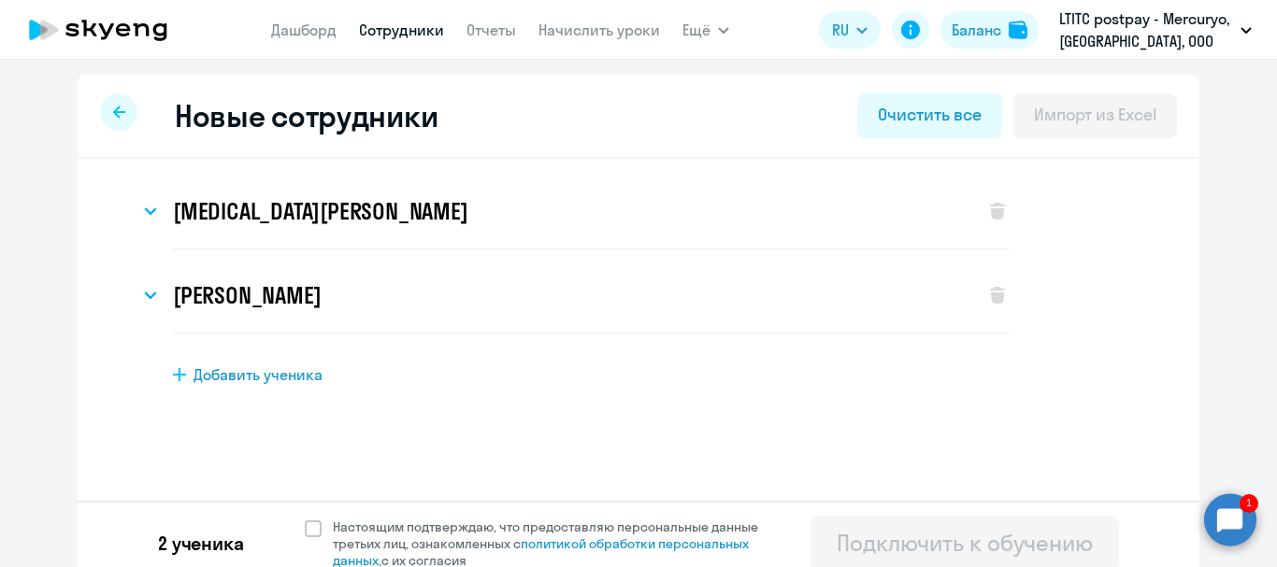
scroll to position [18, 0]
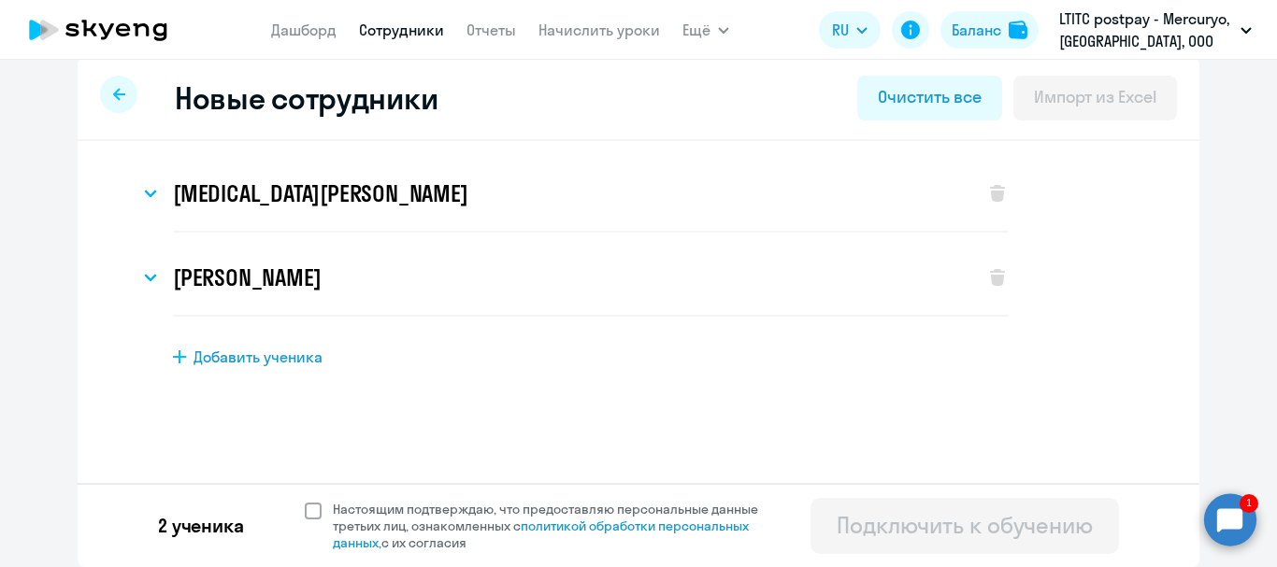
click at [305, 512] on span at bounding box center [313, 511] width 17 height 17
click at [304, 501] on input "Настоящим подтверждаю, что предоставляю персональные данные третьих лиц, ознако…" at bounding box center [304, 500] width 1 height 1
checkbox input "true"
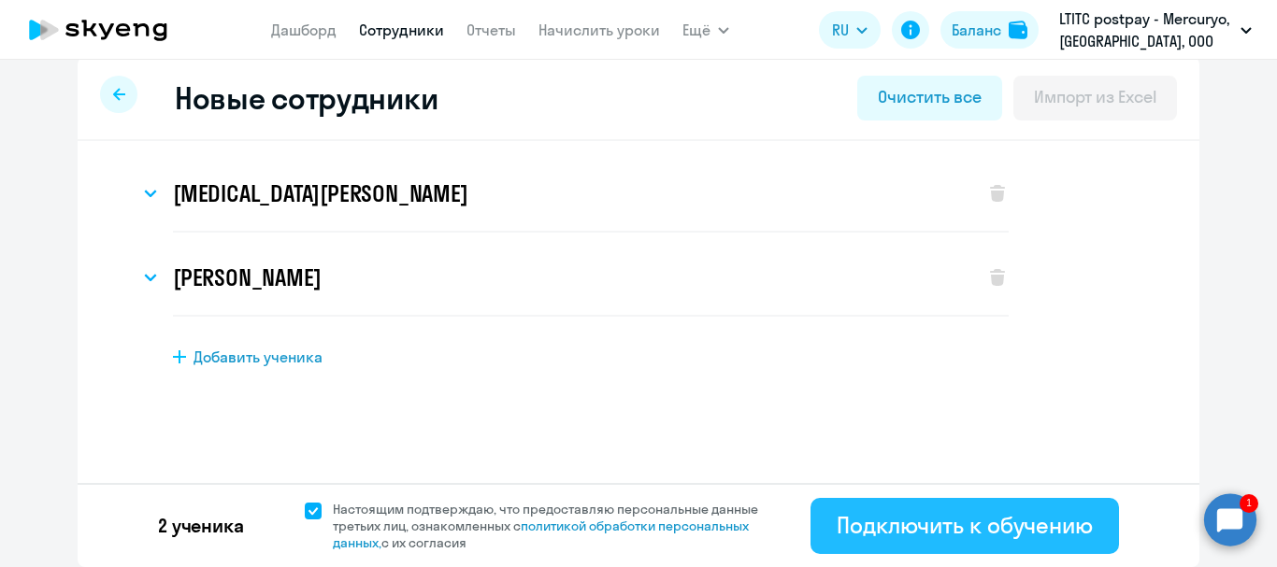
click at [837, 523] on div "Подключить к обучению" at bounding box center [965, 525] width 256 height 30
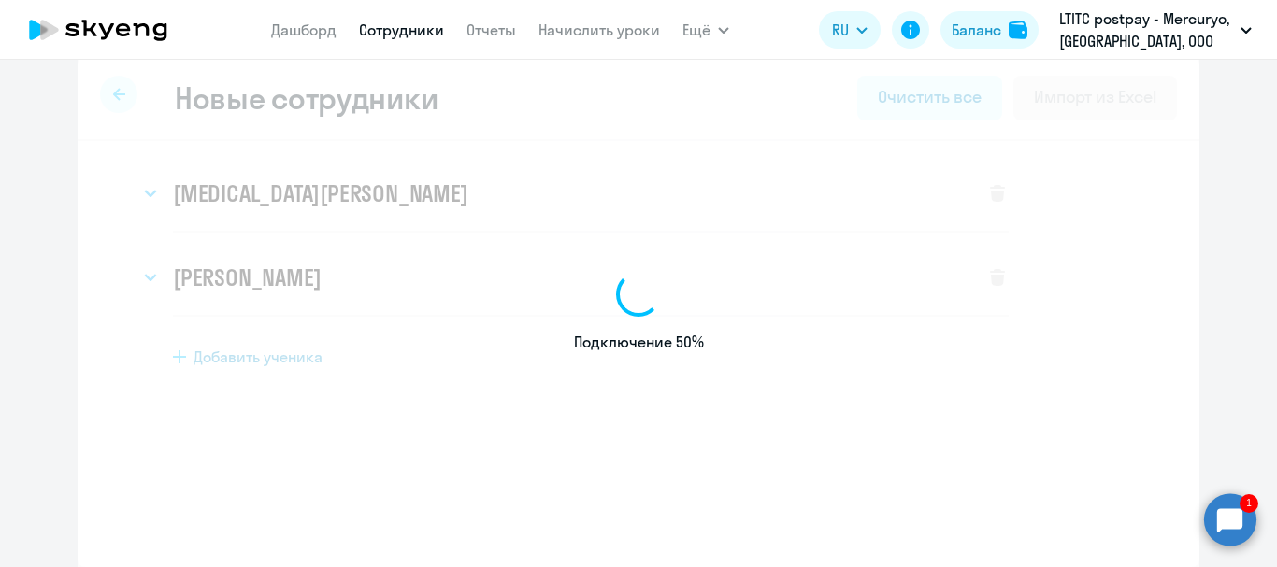
select select "english_adult_not_native_speaker"
select select "3"
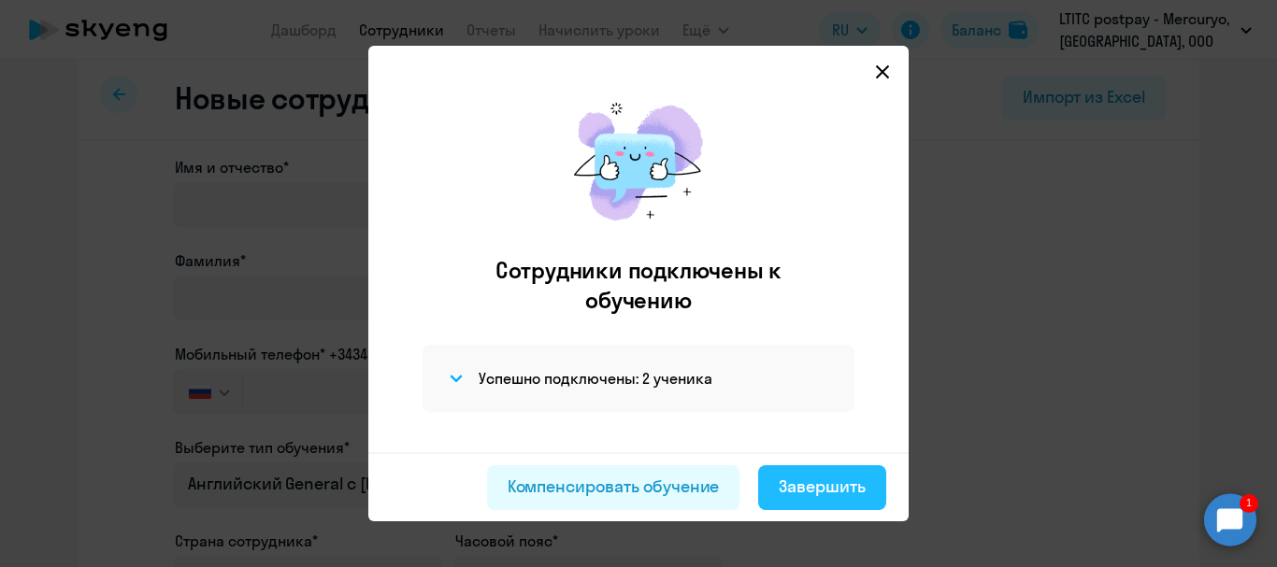
click at [857, 495] on div "Завершить" at bounding box center [822, 487] width 87 height 24
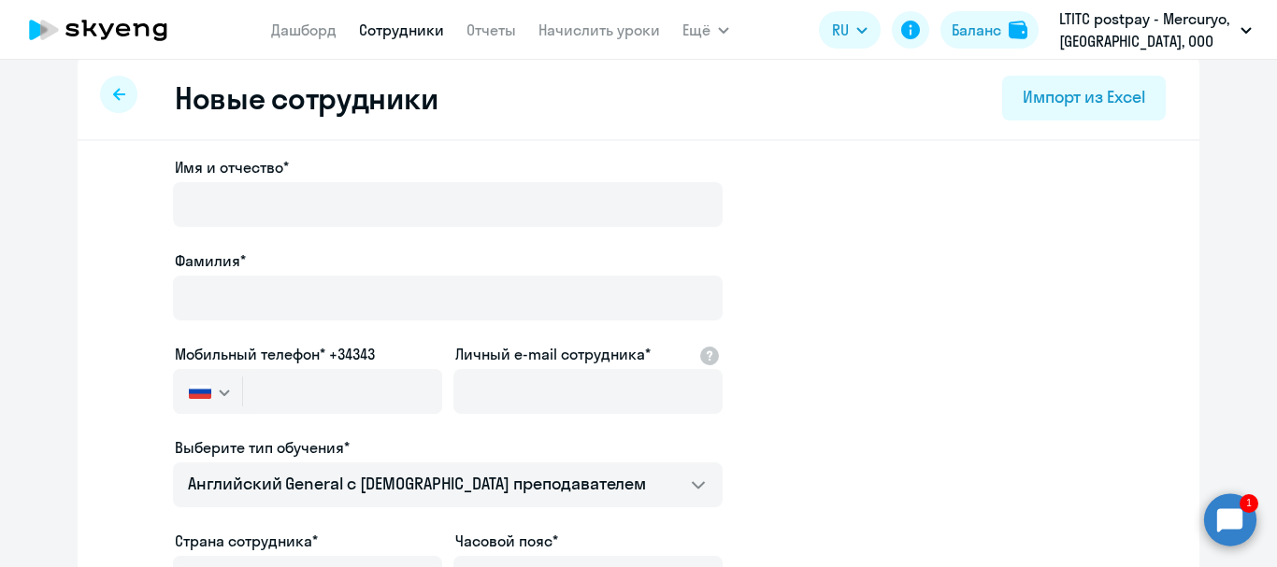
select select "30"
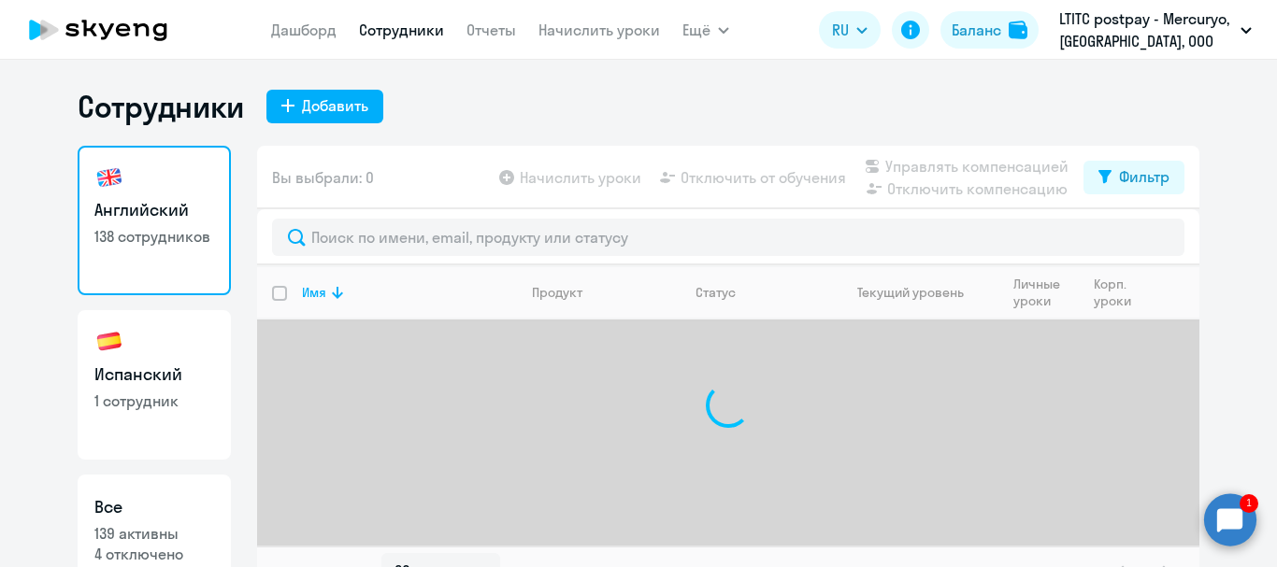
click at [1231, 505] on circle at bounding box center [1230, 520] width 52 height 52
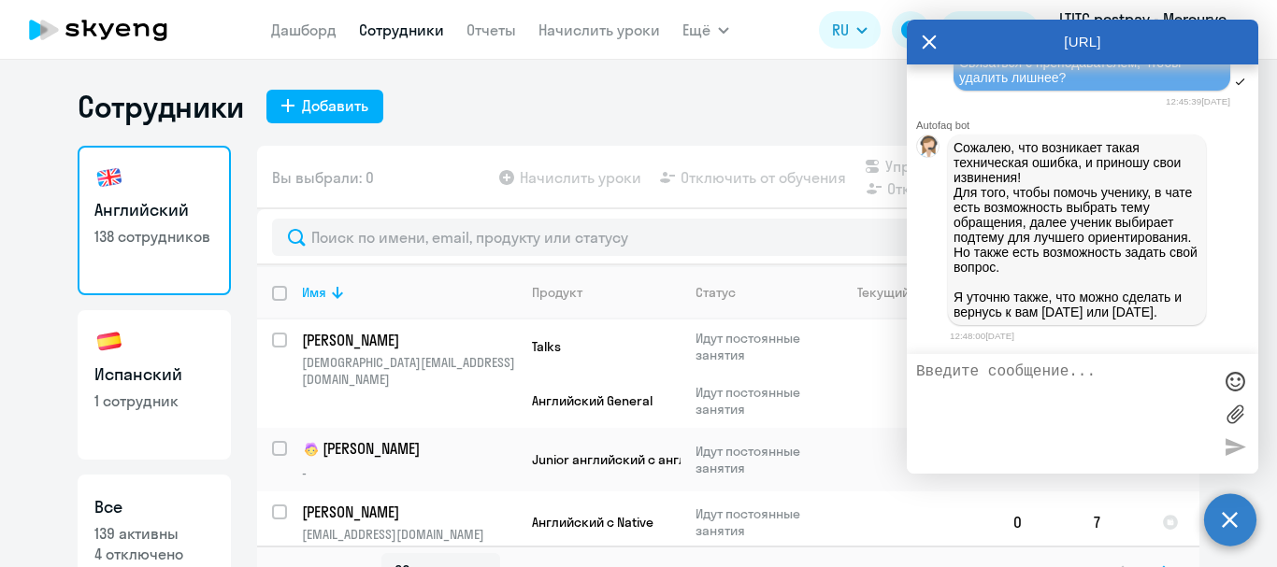
scroll to position [132467, 0]
click at [1113, 368] on textarea at bounding box center [1063, 414] width 295 height 101
type textarea "Благодарю, буду ждать))"
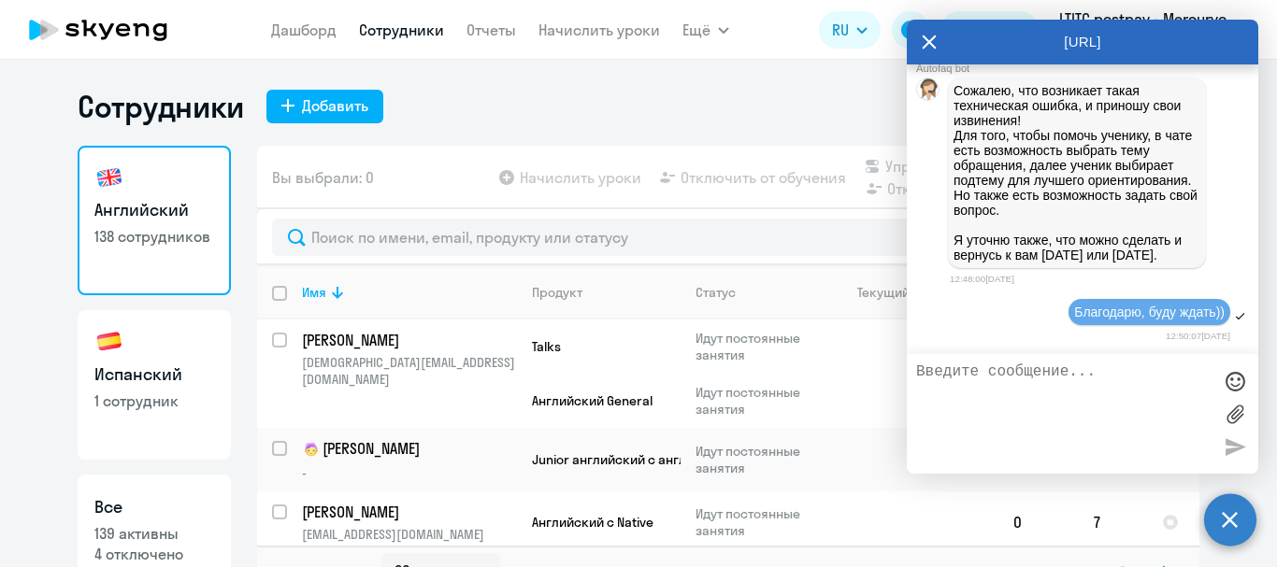
scroll to position [132524, 0]
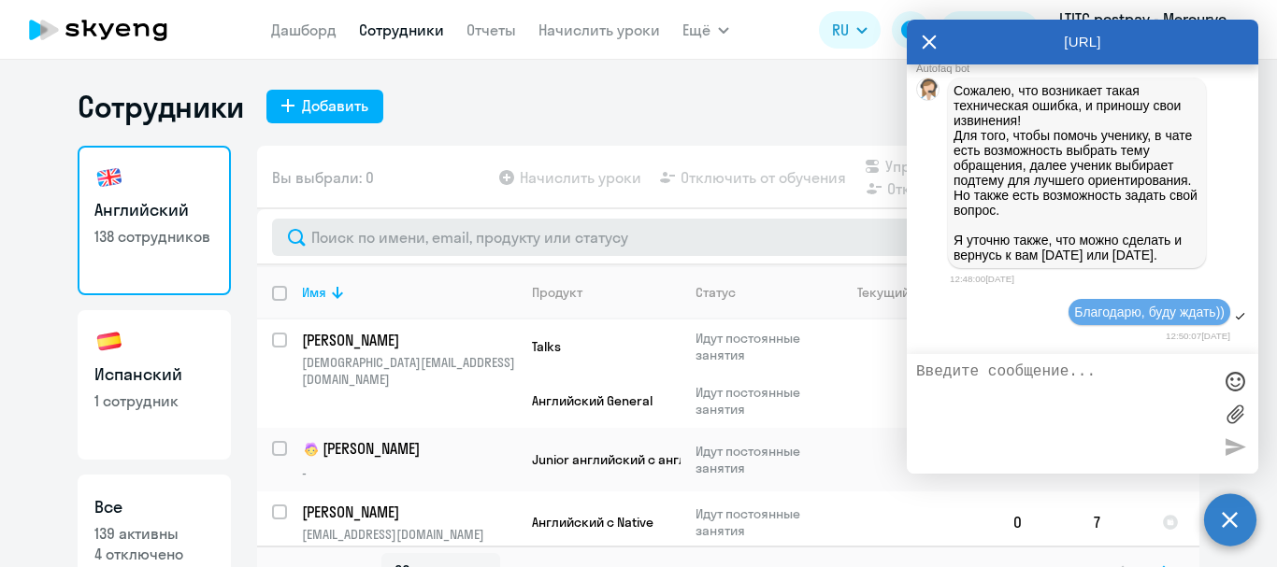
click at [1235, 526] on circle at bounding box center [1230, 520] width 52 height 52
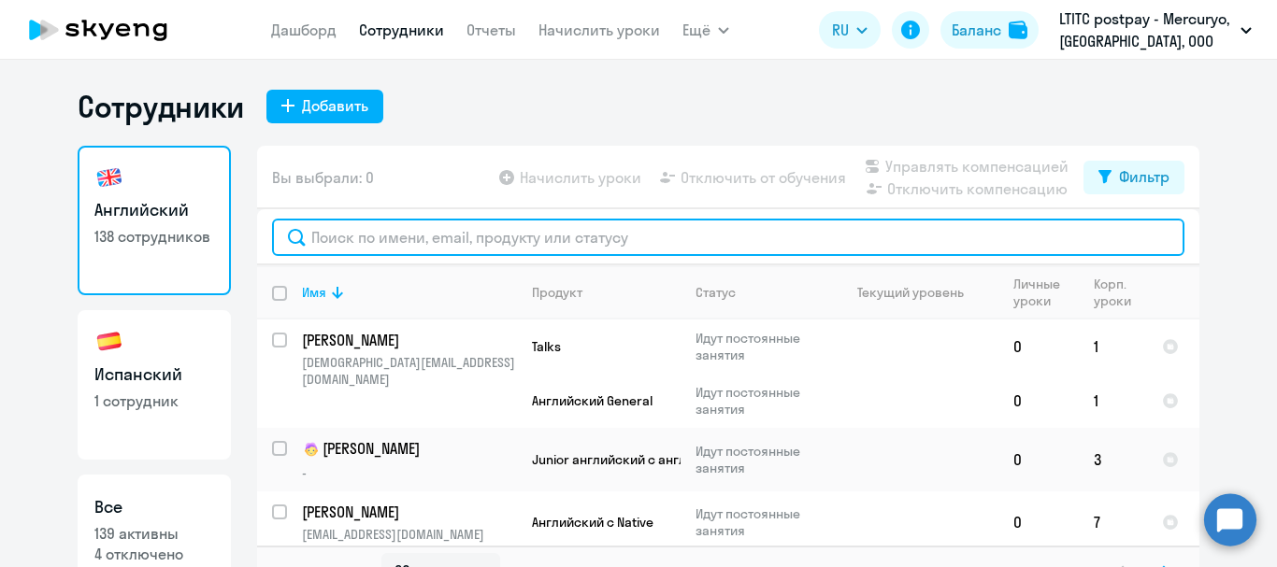
click at [476, 232] on input "text" at bounding box center [728, 237] width 912 height 37
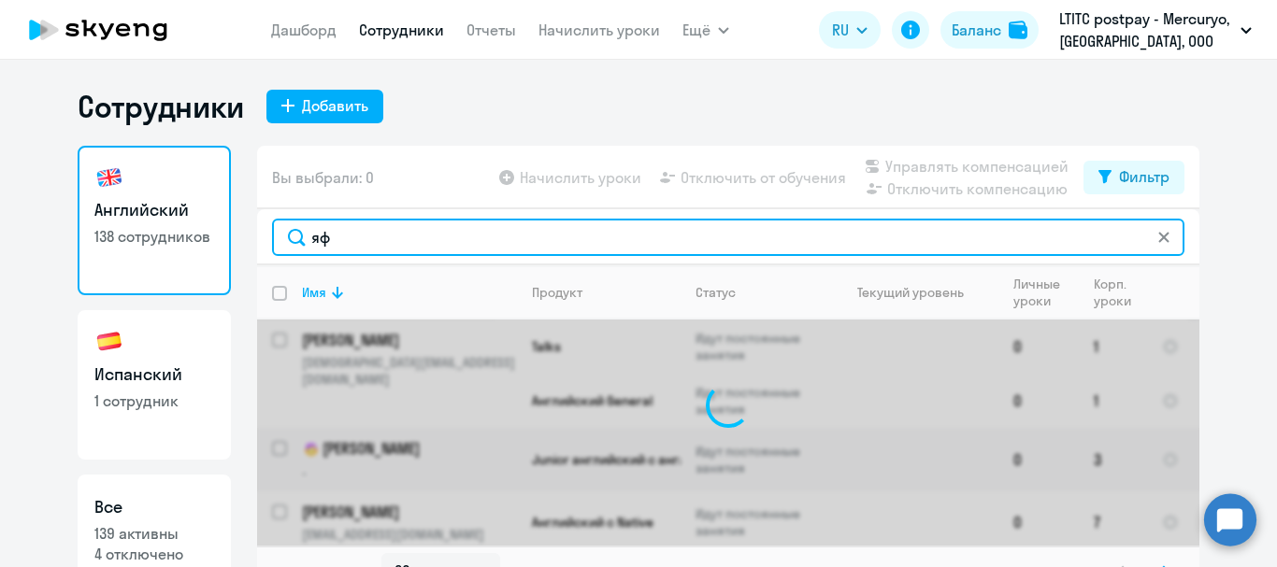
type input "я"
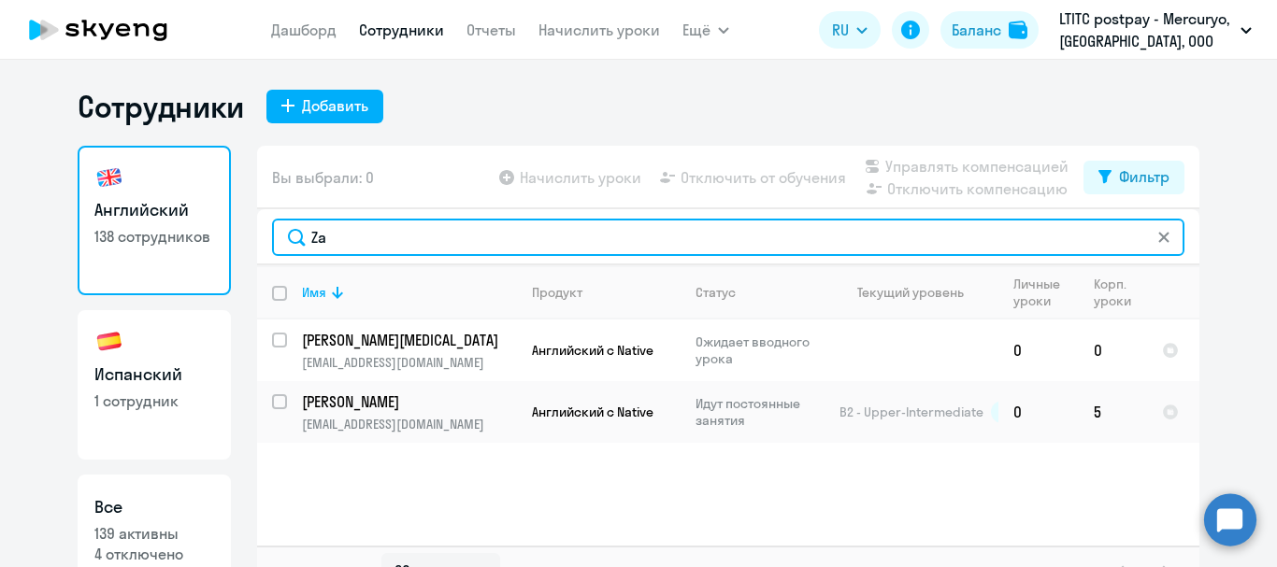
type input "Z"
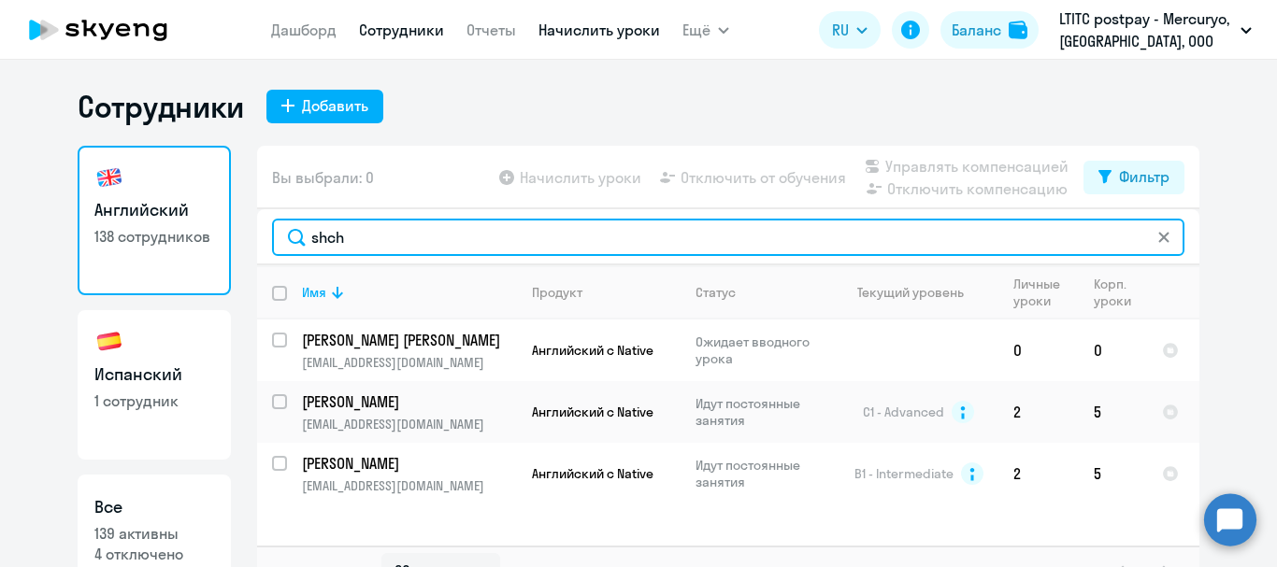
type input "shch"
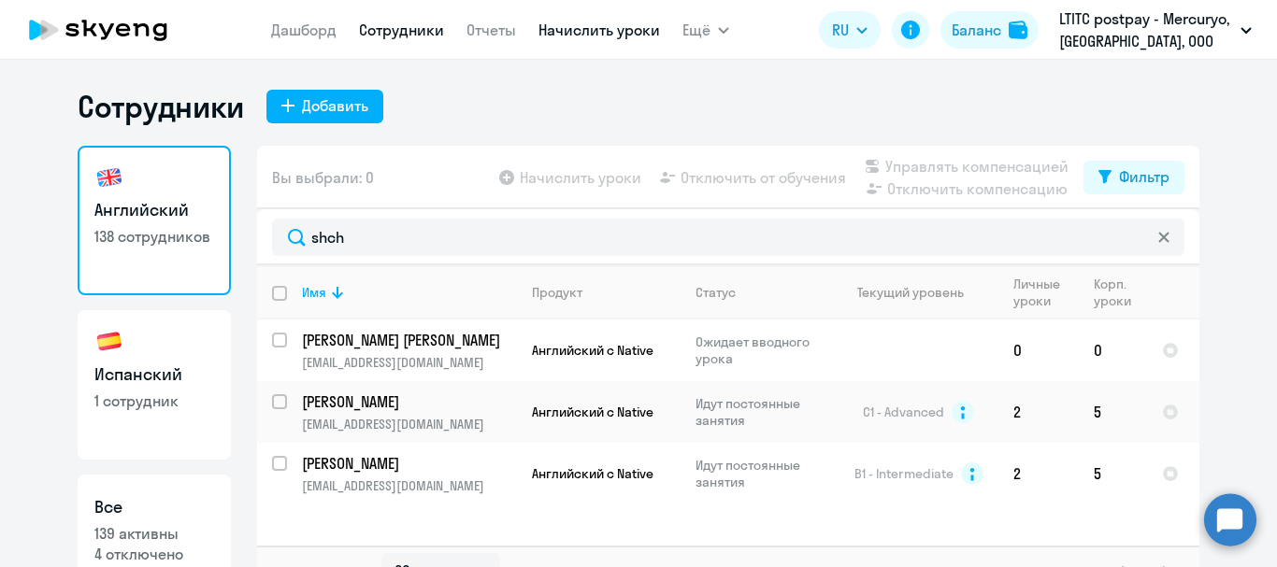
click at [572, 28] on link "Начислить уроки" at bounding box center [599, 30] width 122 height 19
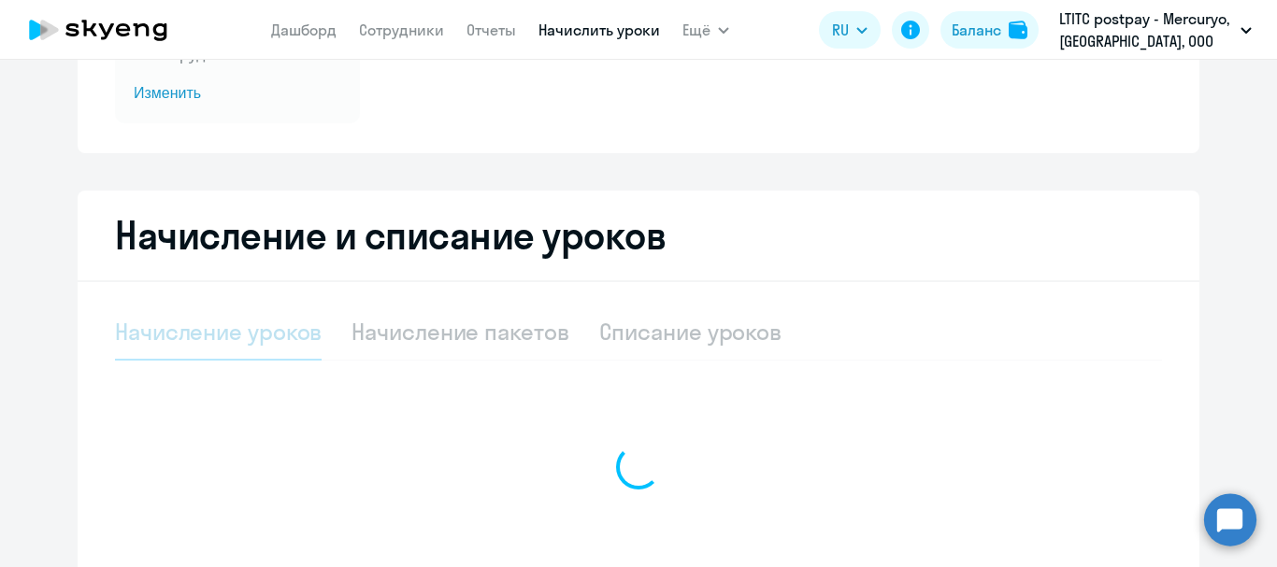
select select "10"
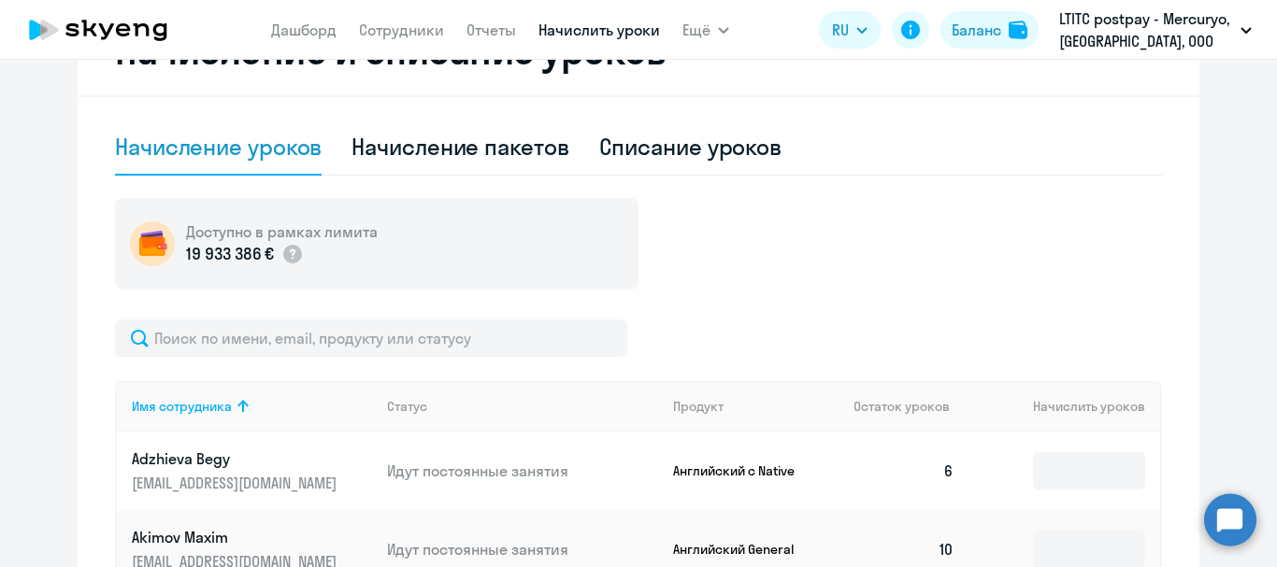
scroll to position [467, 0]
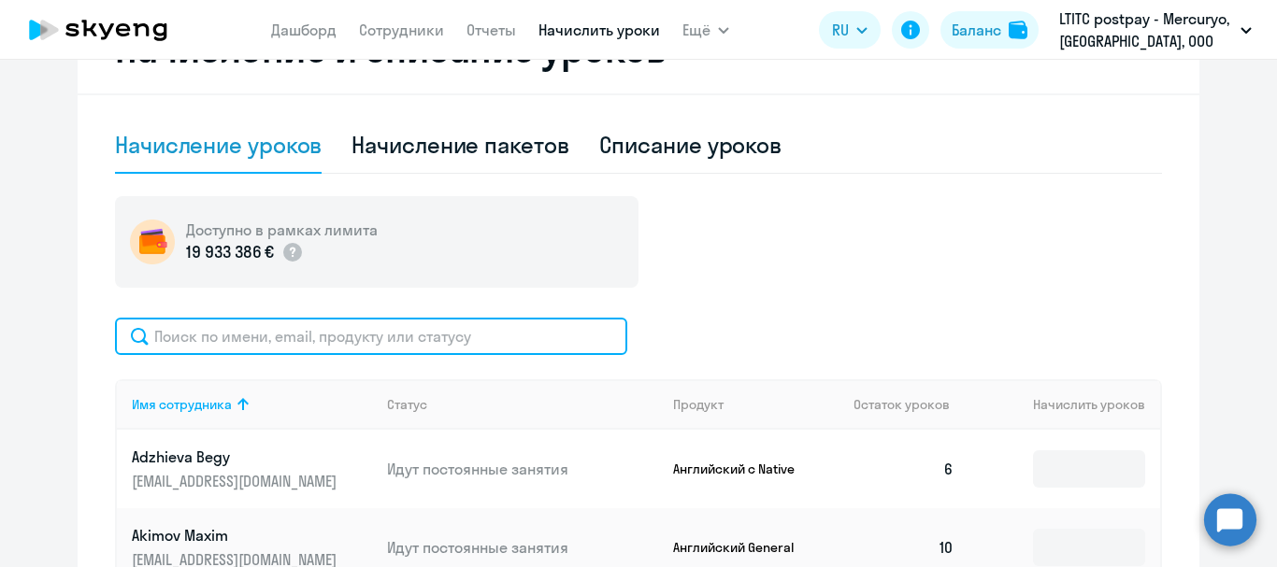
click at [467, 338] on input "text" at bounding box center [371, 336] width 512 height 37
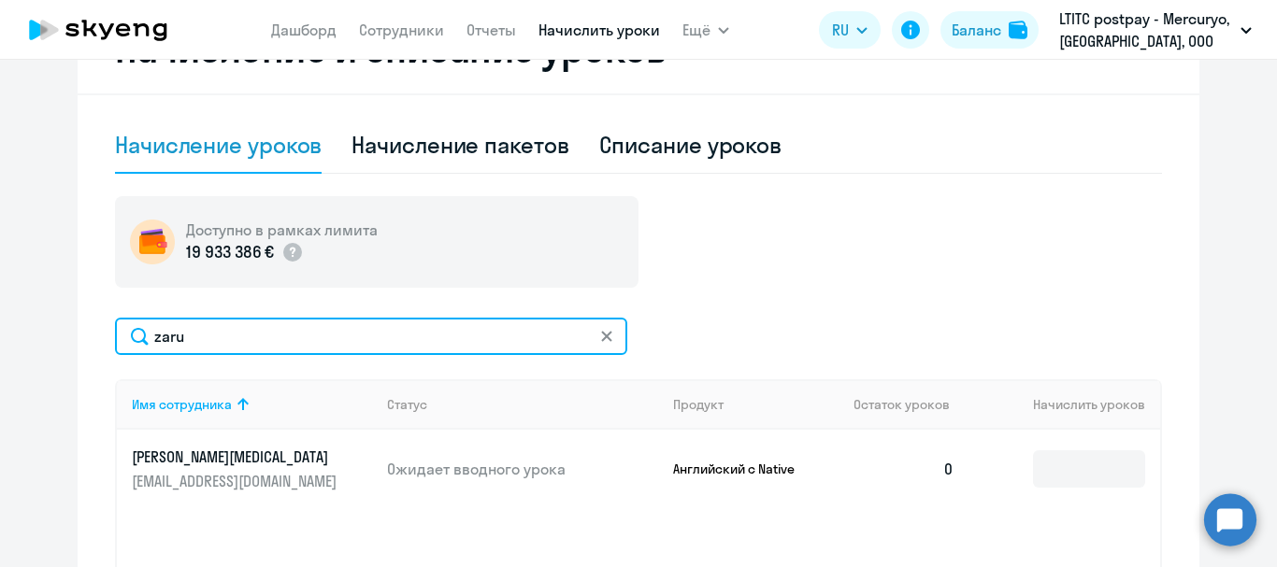
scroll to position [561, 0]
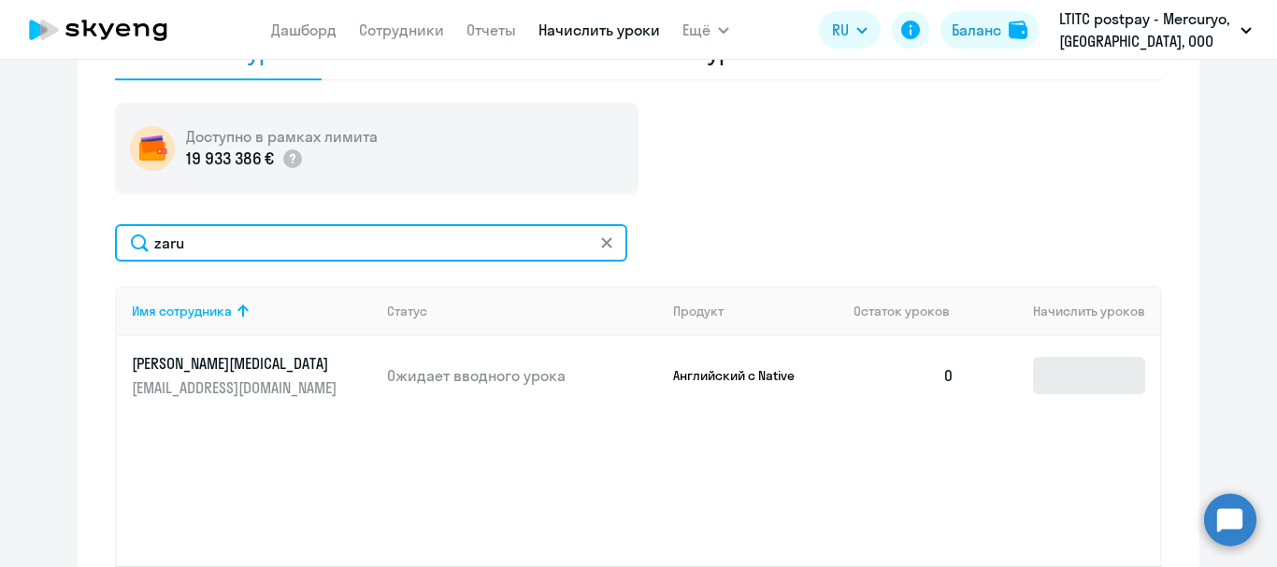
type input "zaru"
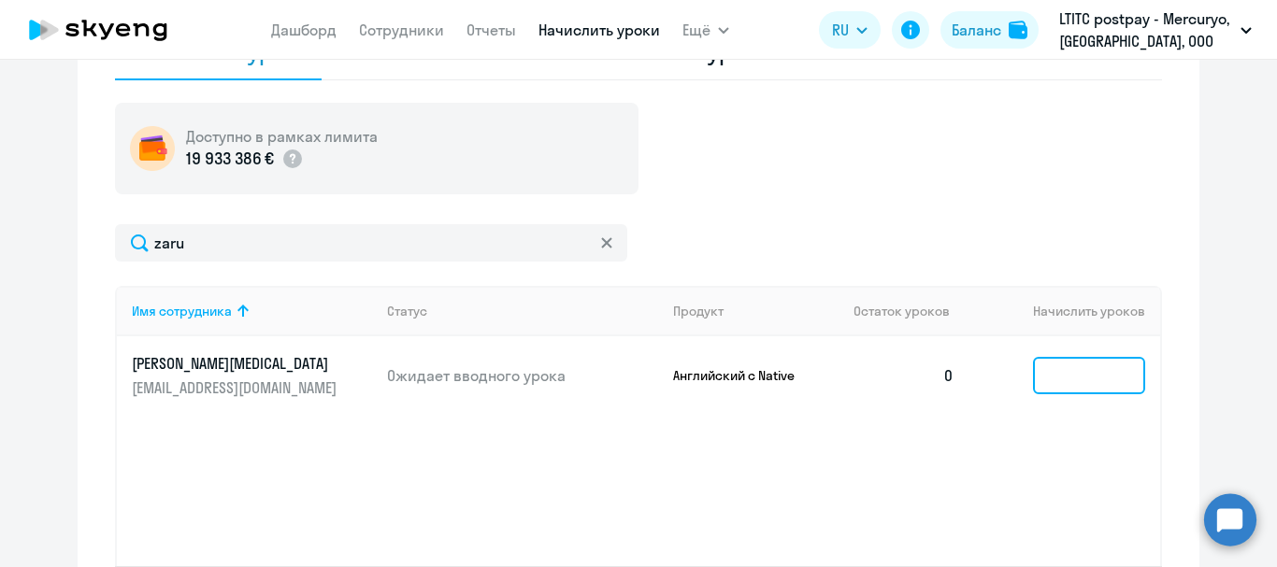
click at [1075, 390] on input at bounding box center [1089, 375] width 112 height 37
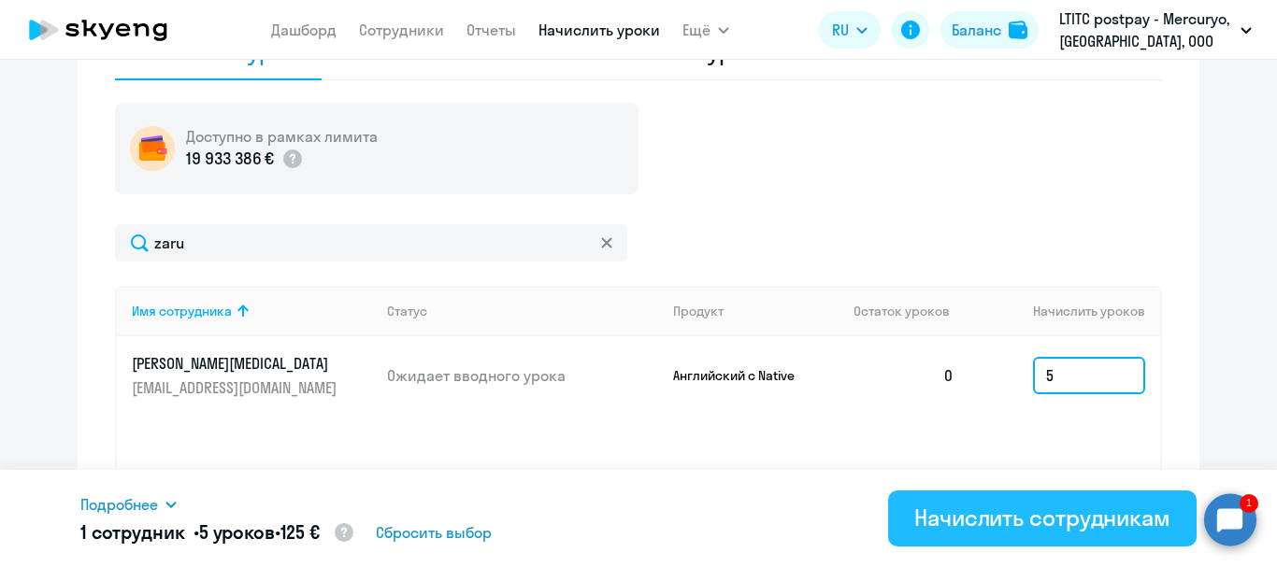
type input "5"
click at [1032, 522] on div "Начислить сотрудникам" at bounding box center [1042, 518] width 256 height 30
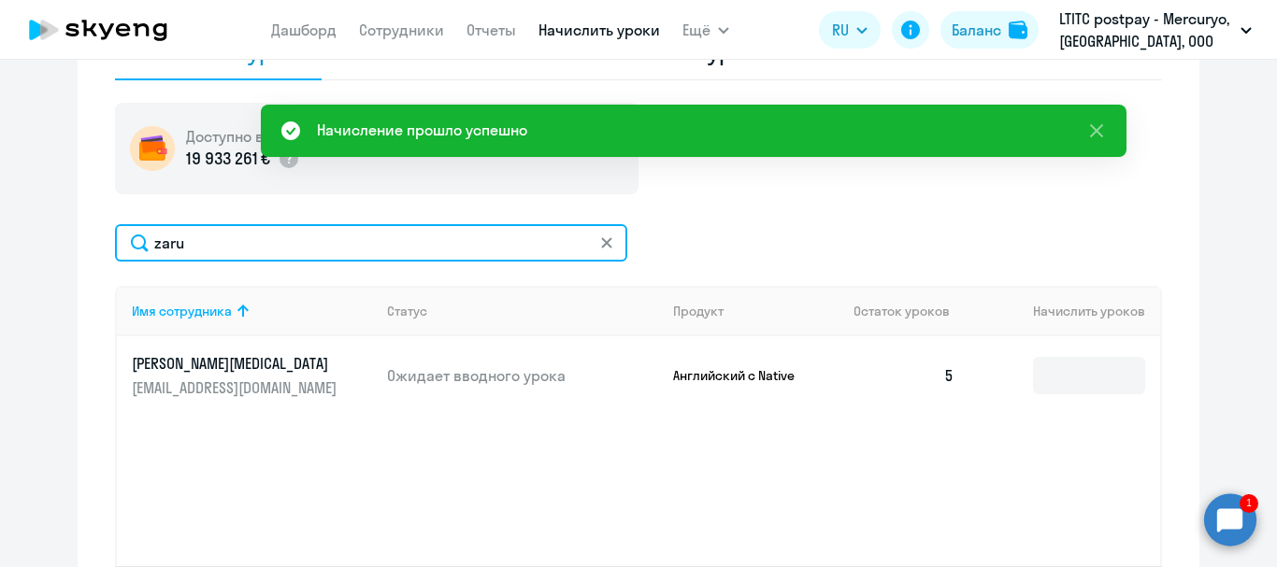
drag, startPoint x: 265, startPoint y: 244, endPoint x: 138, endPoint y: 251, distance: 126.4
click at [138, 251] on input "zaru" at bounding box center [371, 242] width 512 height 37
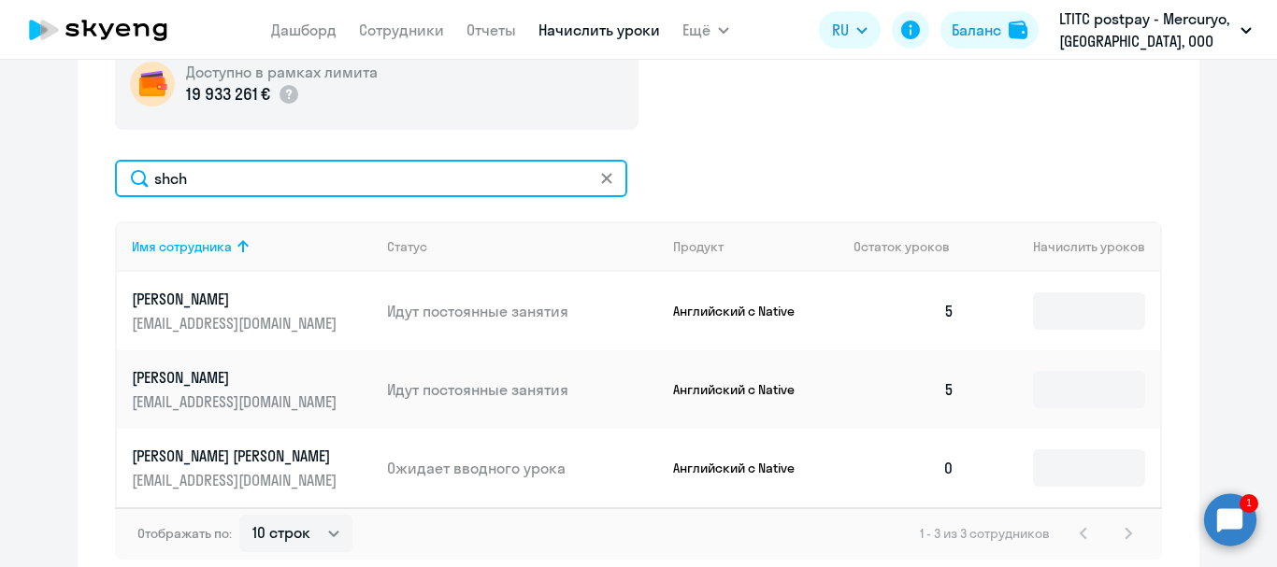
scroll to position [654, 0]
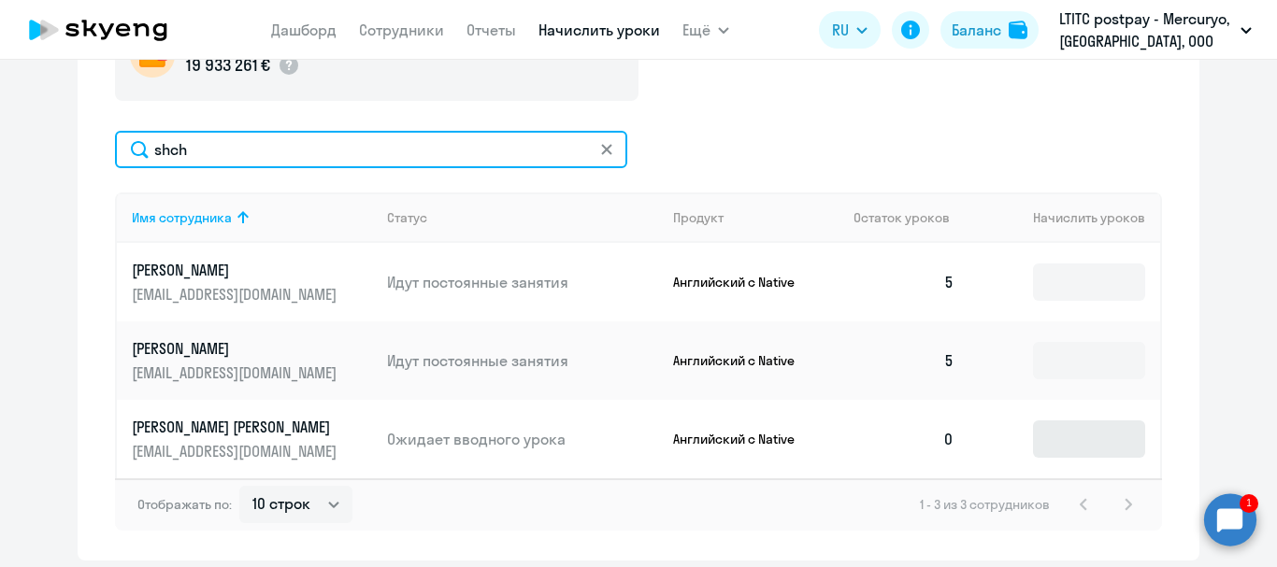
type input "shch"
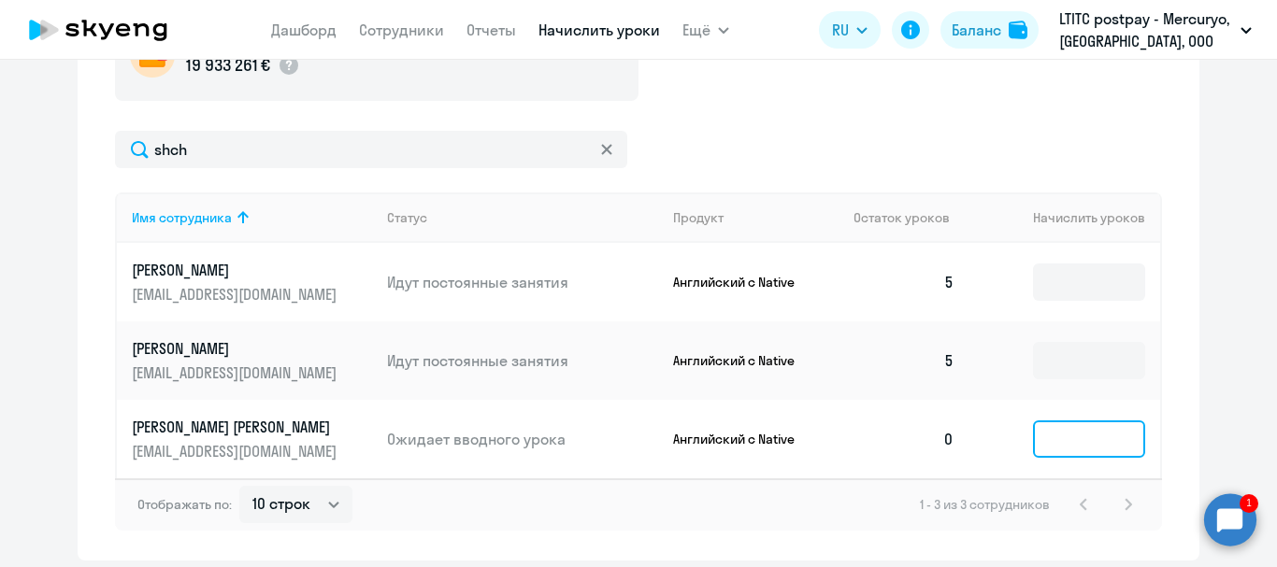
click at [1095, 443] on input at bounding box center [1089, 439] width 112 height 37
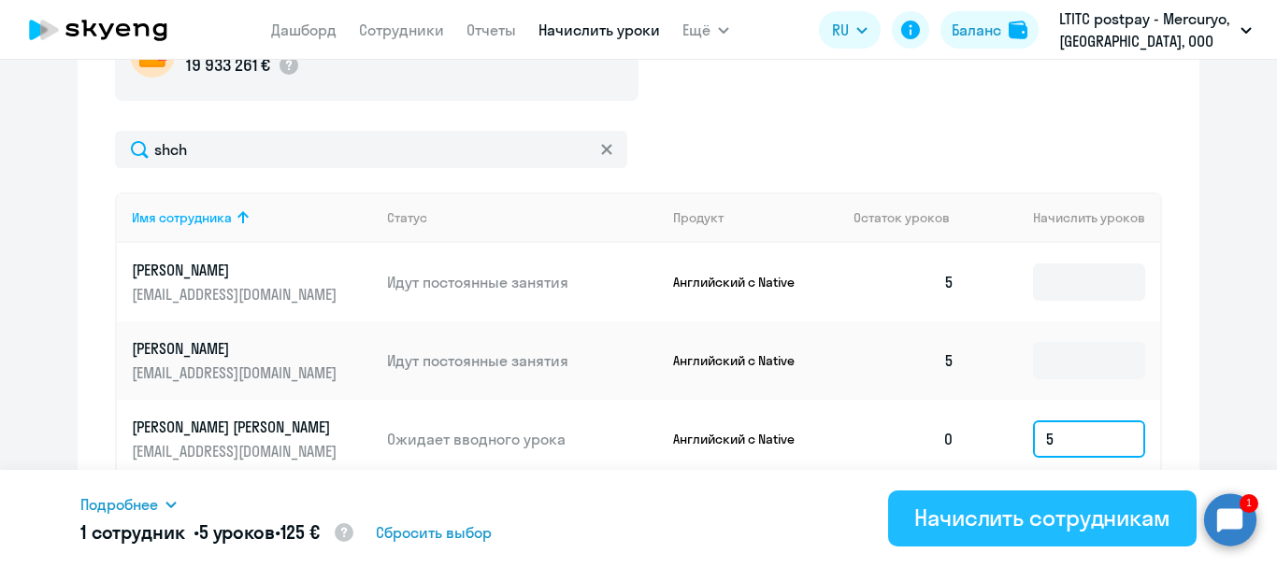
type input "5"
click at [1105, 530] on div "Начислить сотрудникам" at bounding box center [1042, 518] width 256 height 30
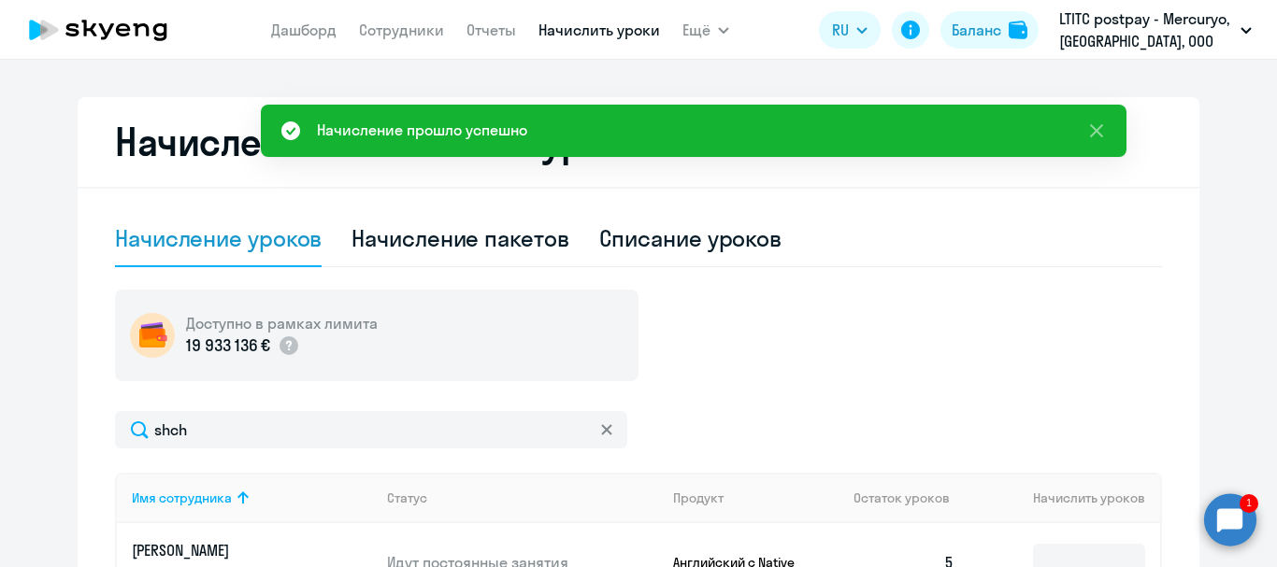
scroll to position [93, 0]
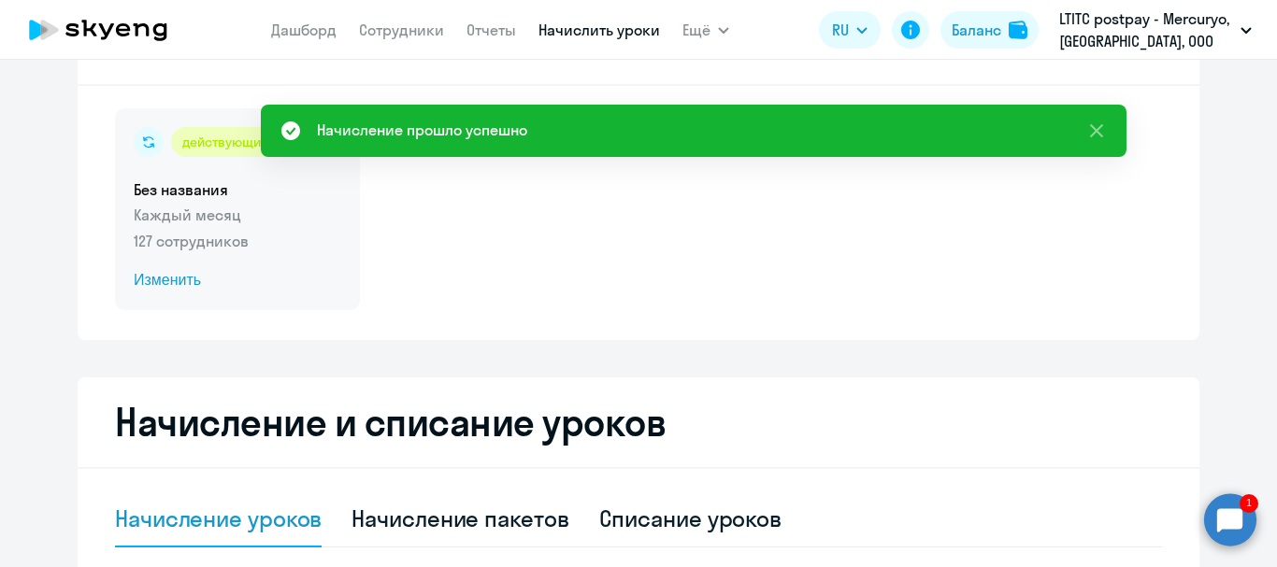
click at [116, 276] on div "действующий Без названия Каждый месяц 127 сотрудников Изменить" at bounding box center [237, 209] width 245 height 202
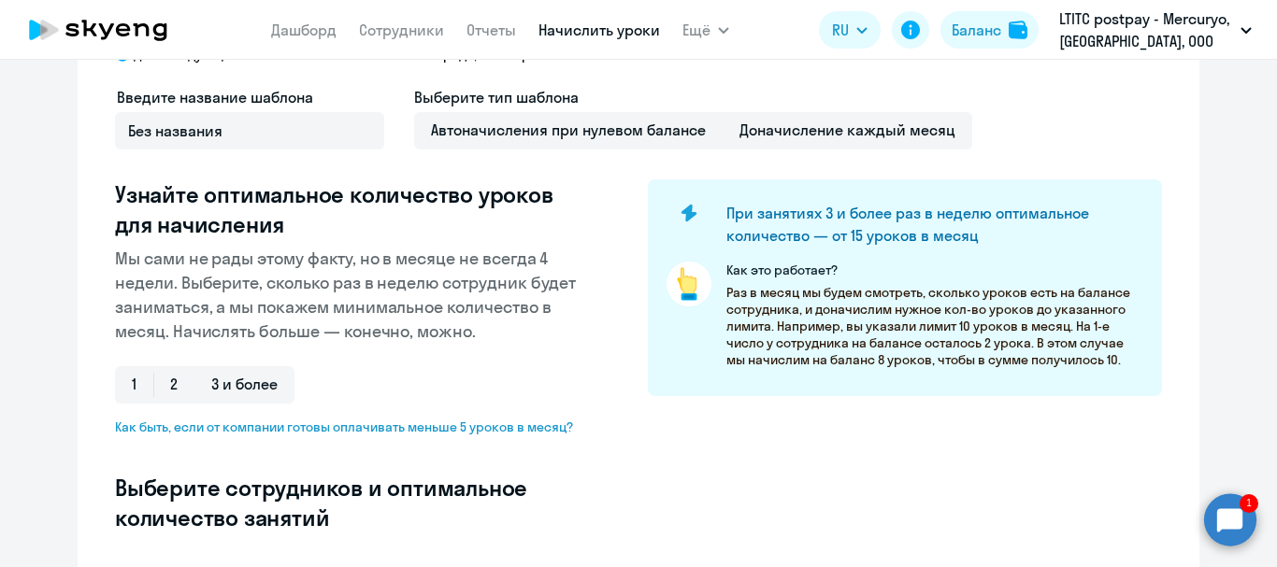
select select "10"
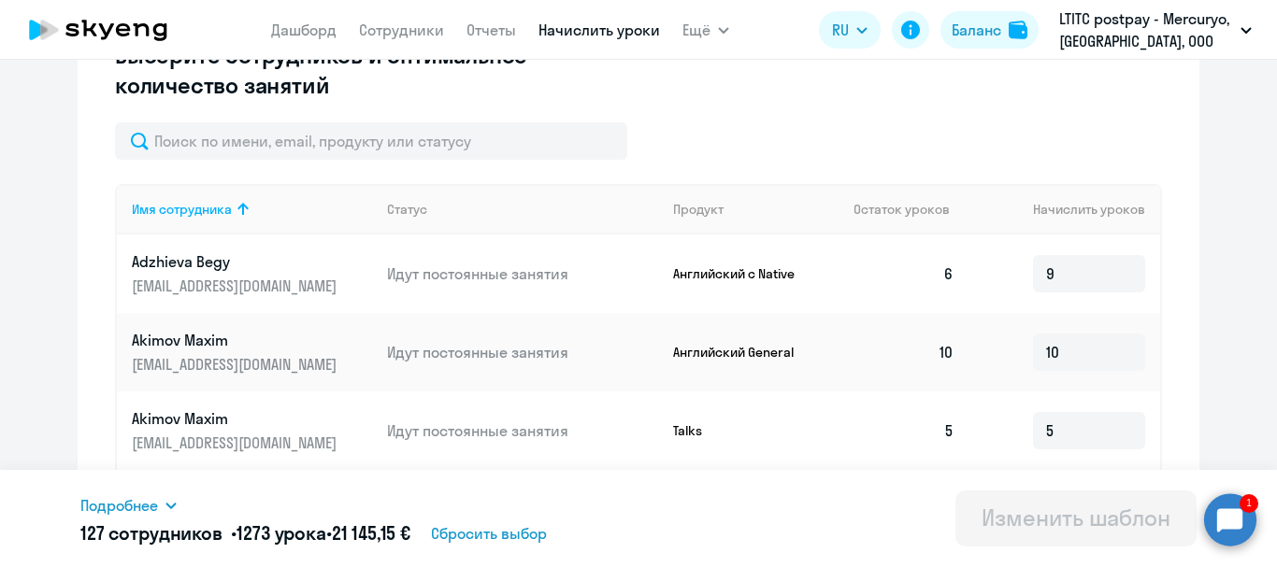
scroll to position [561, 0]
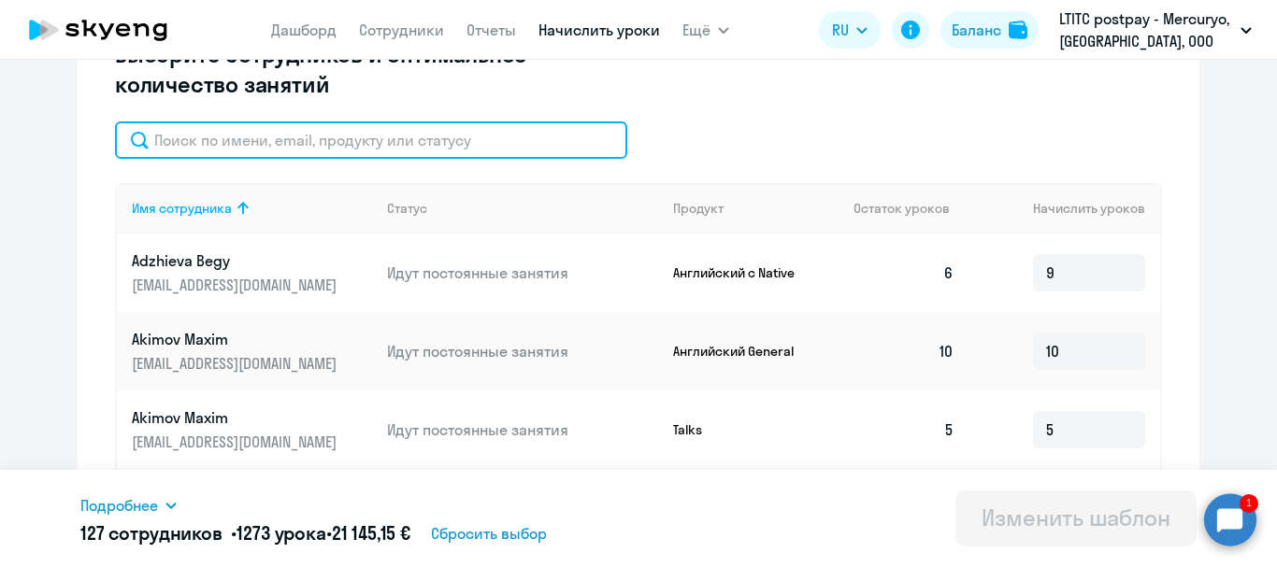
click at [334, 137] on input "text" at bounding box center [371, 140] width 512 height 37
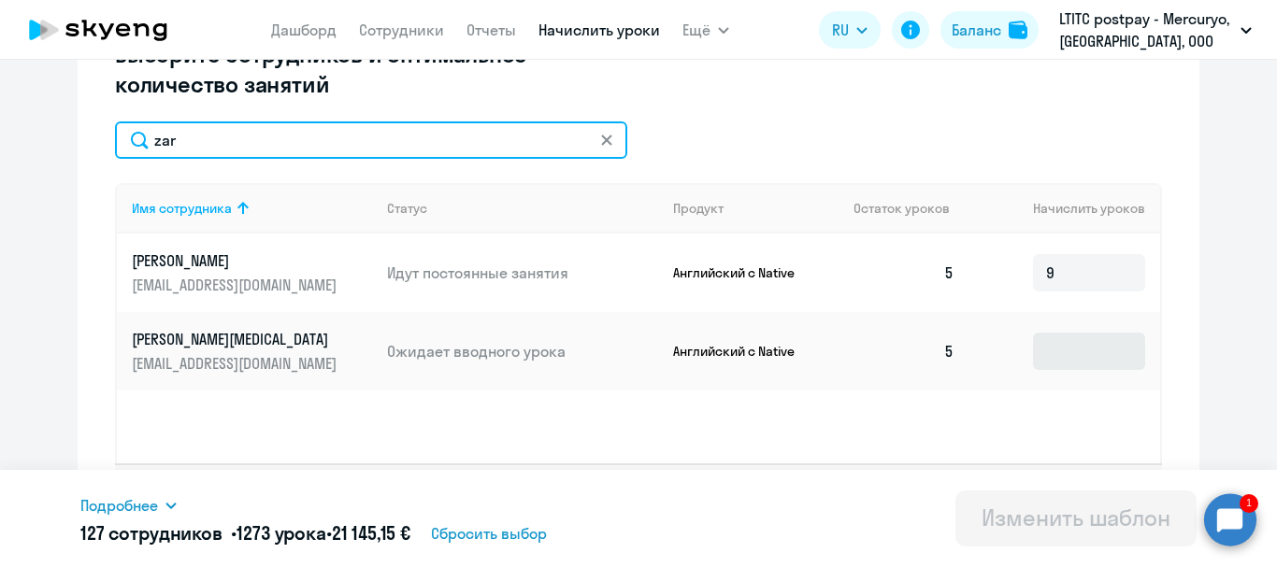
type input "zar"
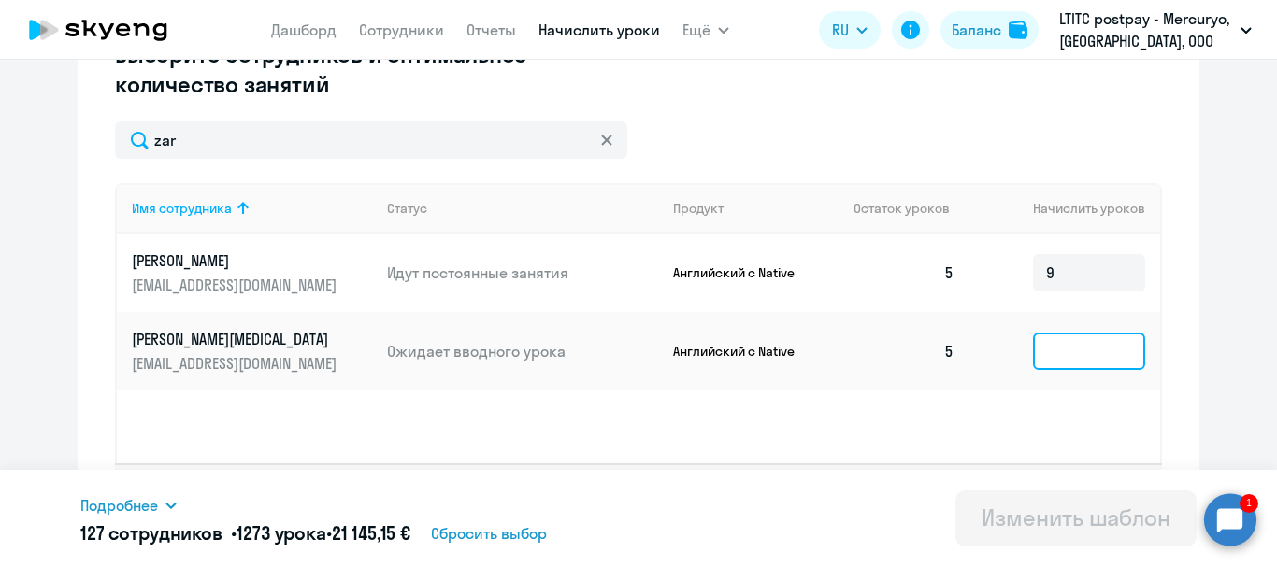
click at [1060, 348] on input at bounding box center [1089, 351] width 112 height 37
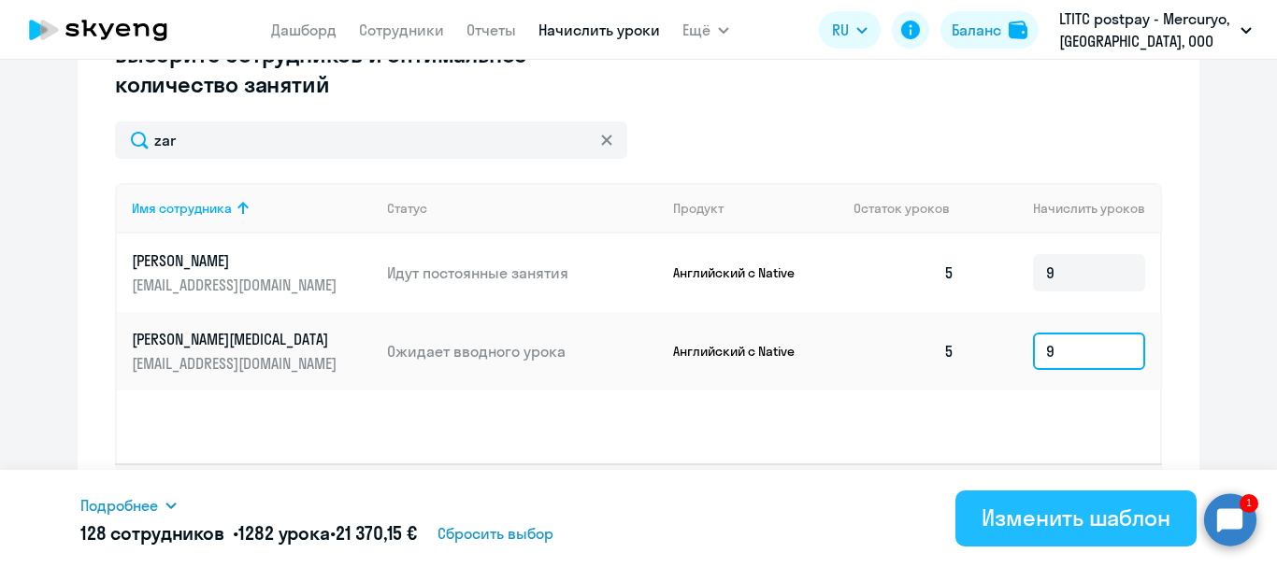
type input "9"
click at [1002, 507] on div "Изменить шаблон" at bounding box center [1076, 518] width 189 height 30
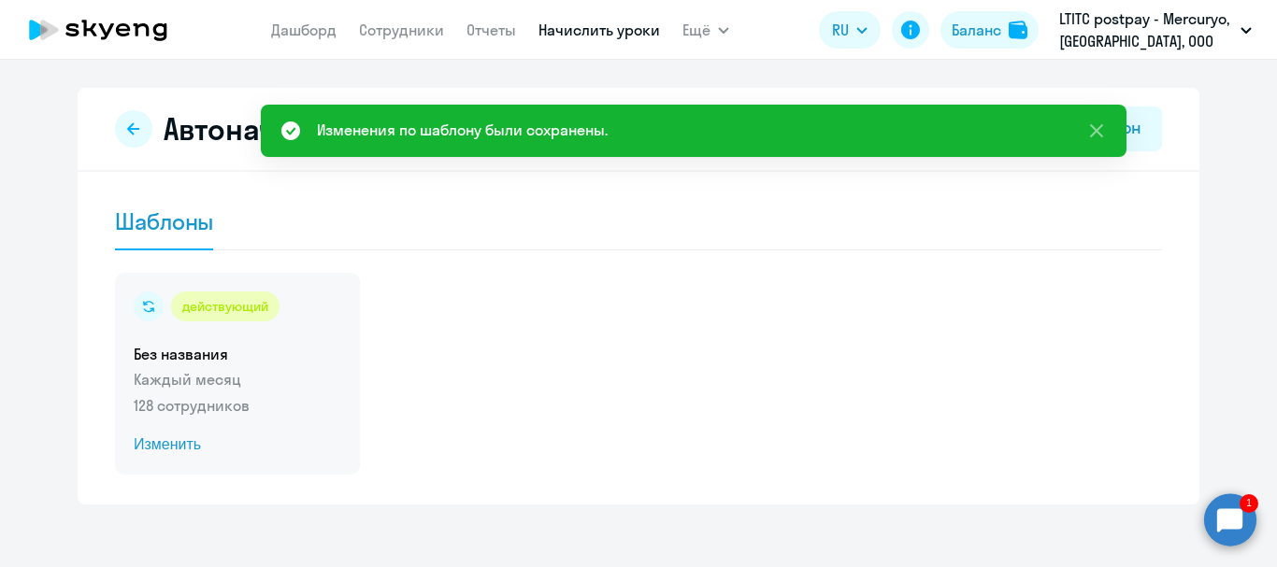
click at [165, 451] on span "Изменить" at bounding box center [238, 445] width 208 height 22
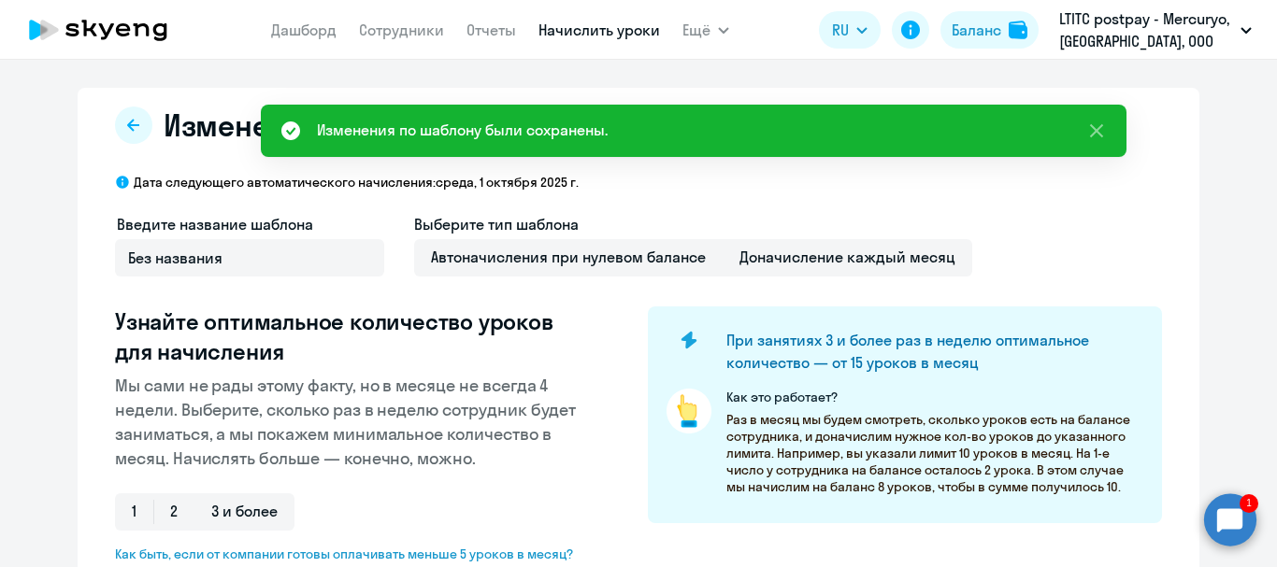
select select "10"
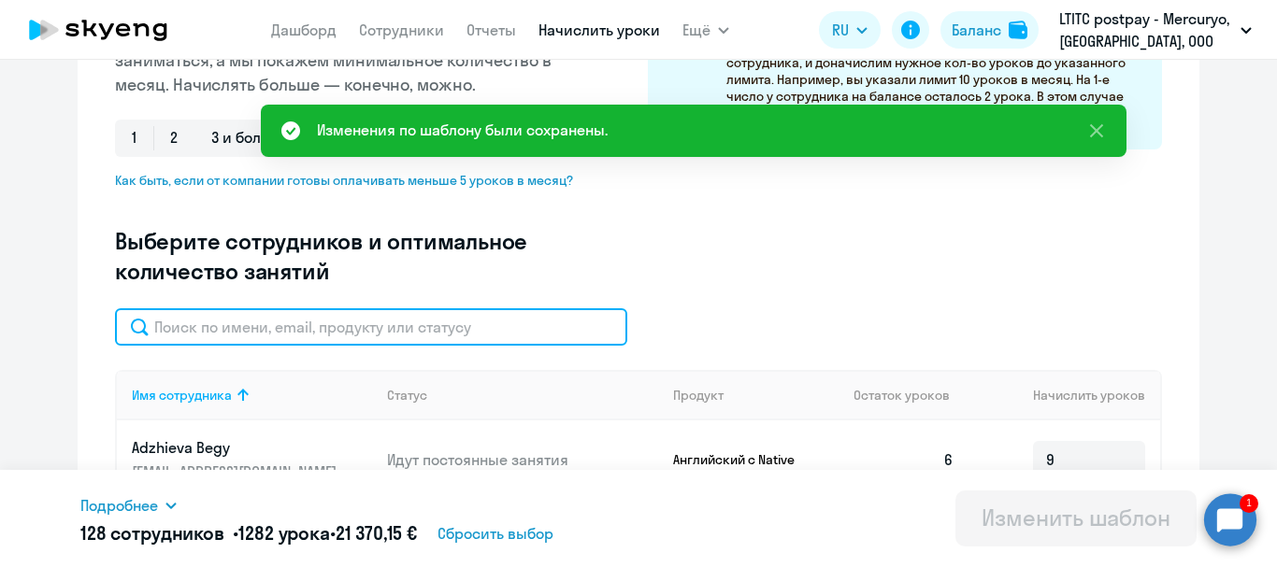
click at [181, 339] on input "text" at bounding box center [371, 326] width 512 height 37
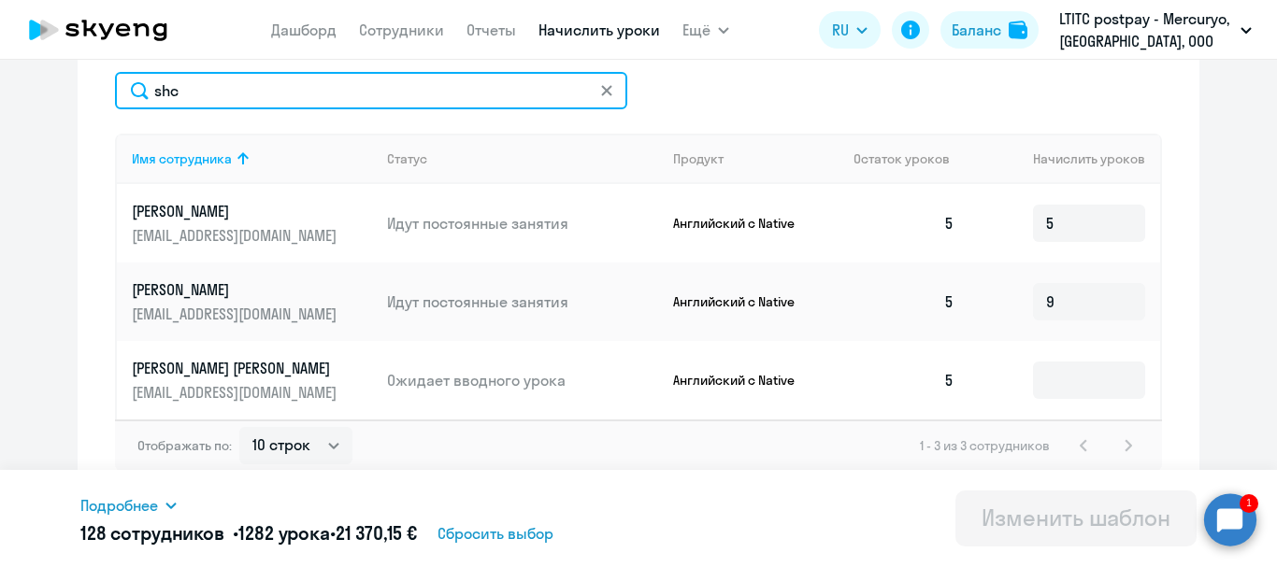
scroll to position [620, 0]
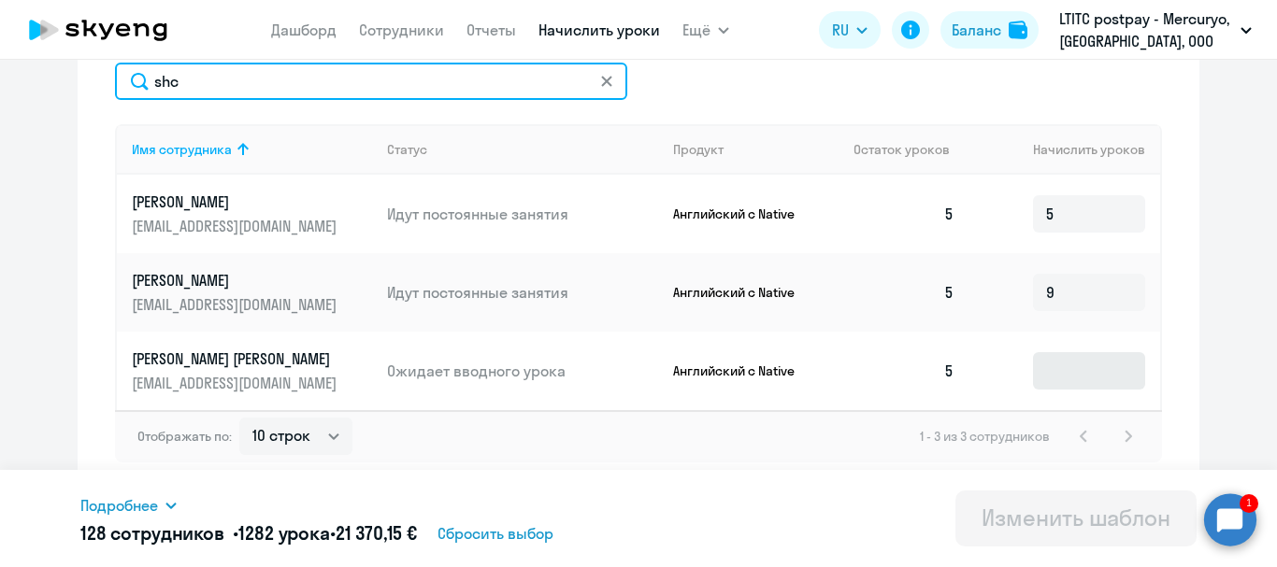
type input "shc"
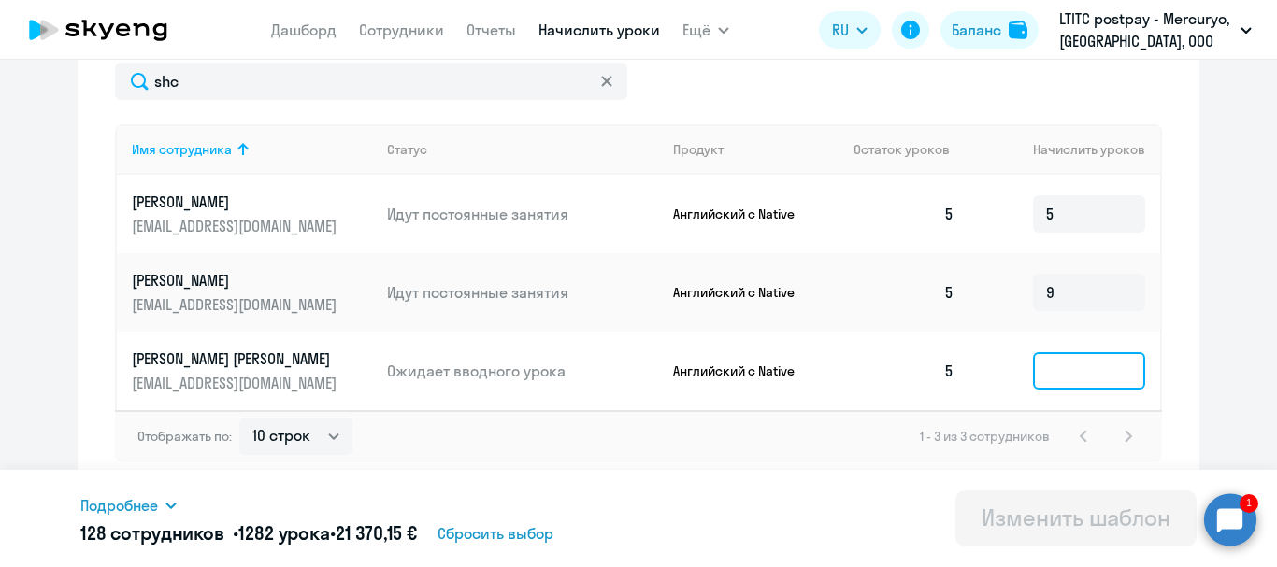
click at [1037, 374] on input at bounding box center [1089, 370] width 112 height 37
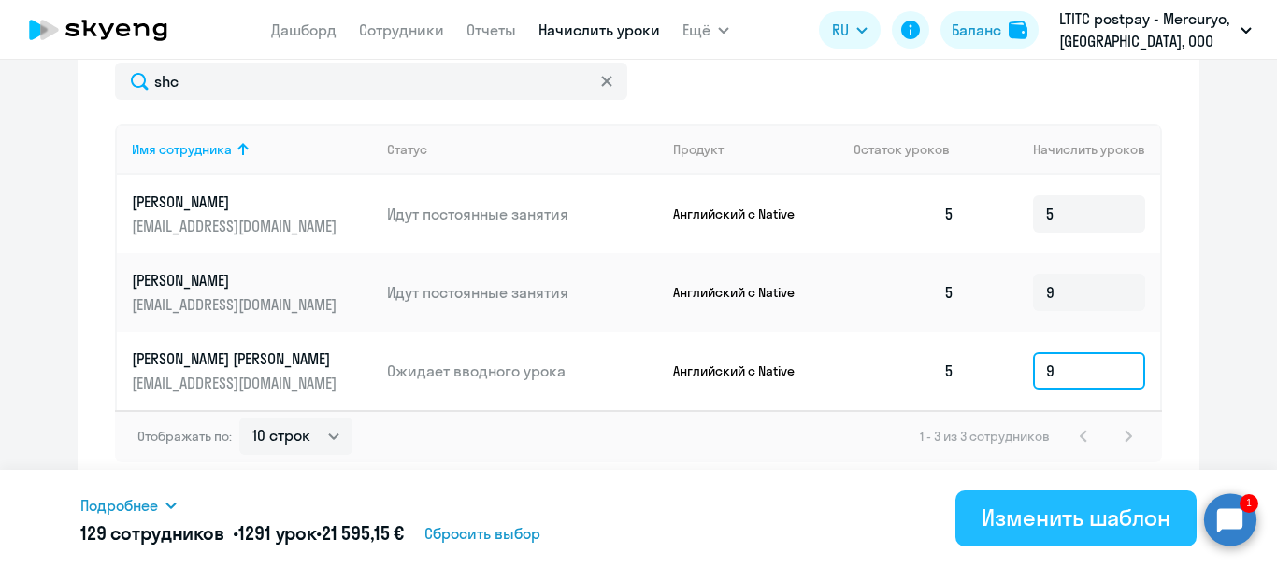
type input "9"
click at [1065, 506] on div "Изменить шаблон" at bounding box center [1076, 518] width 189 height 30
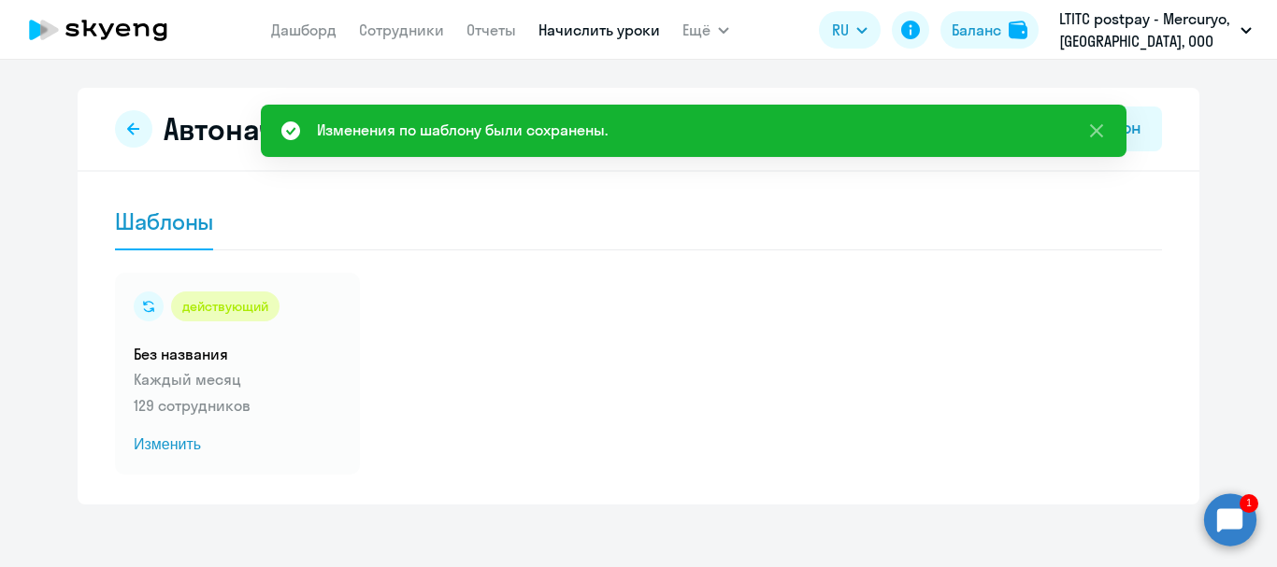
click at [1243, 514] on circle at bounding box center [1230, 520] width 52 height 52
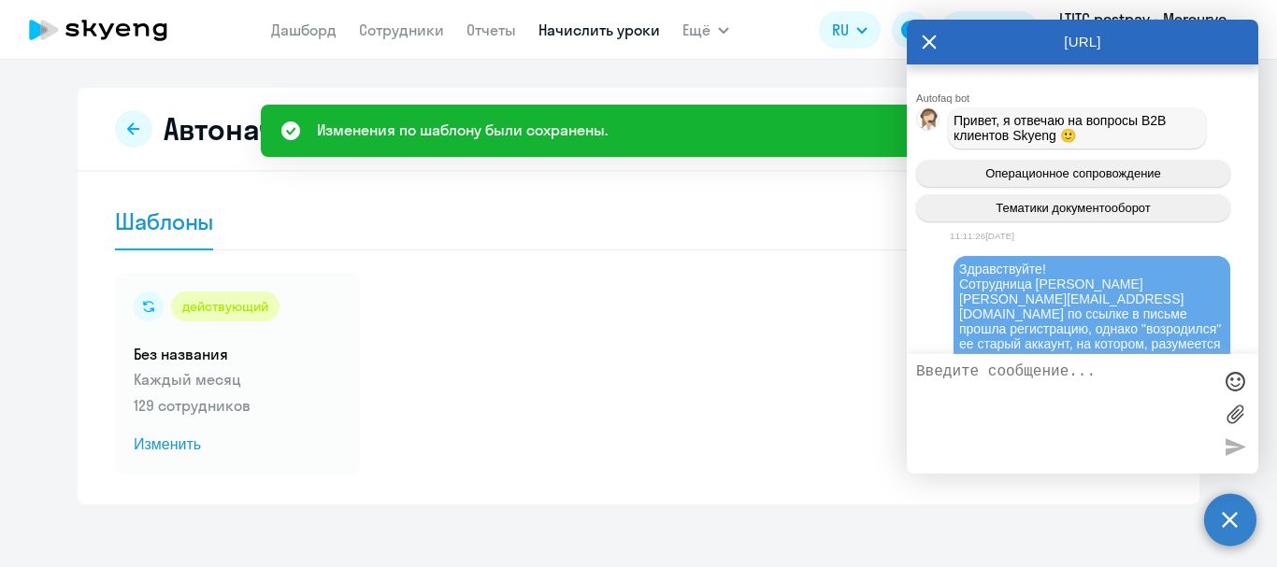
scroll to position [132589, 0]
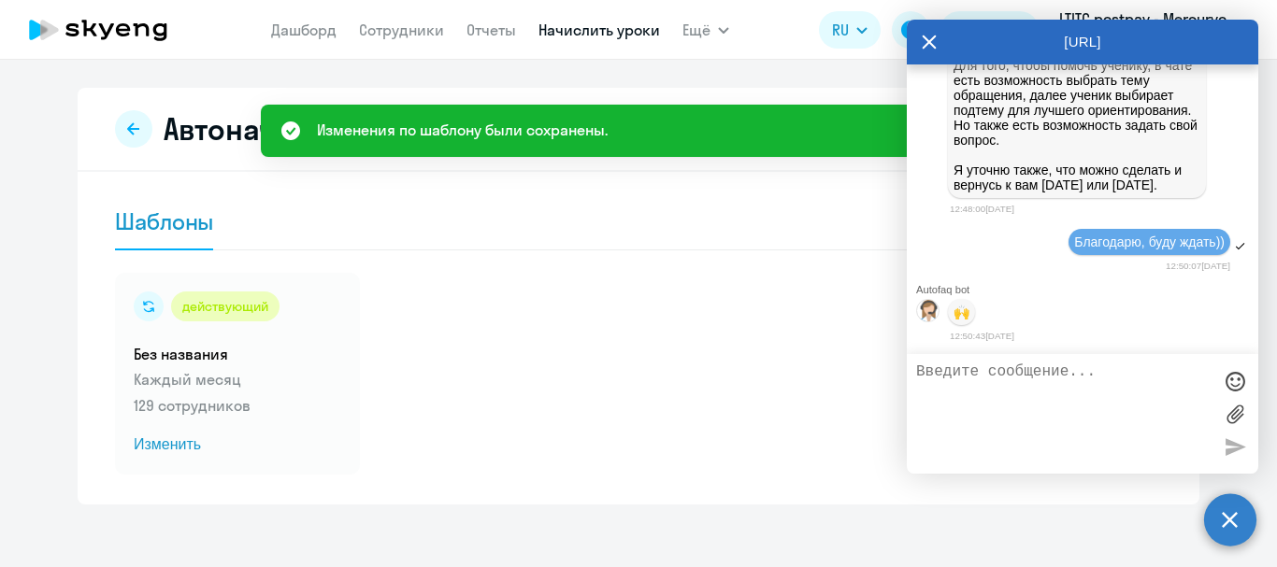
click at [1241, 515] on circle at bounding box center [1230, 520] width 52 height 52
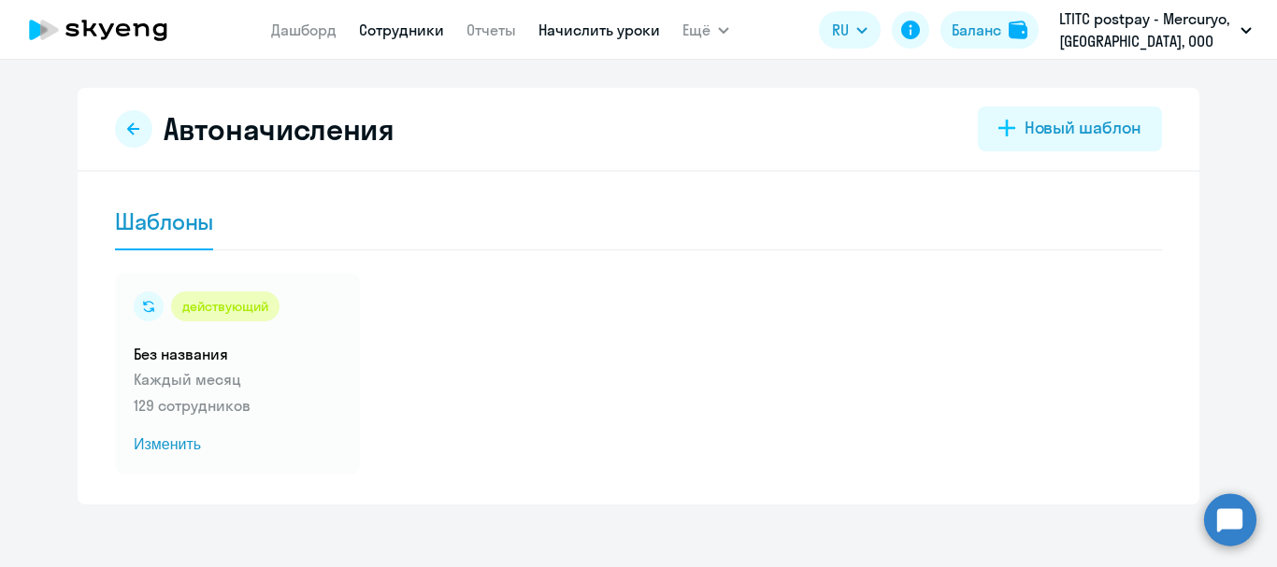
click at [381, 26] on link "Сотрудники" at bounding box center [401, 30] width 85 height 19
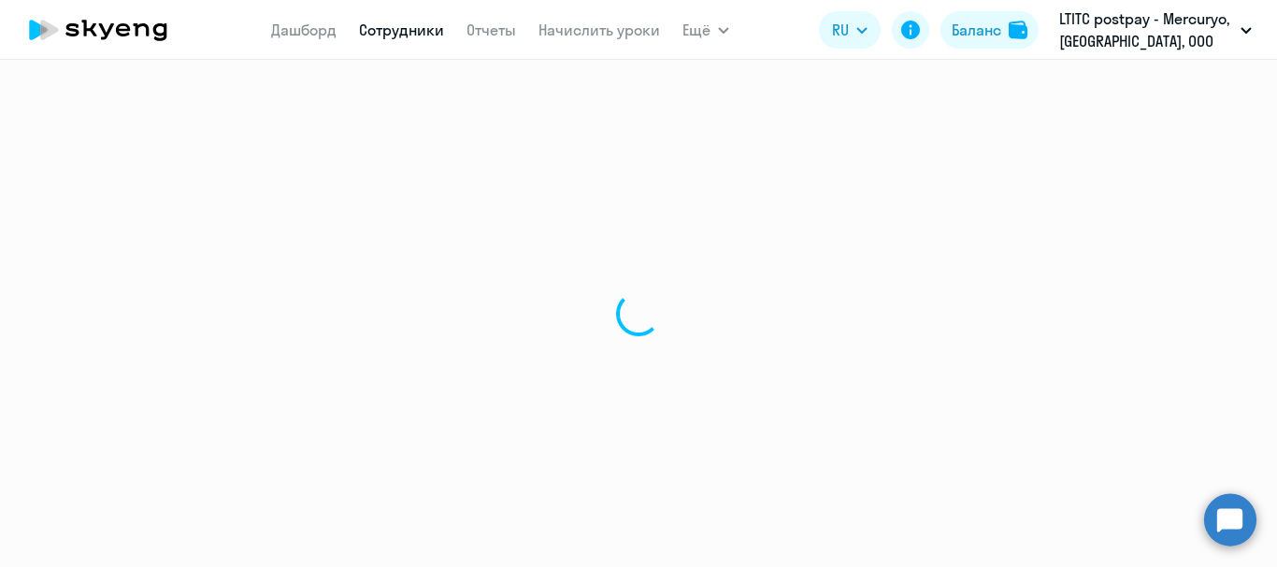
select select "30"
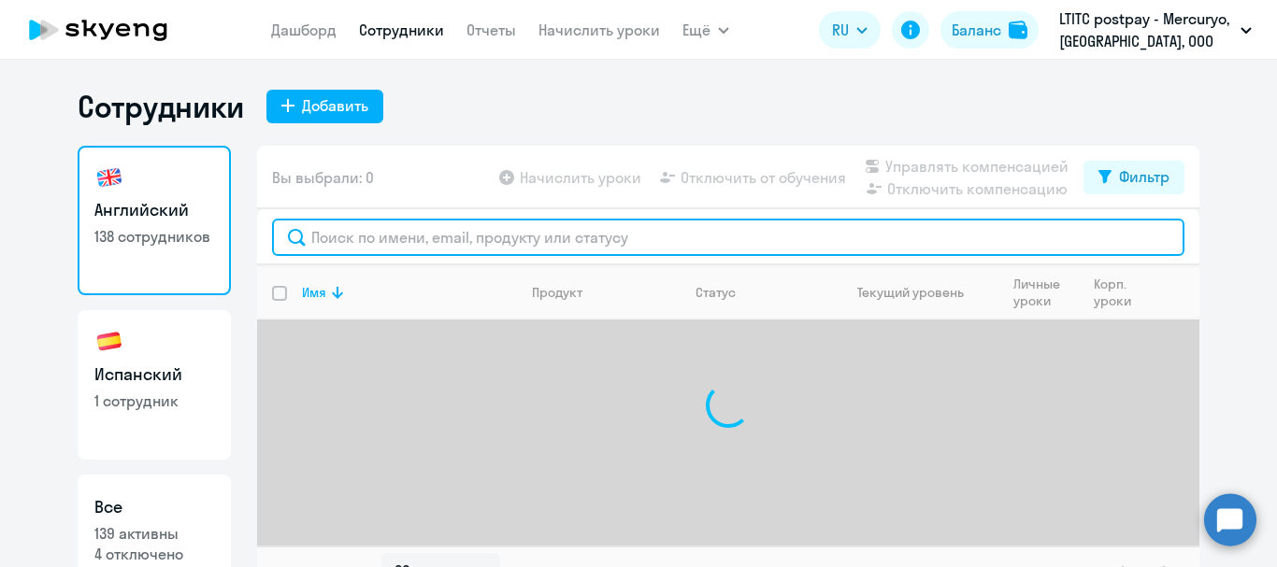
click at [351, 237] on input "text" at bounding box center [728, 237] width 912 height 37
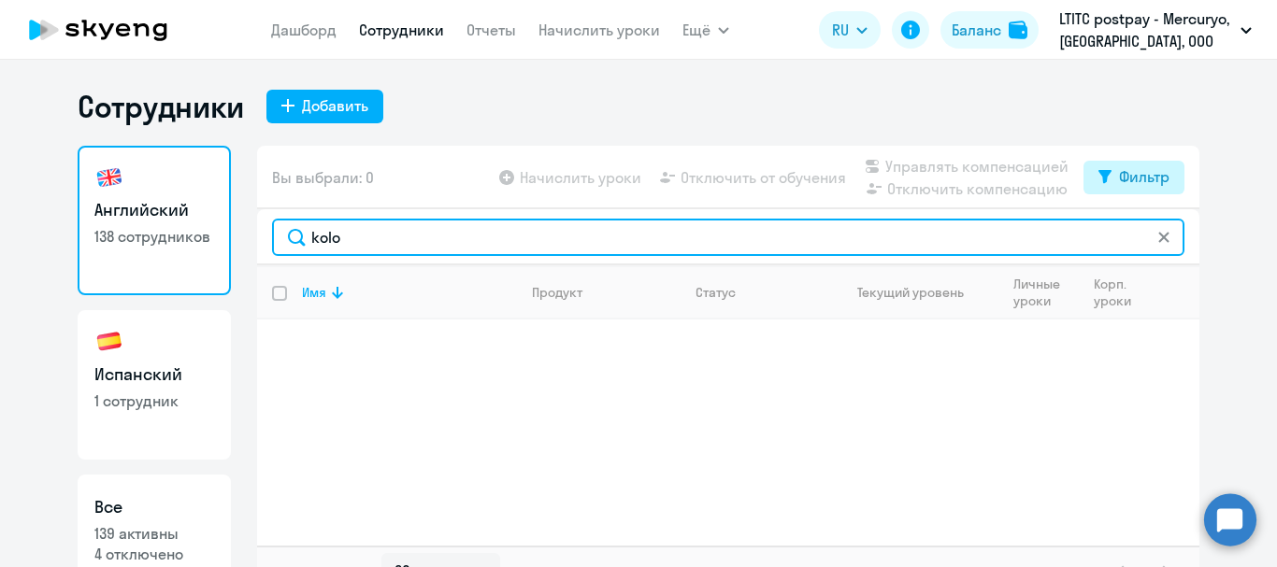
type input "kolo"
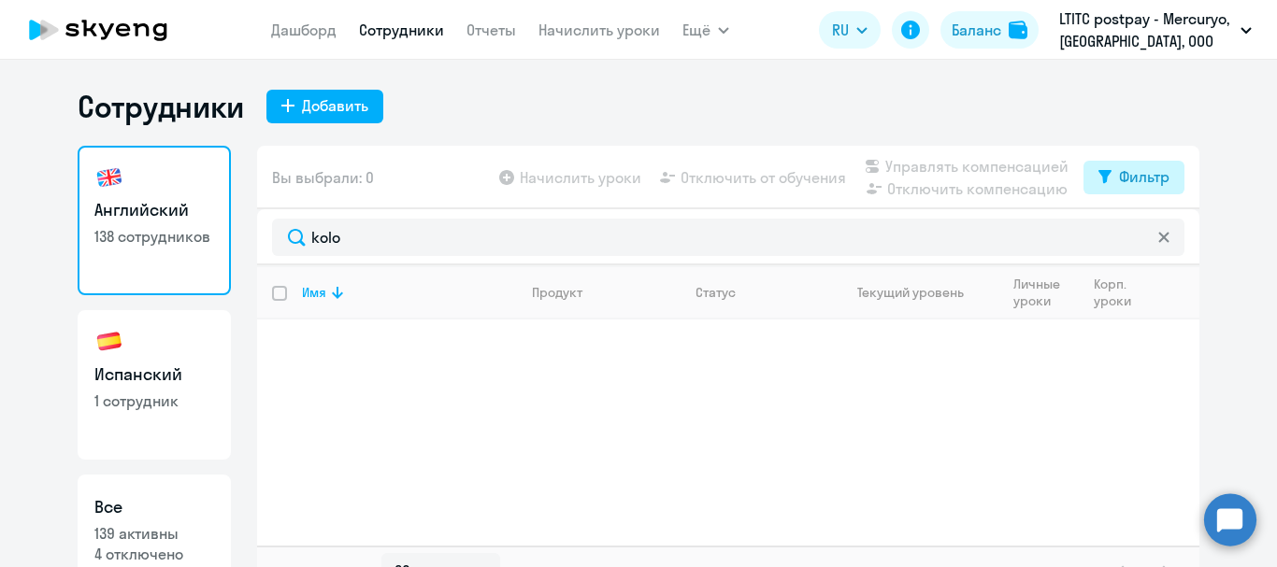
click at [1124, 179] on div "Фильтр" at bounding box center [1144, 176] width 50 height 22
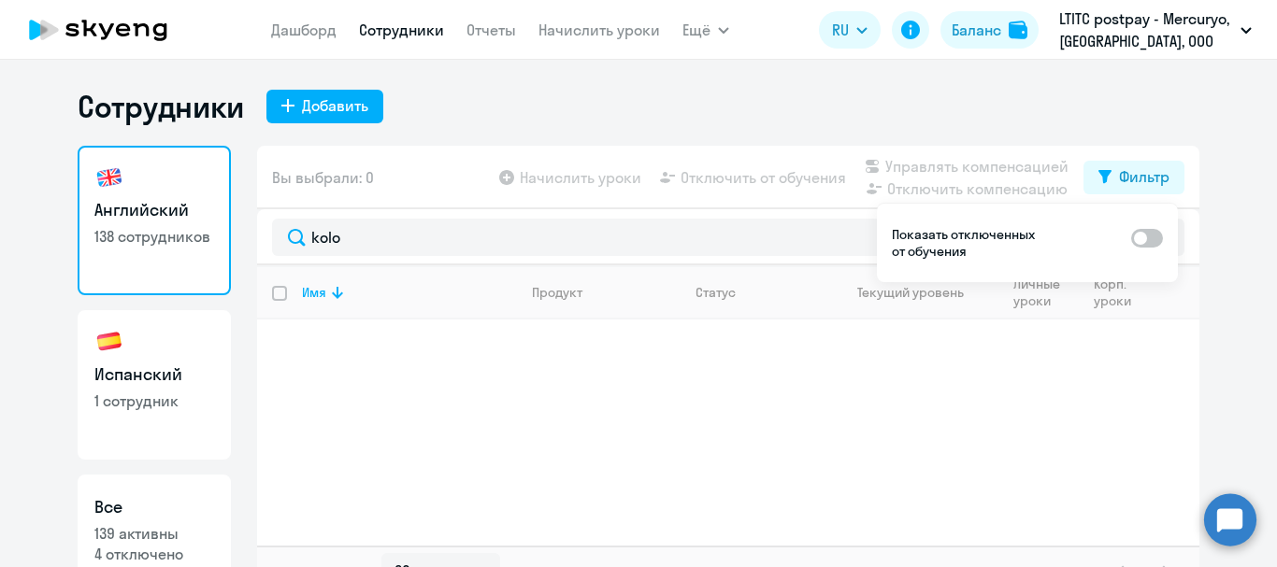
click at [1153, 240] on span at bounding box center [1147, 238] width 32 height 19
click at [1131, 238] on input "checkbox" at bounding box center [1130, 237] width 1 height 1
checkbox input "true"
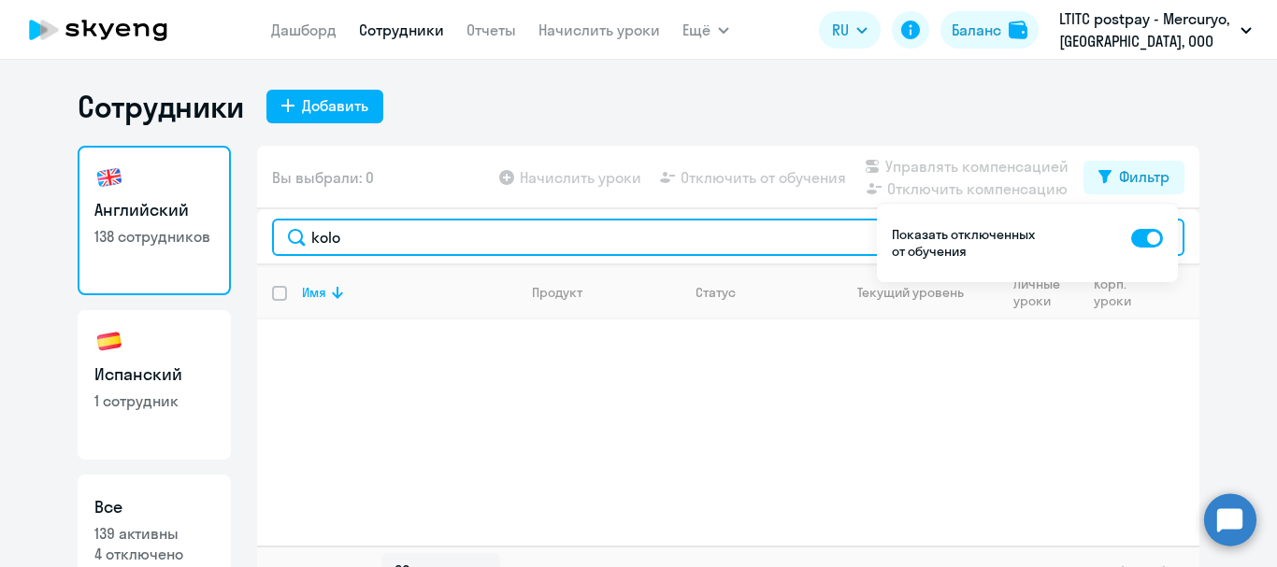
drag, startPoint x: 360, startPoint y: 241, endPoint x: 101, endPoint y: 245, distance: 259.0
click at [101, 245] on div "Английский 138 сотрудников Испанский 1 сотрудник Все 139 активны 4 отключено Вы…" at bounding box center [639, 372] width 1122 height 452
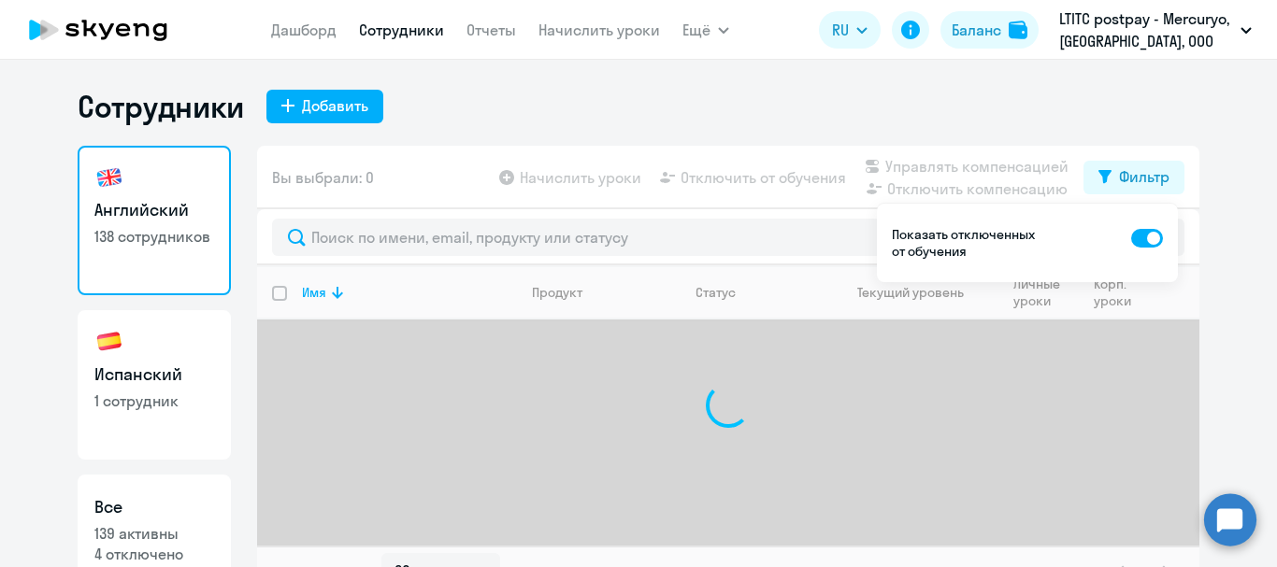
click at [1230, 519] on circle at bounding box center [1230, 520] width 52 height 52
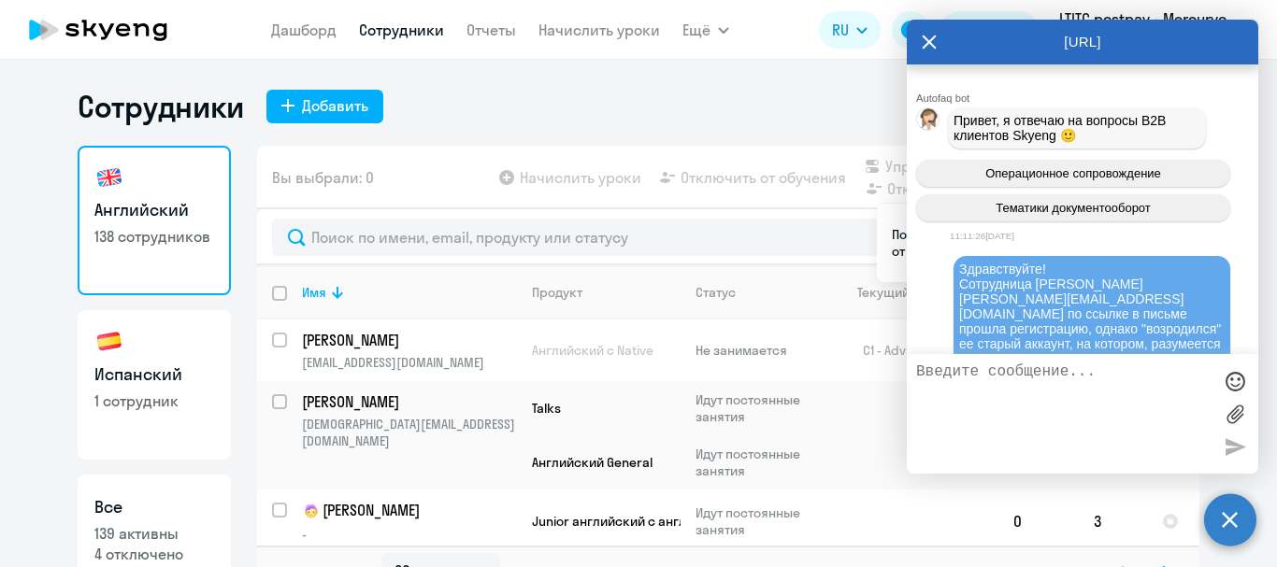
scroll to position [132589, 0]
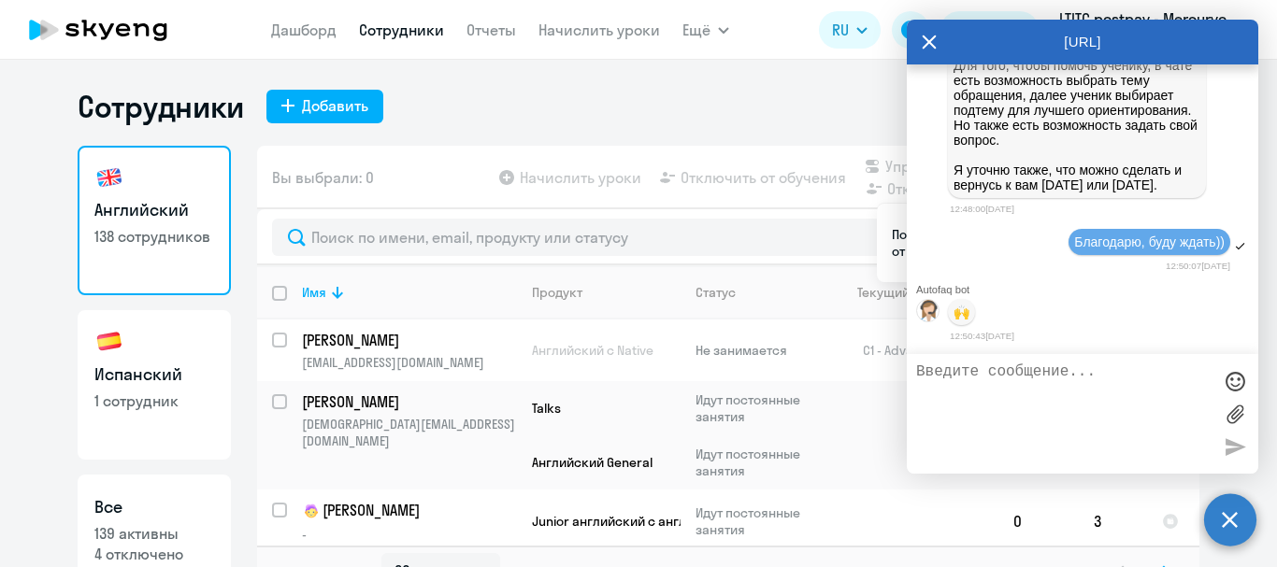
click at [1236, 532] on circle at bounding box center [1230, 520] width 52 height 52
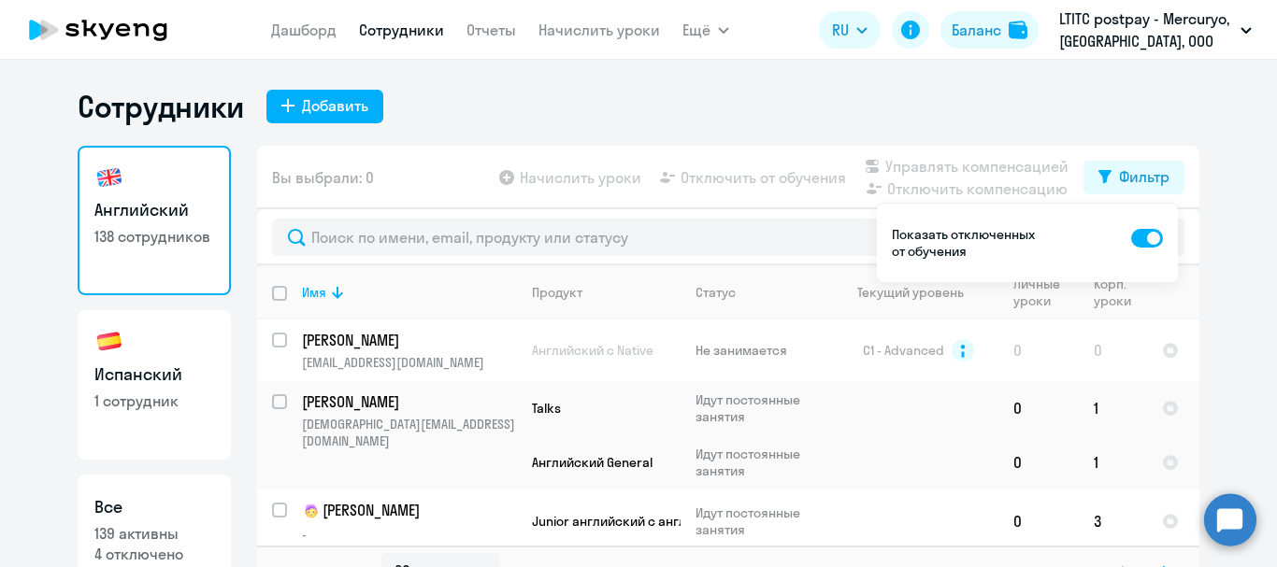
click at [1140, 231] on span at bounding box center [1147, 238] width 32 height 19
click at [1131, 237] on input "checkbox" at bounding box center [1130, 237] width 1 height 1
checkbox input "false"
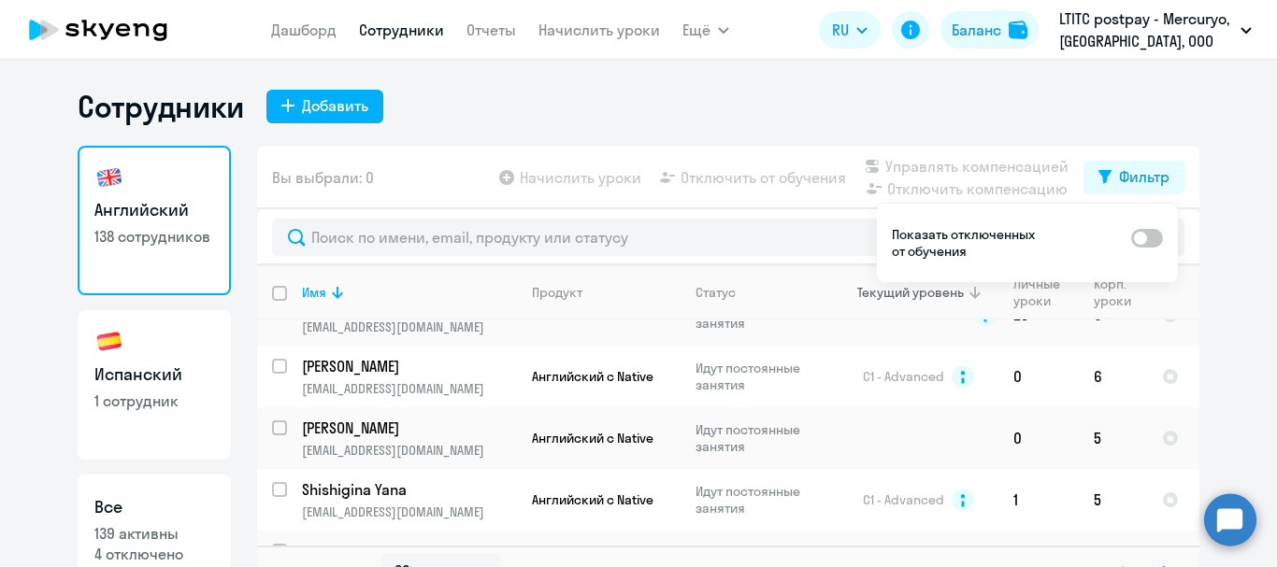
scroll to position [1907, 0]
